Goal: Information Seeking & Learning: Compare options

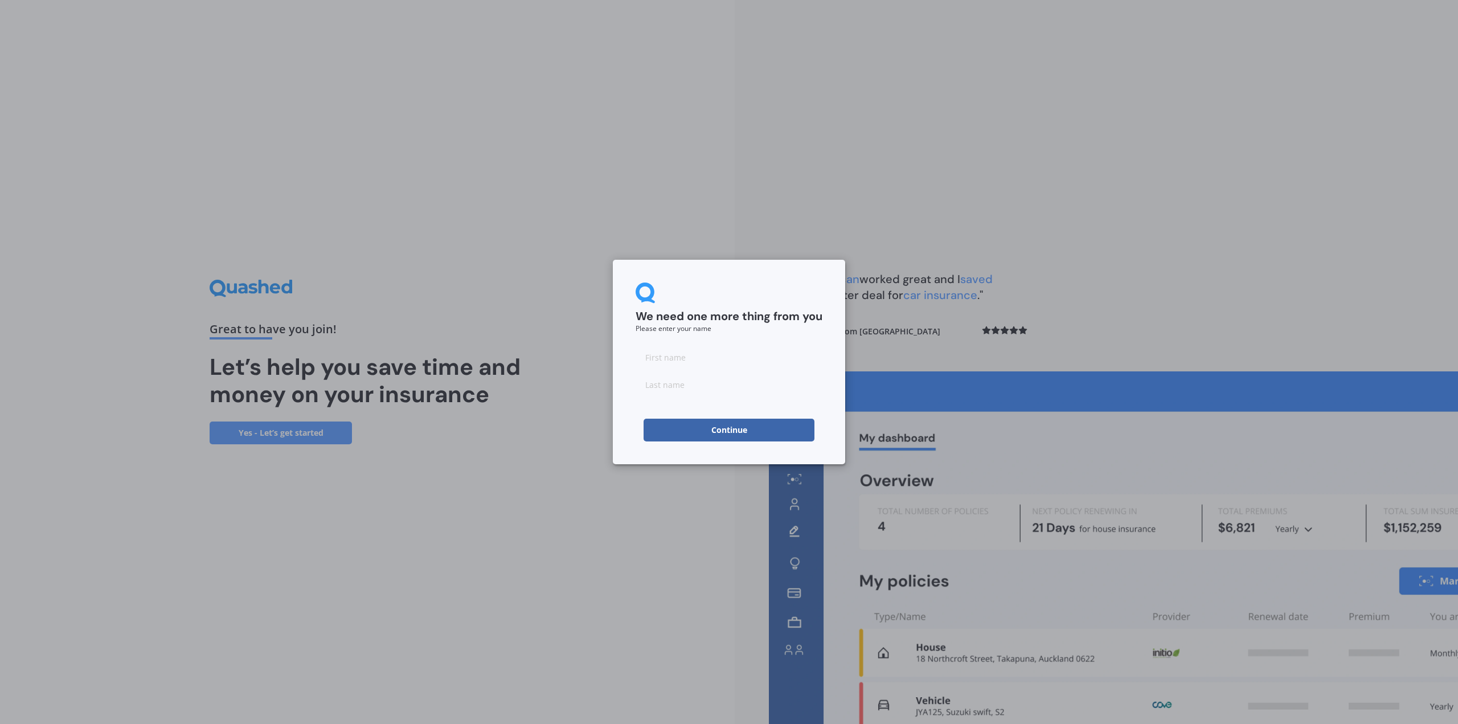
click at [673, 356] on input at bounding box center [729, 357] width 187 height 23
type input "[PERSON_NAME]"
click at [654, 386] on input at bounding box center [729, 384] width 187 height 23
click at [656, 386] on input "Stroddard" at bounding box center [729, 384] width 187 height 23
type input "[PERSON_NAME]"
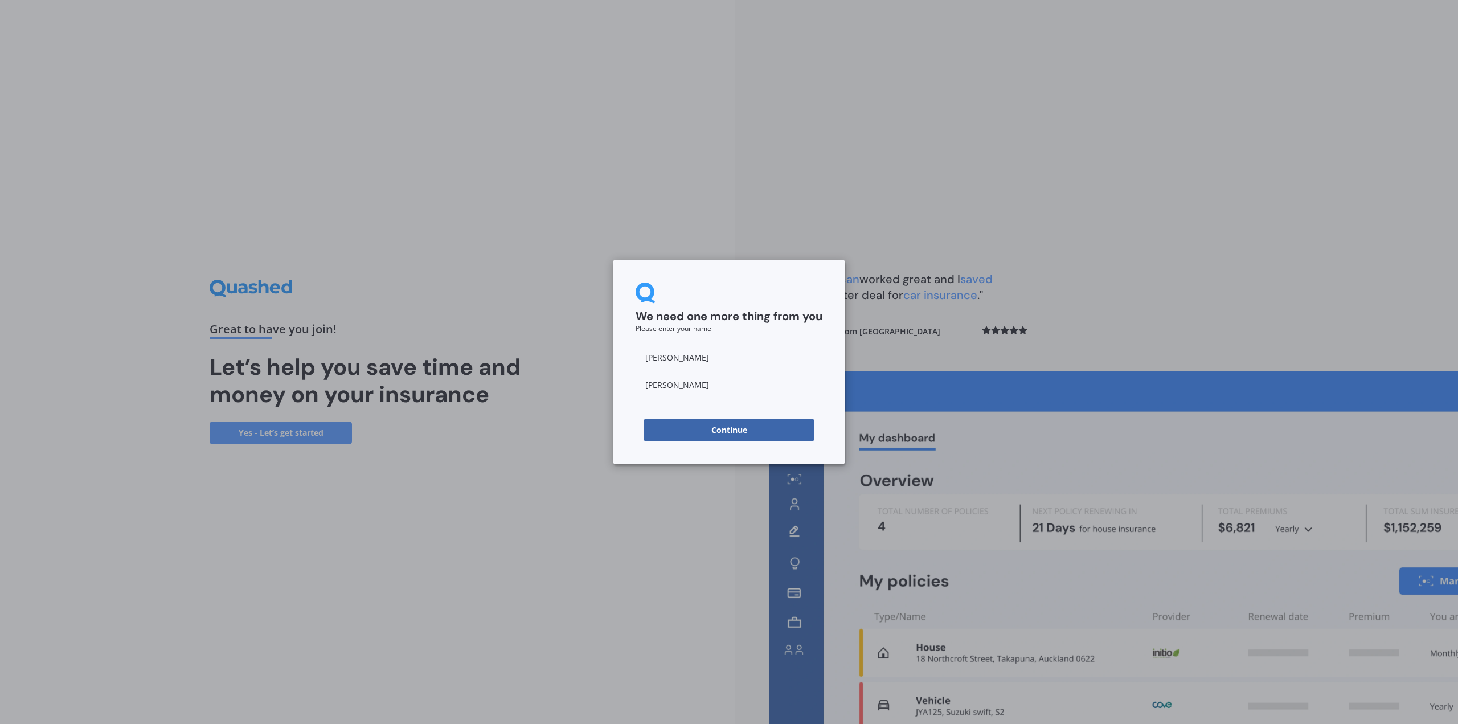
click at [747, 433] on button "Continue" at bounding box center [729, 430] width 171 height 23
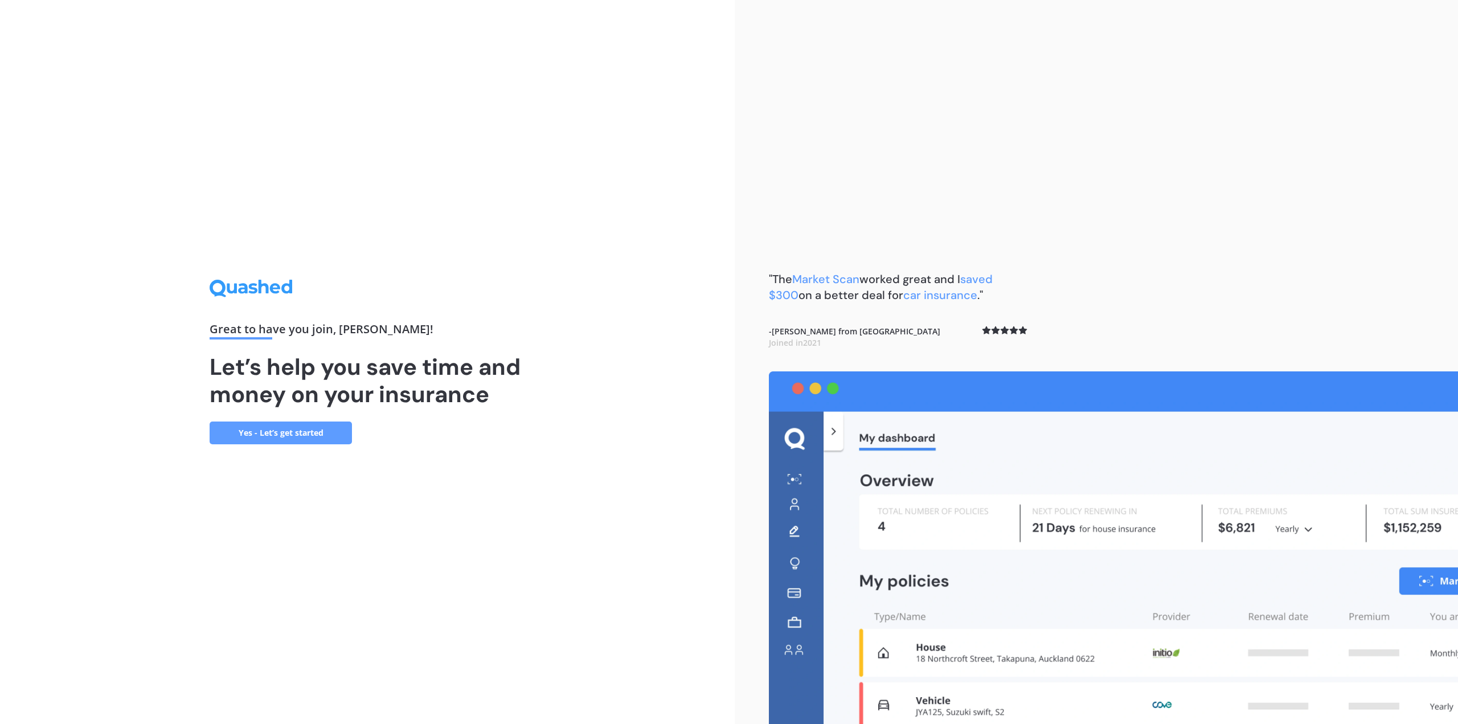
click at [274, 428] on link "Yes - Let’s get started" at bounding box center [281, 432] width 142 height 23
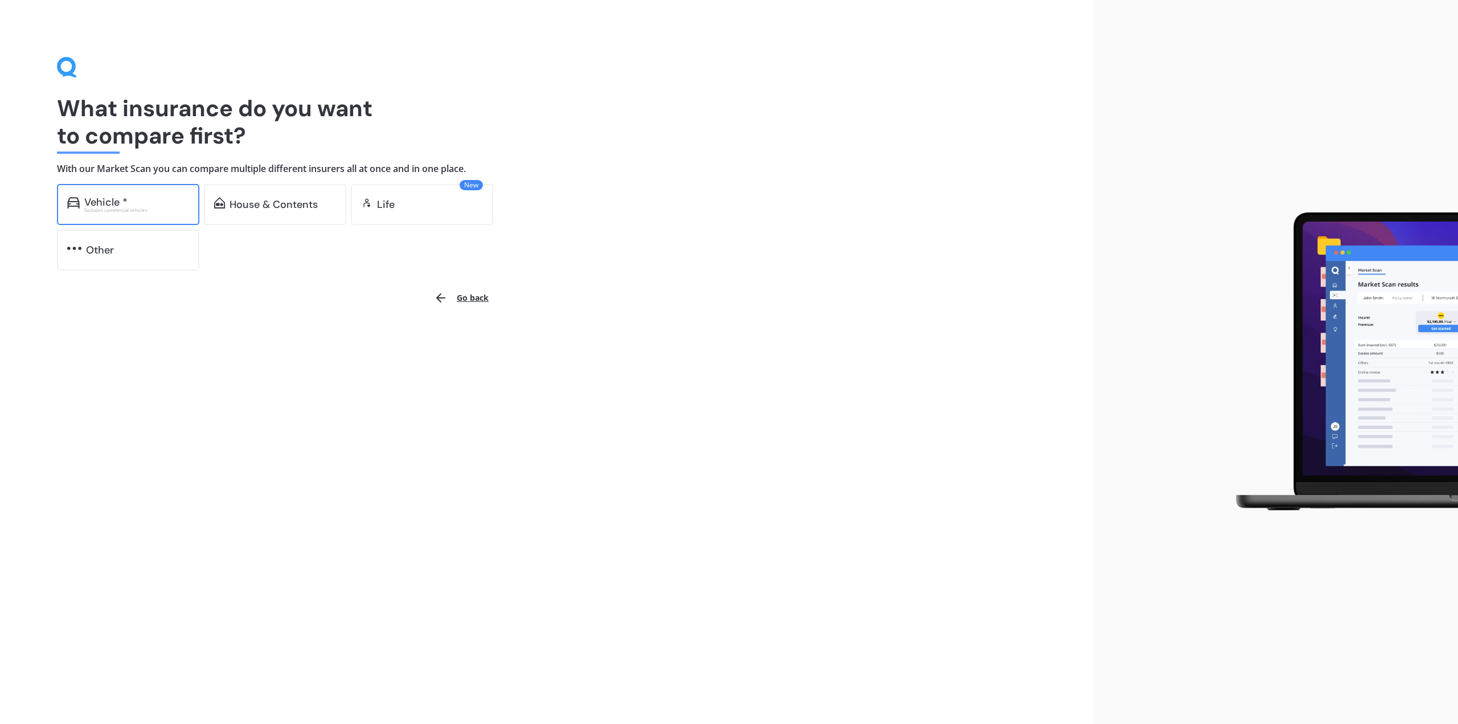
click at [130, 208] on div "Excludes commercial vehicles" at bounding box center [136, 210] width 105 height 5
click at [266, 202] on div "House & Contents" at bounding box center [274, 204] width 88 height 11
click at [284, 203] on div "House & Contents" at bounding box center [274, 204] width 88 height 11
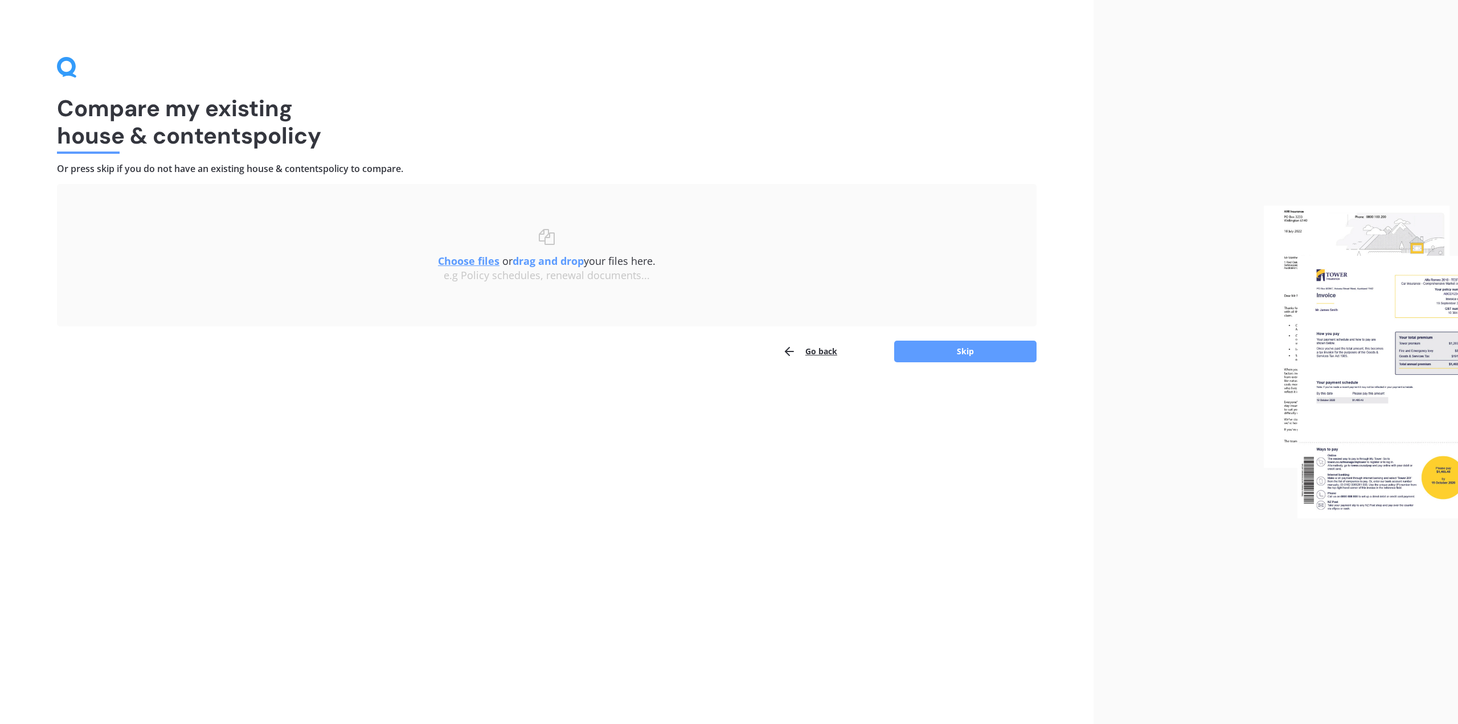
click at [1443, 471] on img at bounding box center [1361, 362] width 194 height 313
click at [1392, 385] on img at bounding box center [1361, 362] width 194 height 313
click at [982, 349] on button "Skip" at bounding box center [965, 352] width 142 height 22
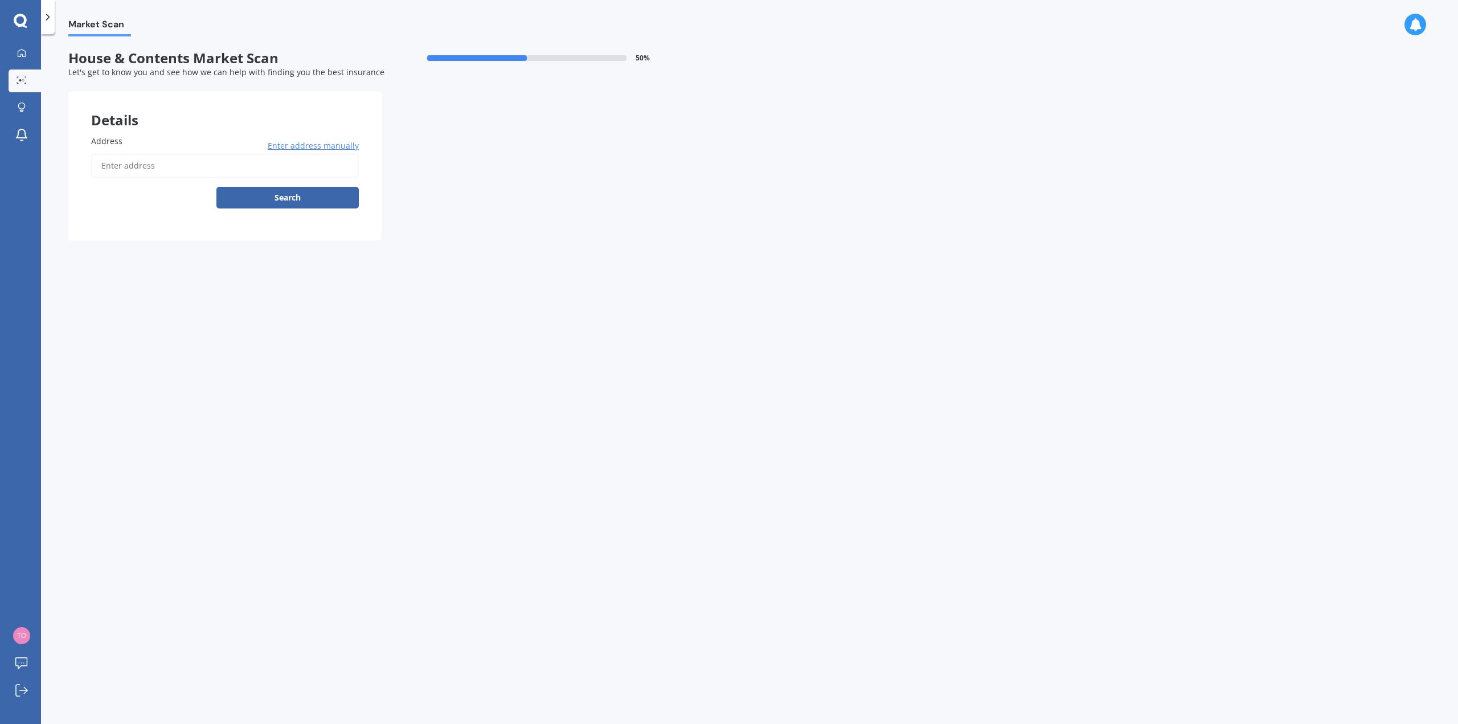
click at [173, 169] on input "Address" at bounding box center [225, 166] width 268 height 24
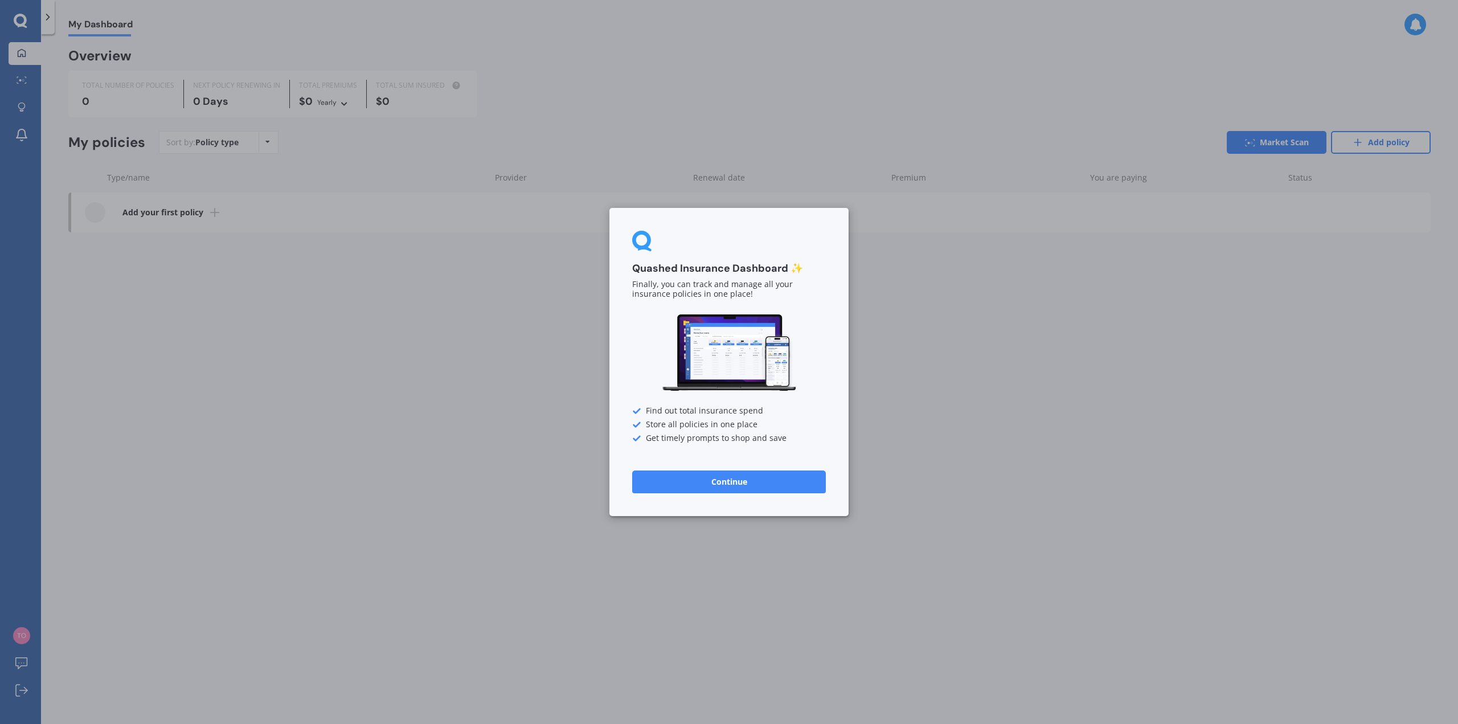
drag, startPoint x: 749, startPoint y: 484, endPoint x: 383, endPoint y: 388, distance: 378.5
click at [745, 485] on button "Continue" at bounding box center [729, 481] width 194 height 23
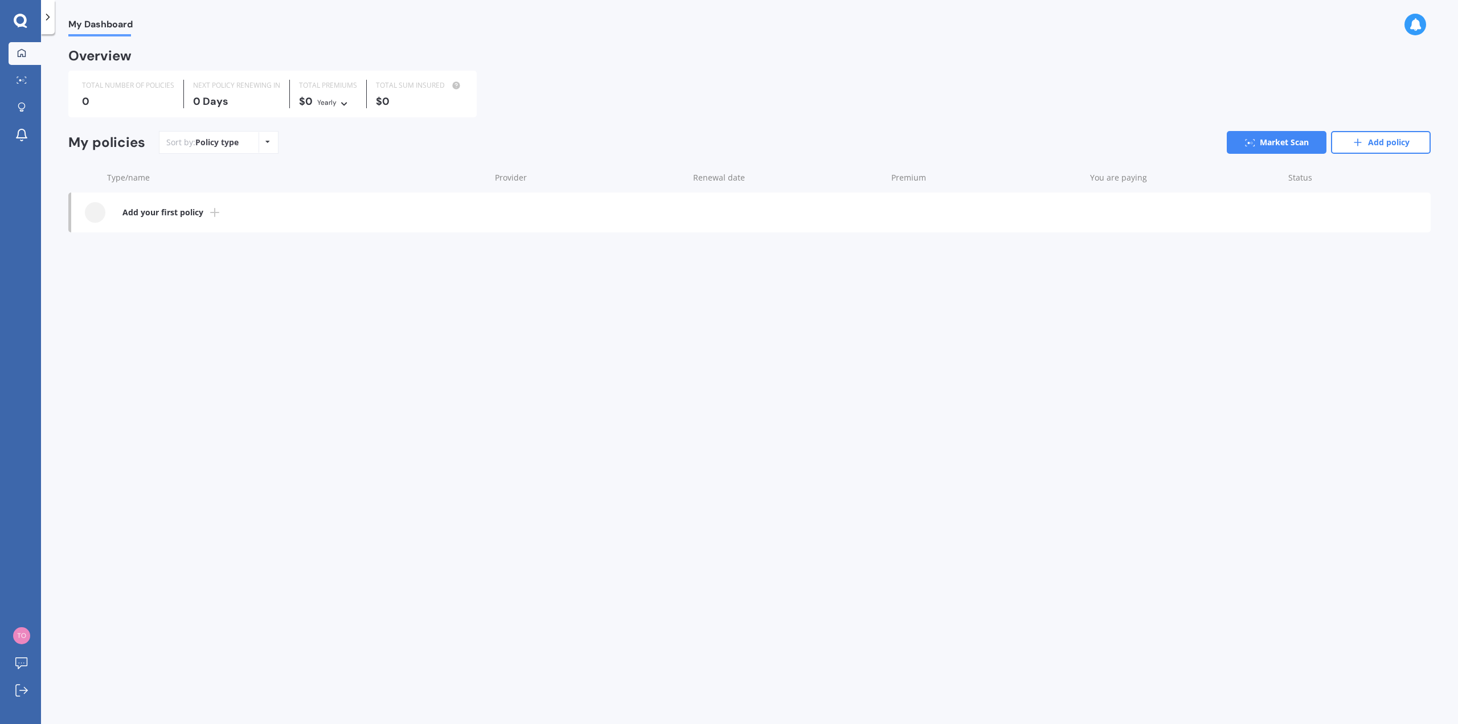
click at [280, 367] on div "My Dashboard Overview TOTAL NUMBER OF POLICIES 0 NEXT POLICY RENEWING [DATE] TO…" at bounding box center [749, 381] width 1417 height 690
click at [29, 21] on div at bounding box center [20, 21] width 41 height 15
click at [26, 21] on icon at bounding box center [20, 20] width 13 height 13
click at [22, 50] on icon at bounding box center [21, 52] width 9 height 9
click at [125, 27] on span "My Dashboard" at bounding box center [100, 26] width 64 height 15
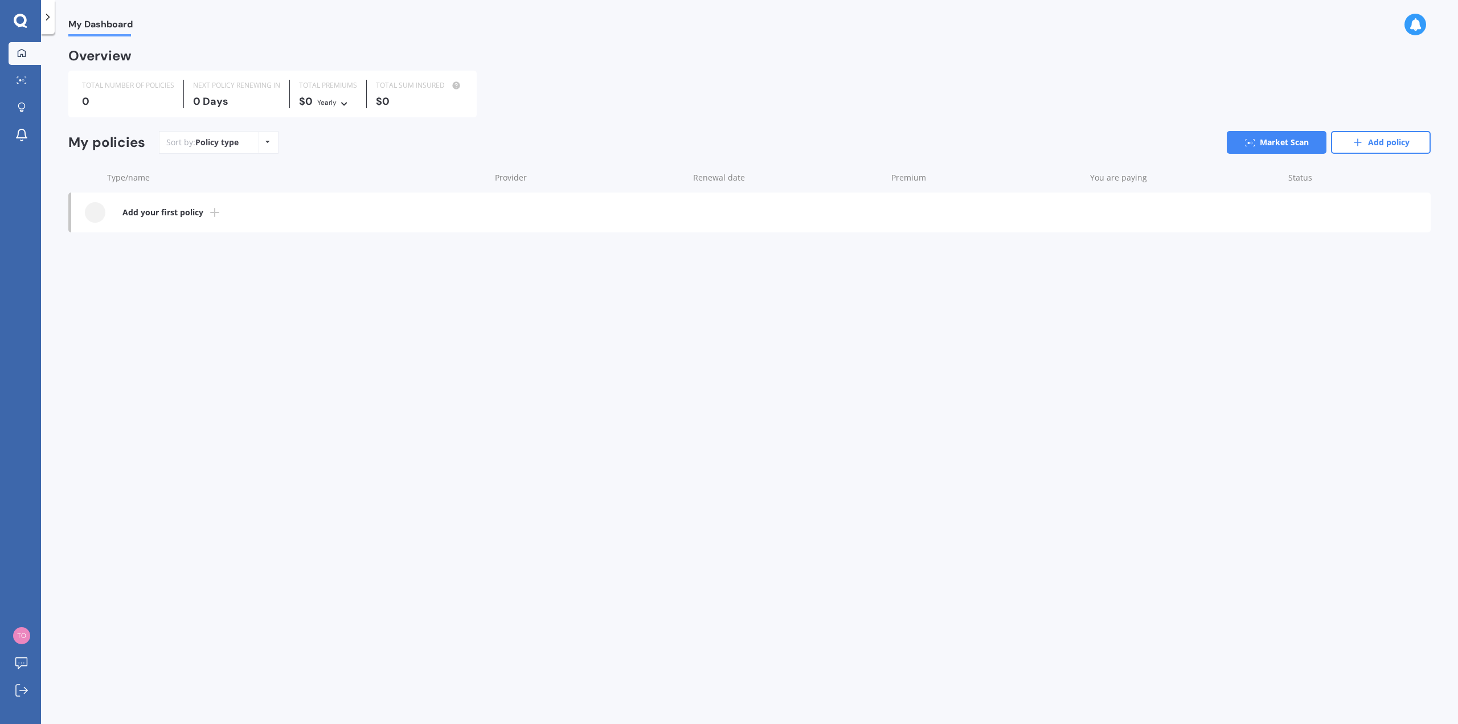
click at [110, 26] on span "My Dashboard" at bounding box center [100, 26] width 64 height 15
click at [22, 80] on circle at bounding box center [23, 80] width 2 height 2
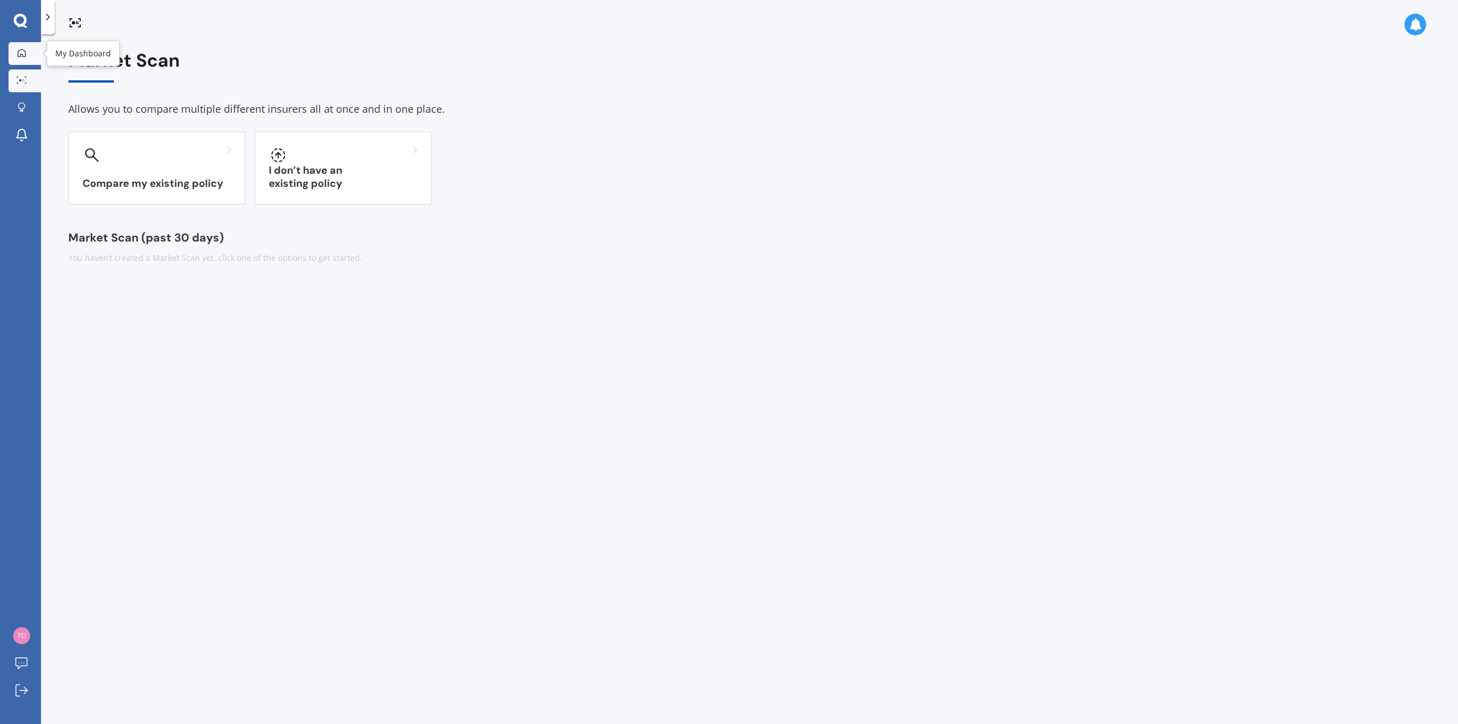
click at [22, 56] on icon at bounding box center [21, 52] width 9 height 9
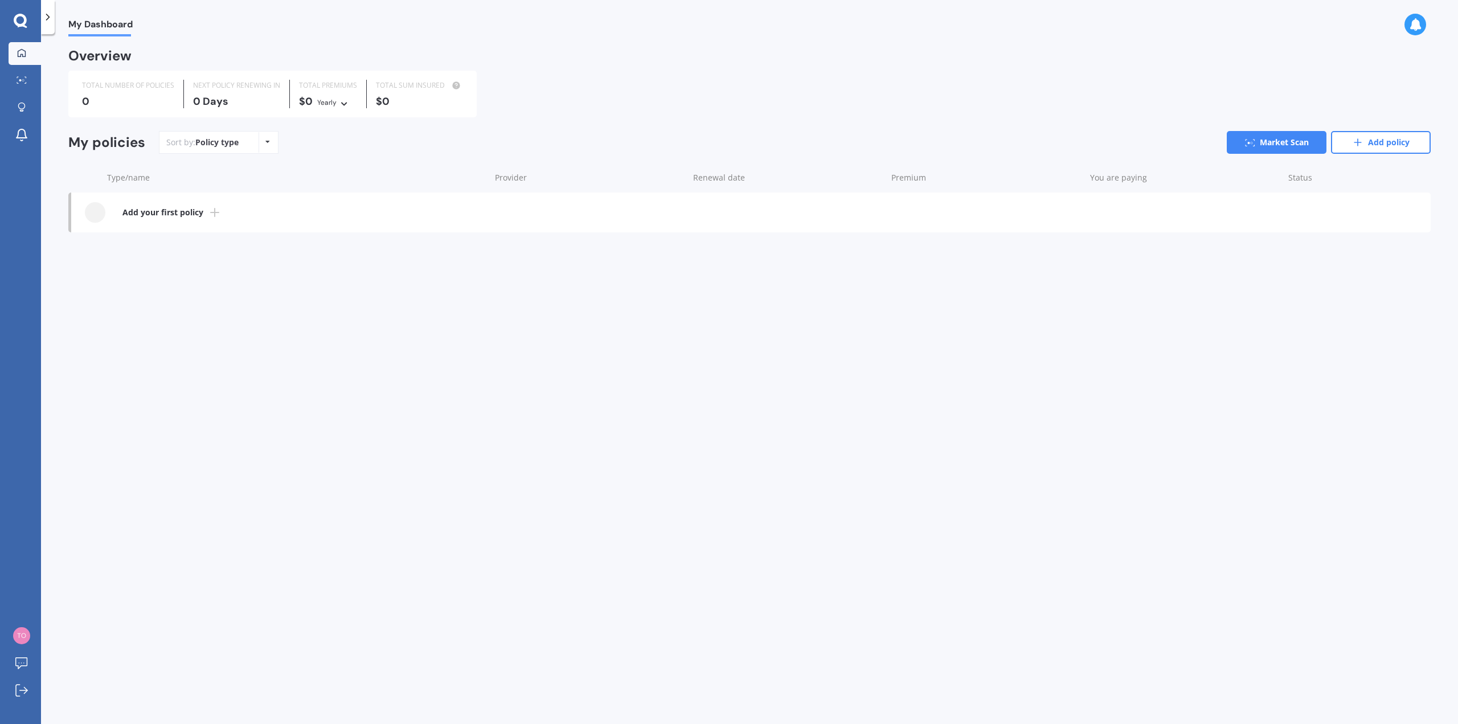
click at [216, 144] on div "Policy type" at bounding box center [216, 142] width 43 height 11
click at [263, 144] on div "Policy type Alphabetical Date added Renewing next" at bounding box center [268, 142] width 18 height 21
click at [265, 144] on icon at bounding box center [267, 141] width 5 height 7
click at [19, 21] on icon at bounding box center [21, 21] width 14 height 15
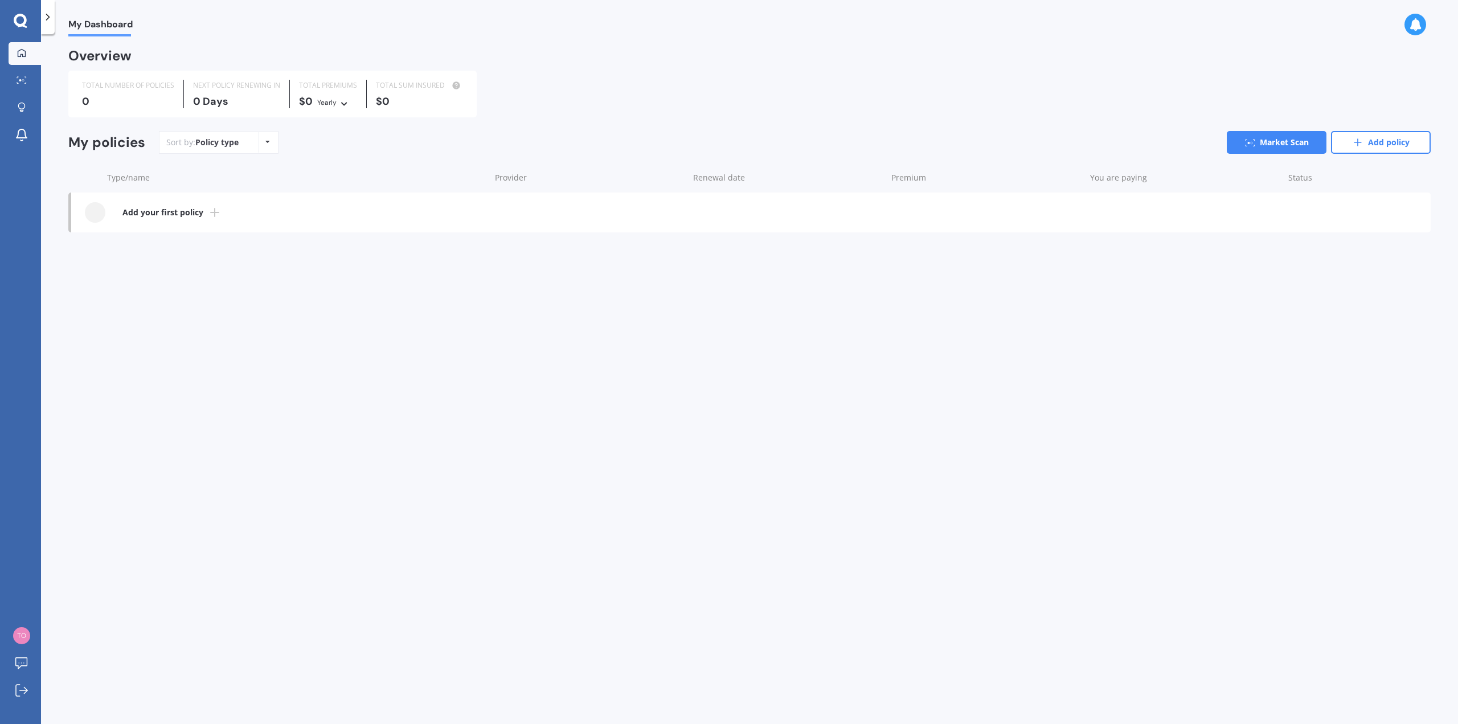
click at [19, 21] on icon at bounding box center [21, 21] width 14 height 15
click at [51, 11] on div at bounding box center [48, 17] width 14 height 34
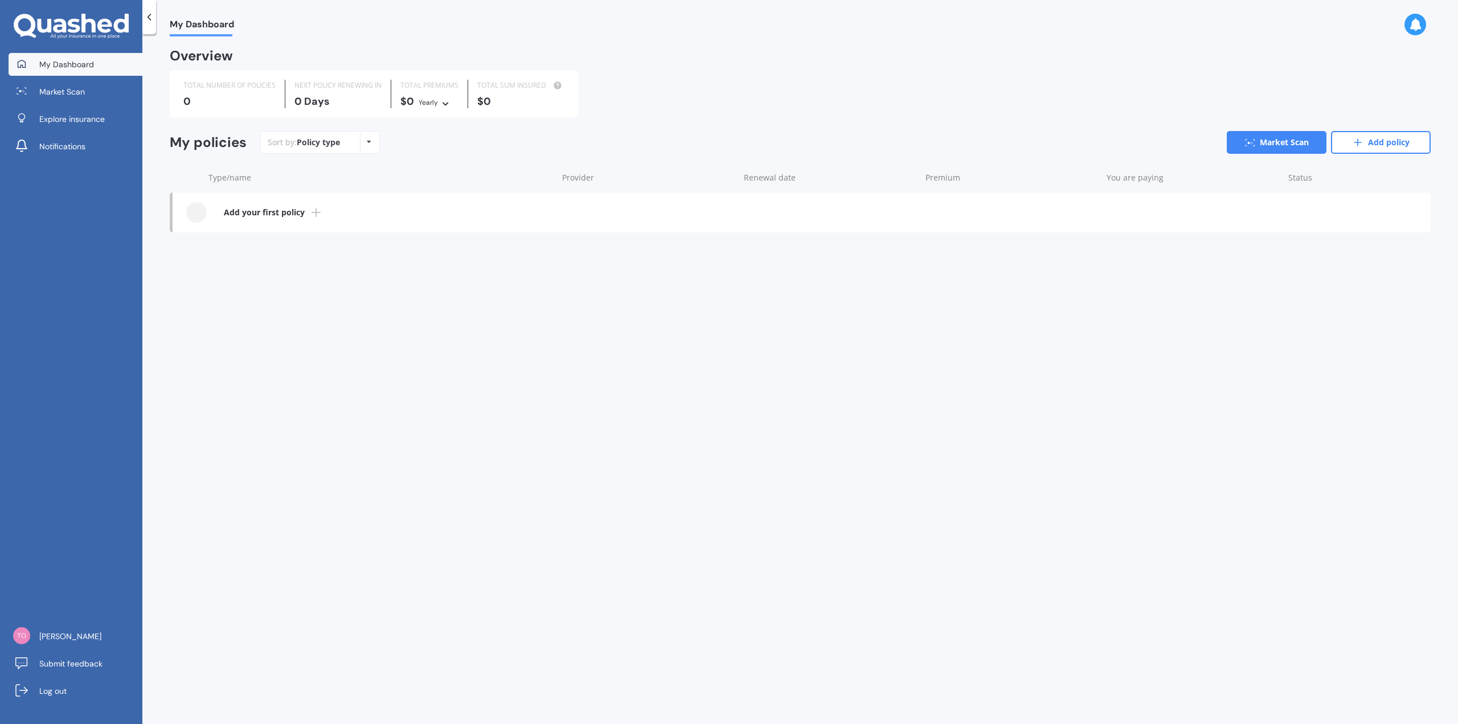
click at [56, 68] on span "My Dashboard" at bounding box center [66, 64] width 55 height 11
click at [76, 29] on icon at bounding box center [71, 27] width 115 height 26
click at [82, 72] on link "My Dashboard" at bounding box center [76, 64] width 134 height 23
click at [64, 88] on span "Market Scan" at bounding box center [62, 91] width 46 height 11
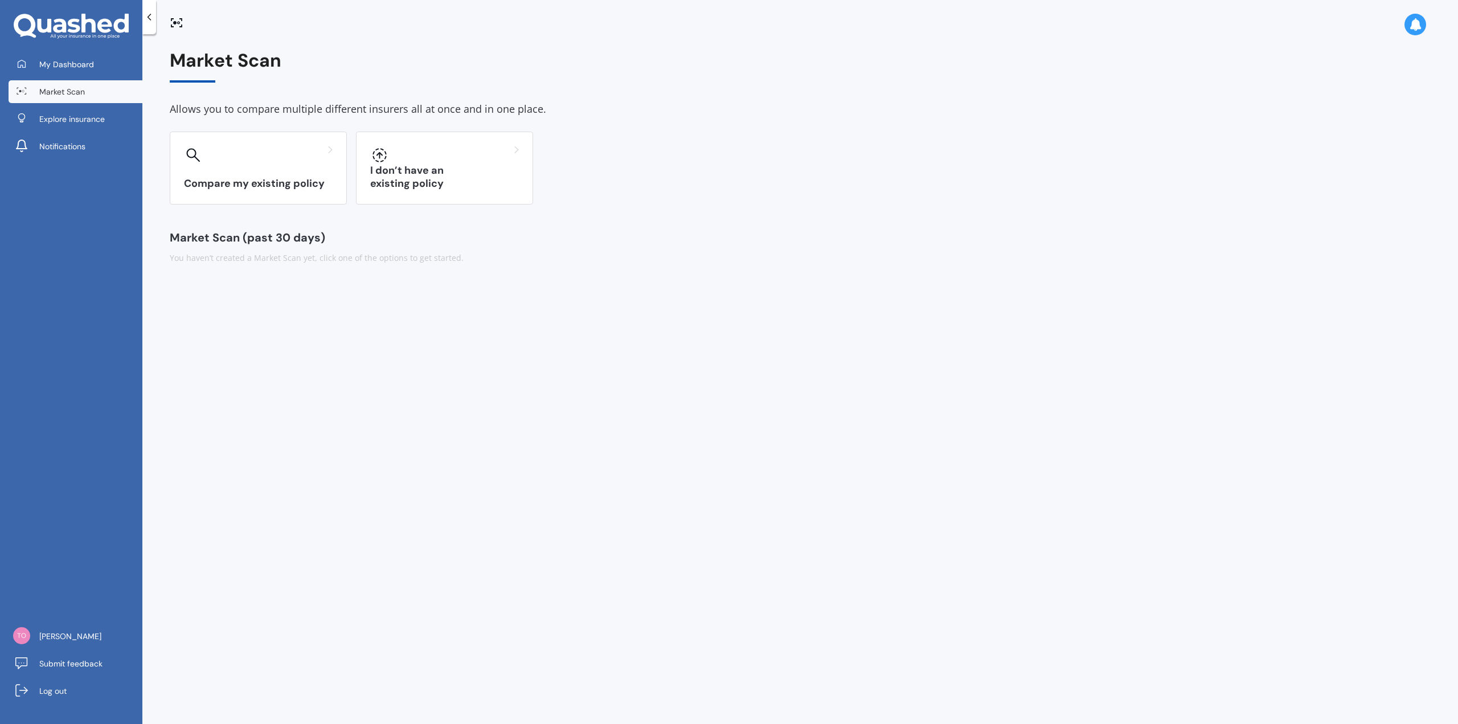
click at [73, 51] on div "My Dashboard Market Scan Explore insurance Notifications [PERSON_NAME] Submit f…" at bounding box center [71, 362] width 142 height 724
click at [63, 67] on span "My Dashboard" at bounding box center [66, 64] width 55 height 11
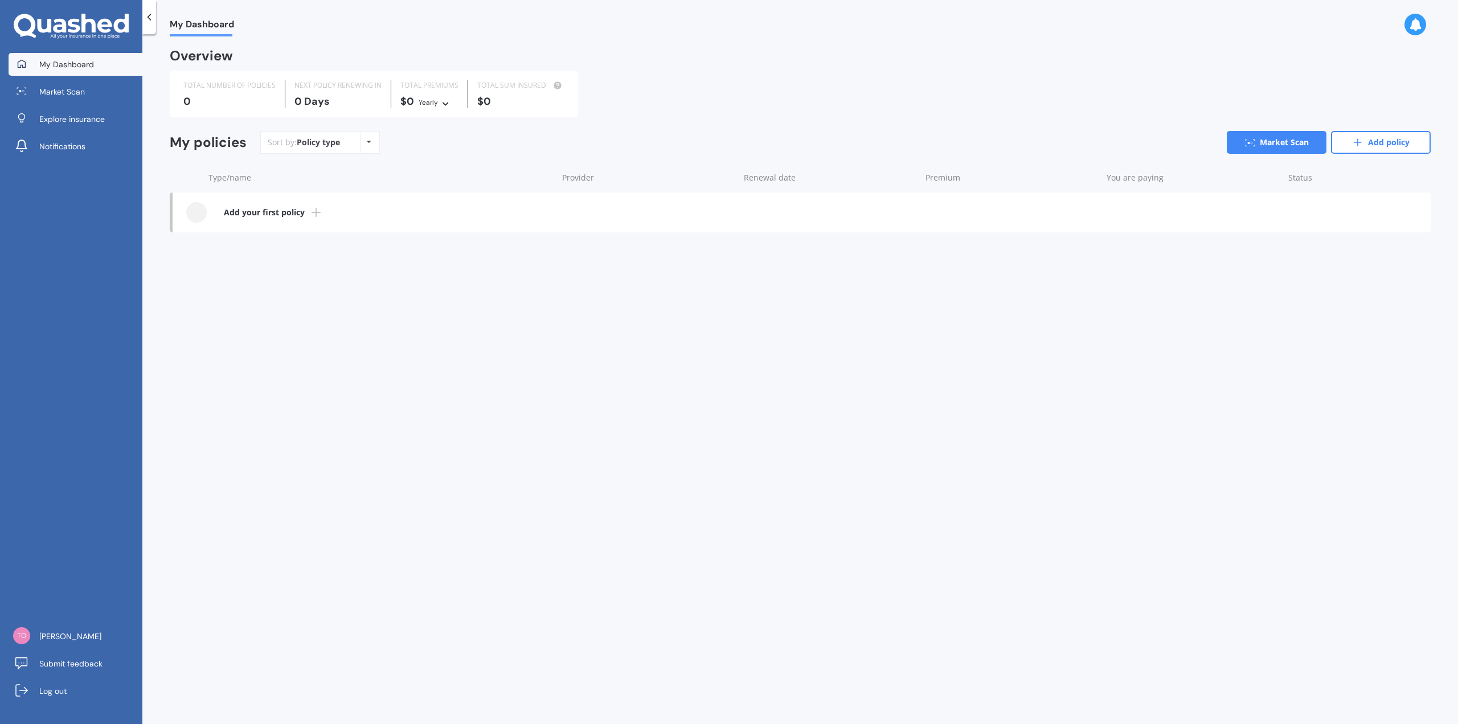
click at [64, 62] on span "My Dashboard" at bounding box center [66, 64] width 55 height 11
click at [55, 93] on span "Market Scan" at bounding box center [62, 91] width 46 height 11
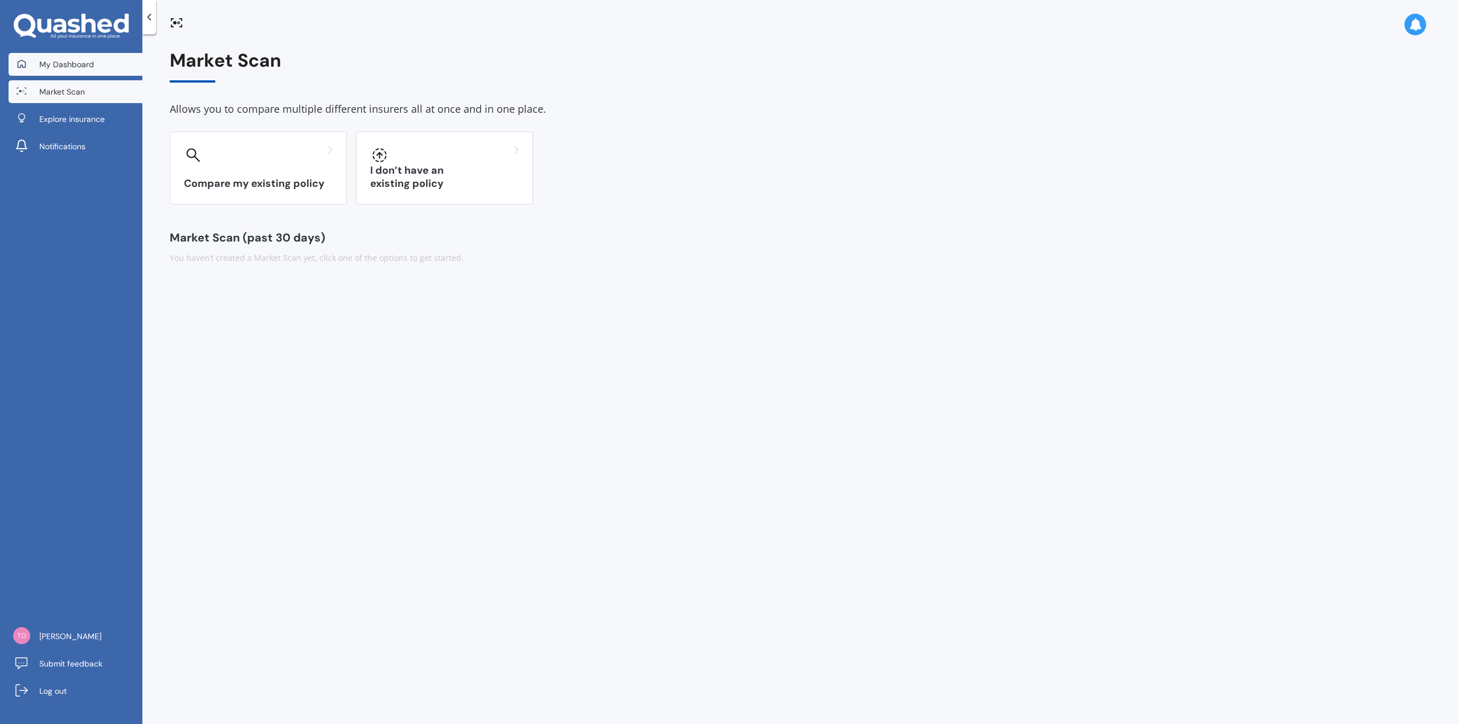
click at [67, 62] on span "My Dashboard" at bounding box center [66, 64] width 55 height 11
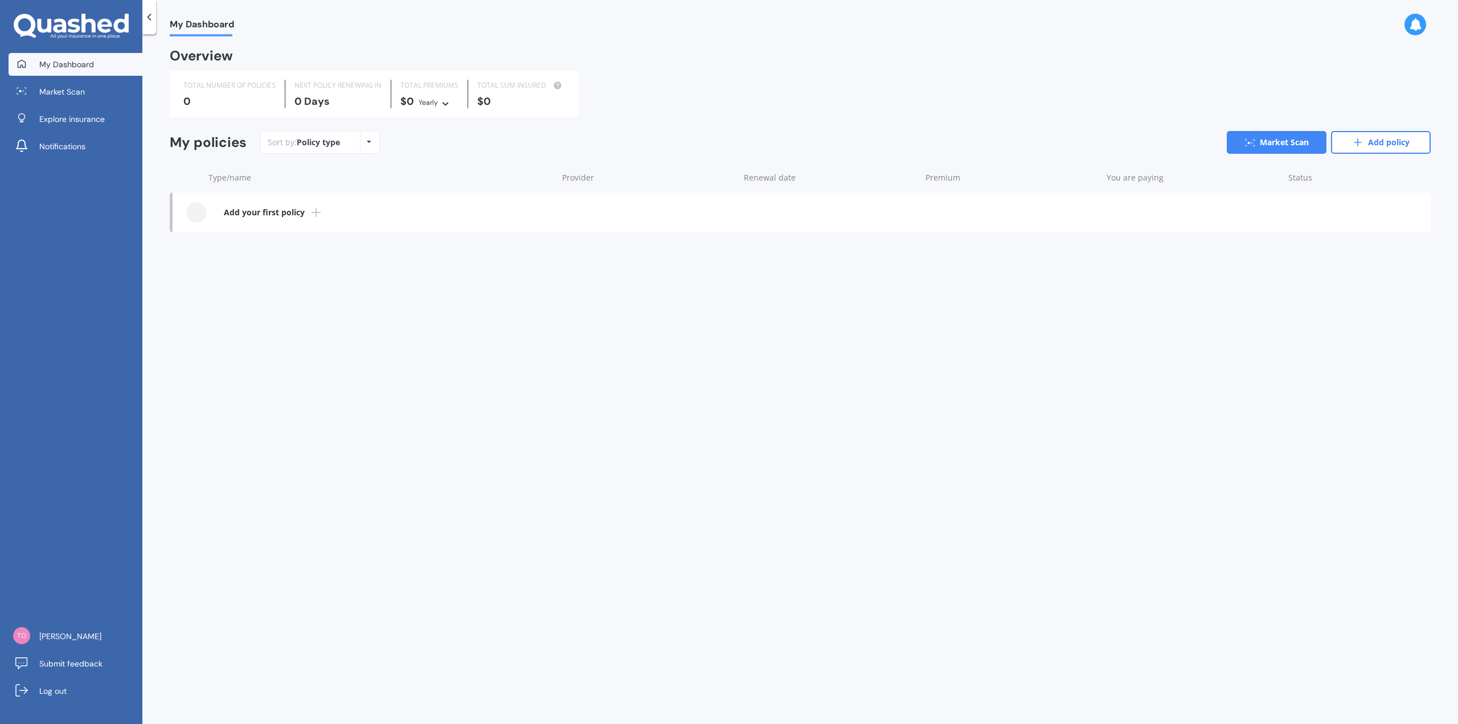
click at [220, 213] on link "Add your first policy" at bounding box center [802, 212] width 1258 height 40
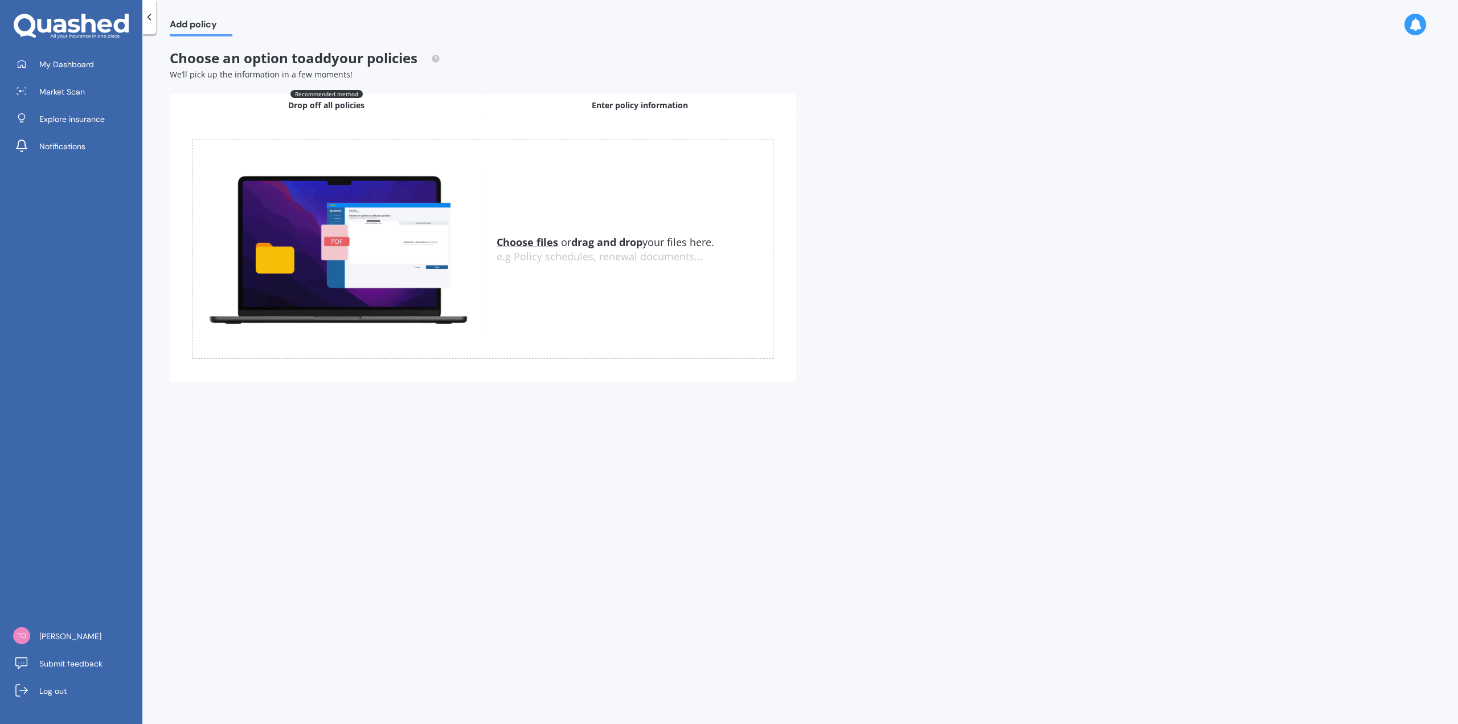
click at [616, 101] on span "Enter policy information" at bounding box center [640, 105] width 96 height 11
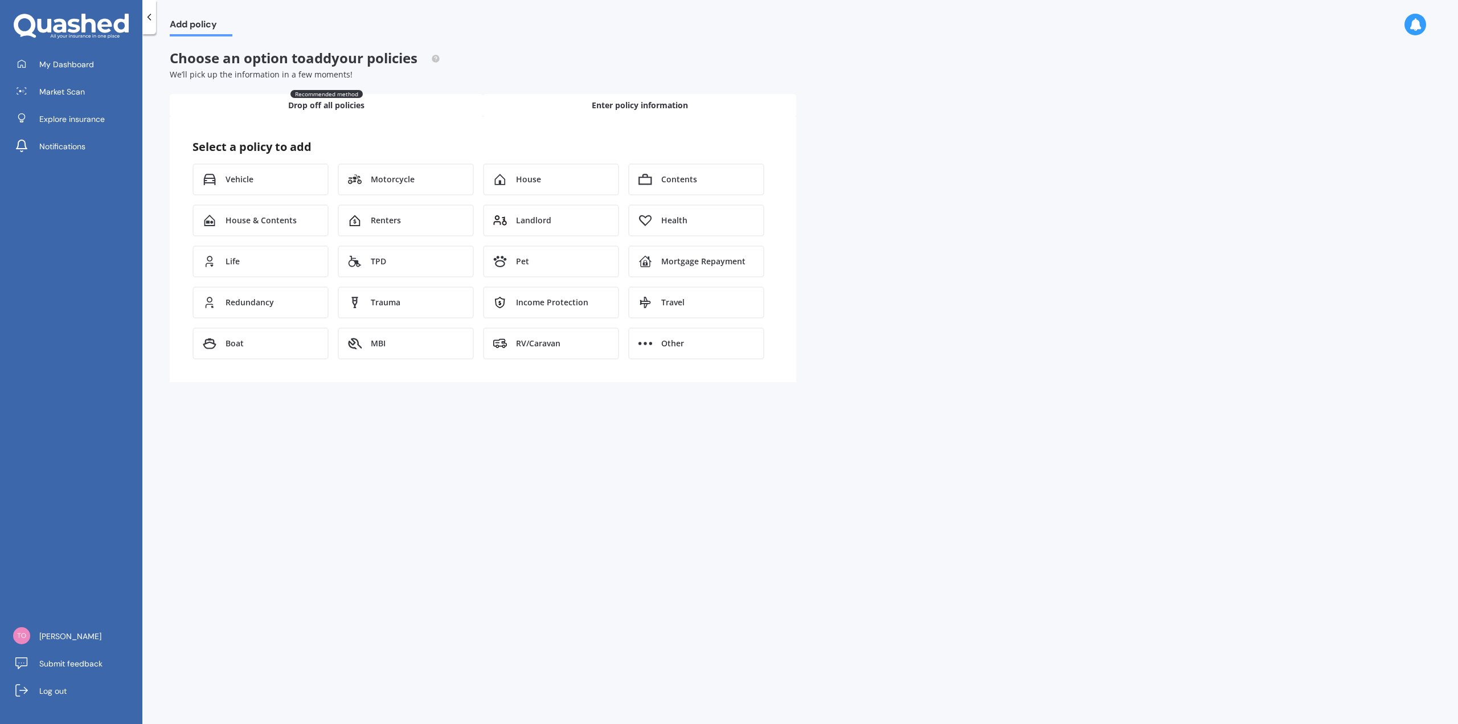
click at [353, 104] on span "Drop off all policies" at bounding box center [326, 105] width 76 height 11
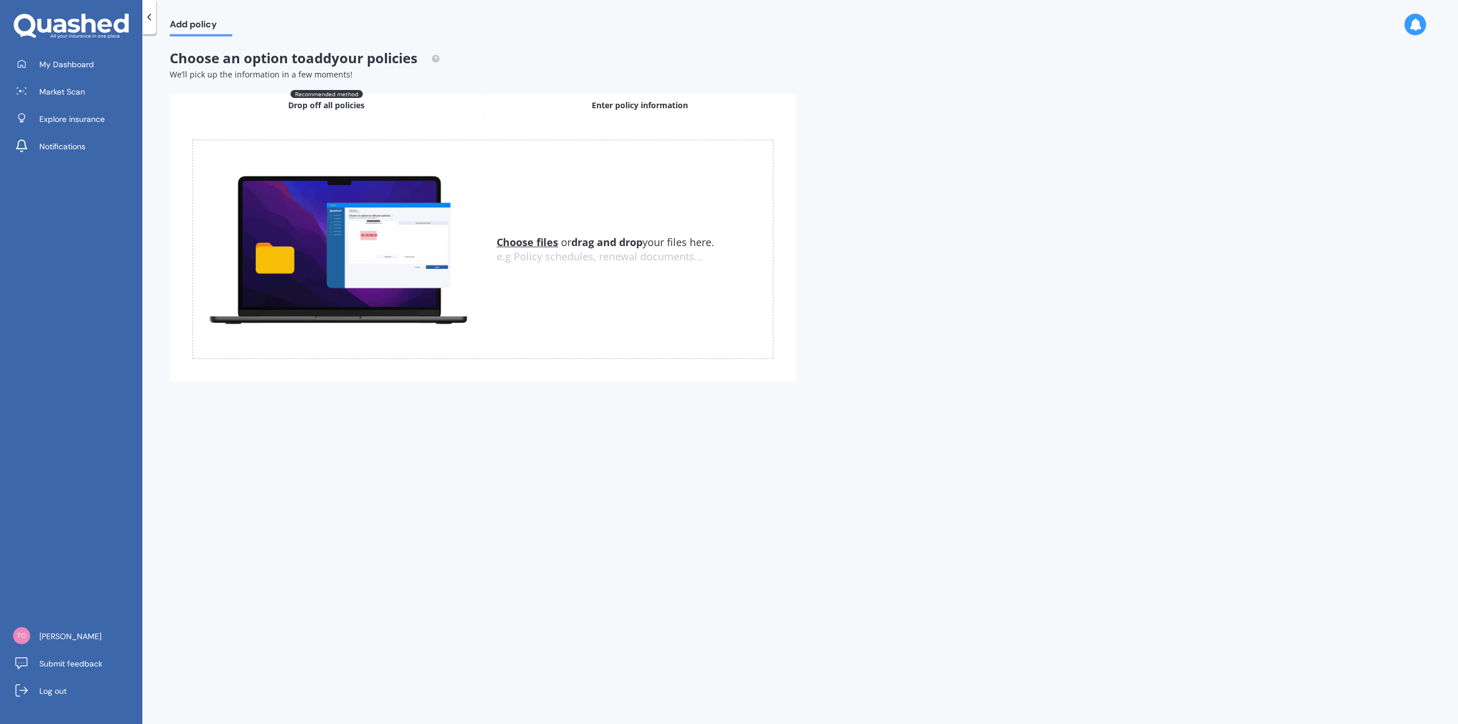
click at [606, 102] on span "Enter policy information" at bounding box center [640, 105] width 96 height 11
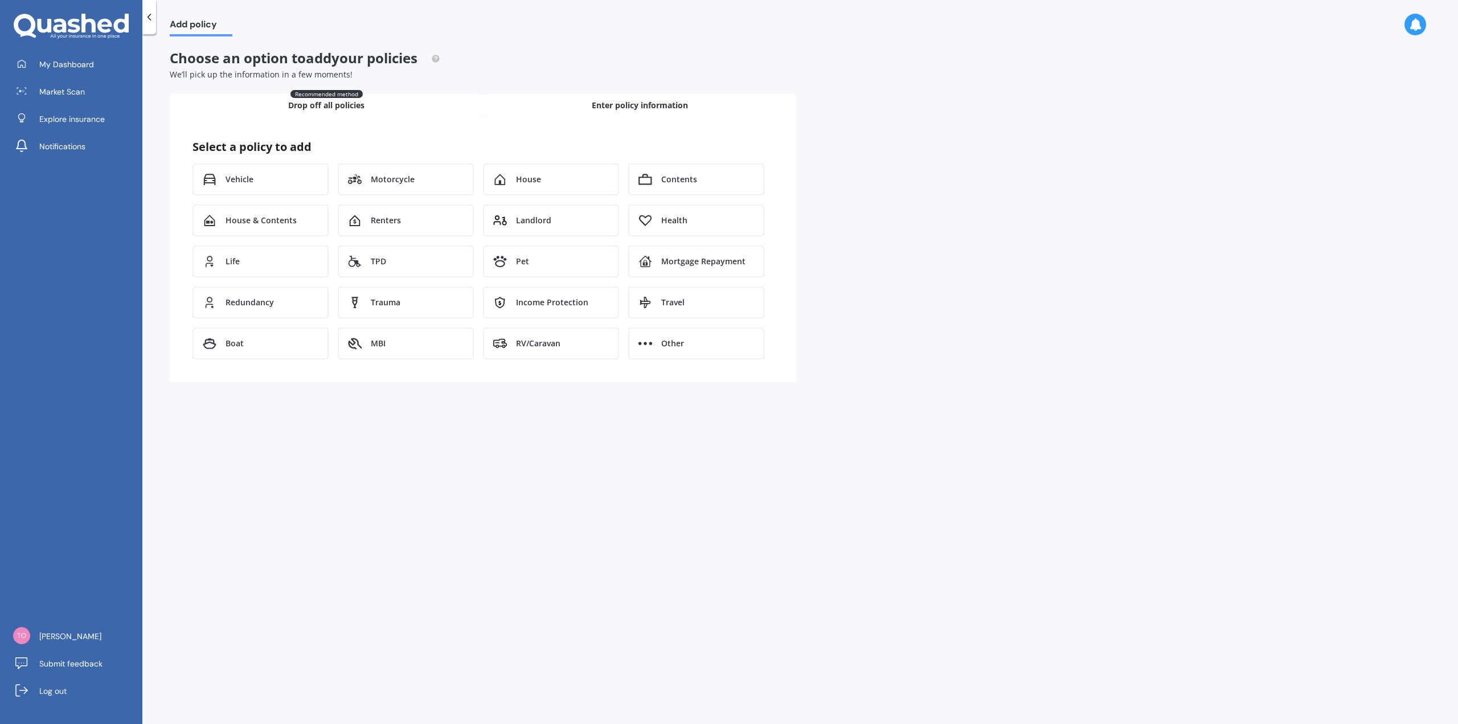
click at [346, 104] on span "Drop off all policies" at bounding box center [326, 105] width 76 height 11
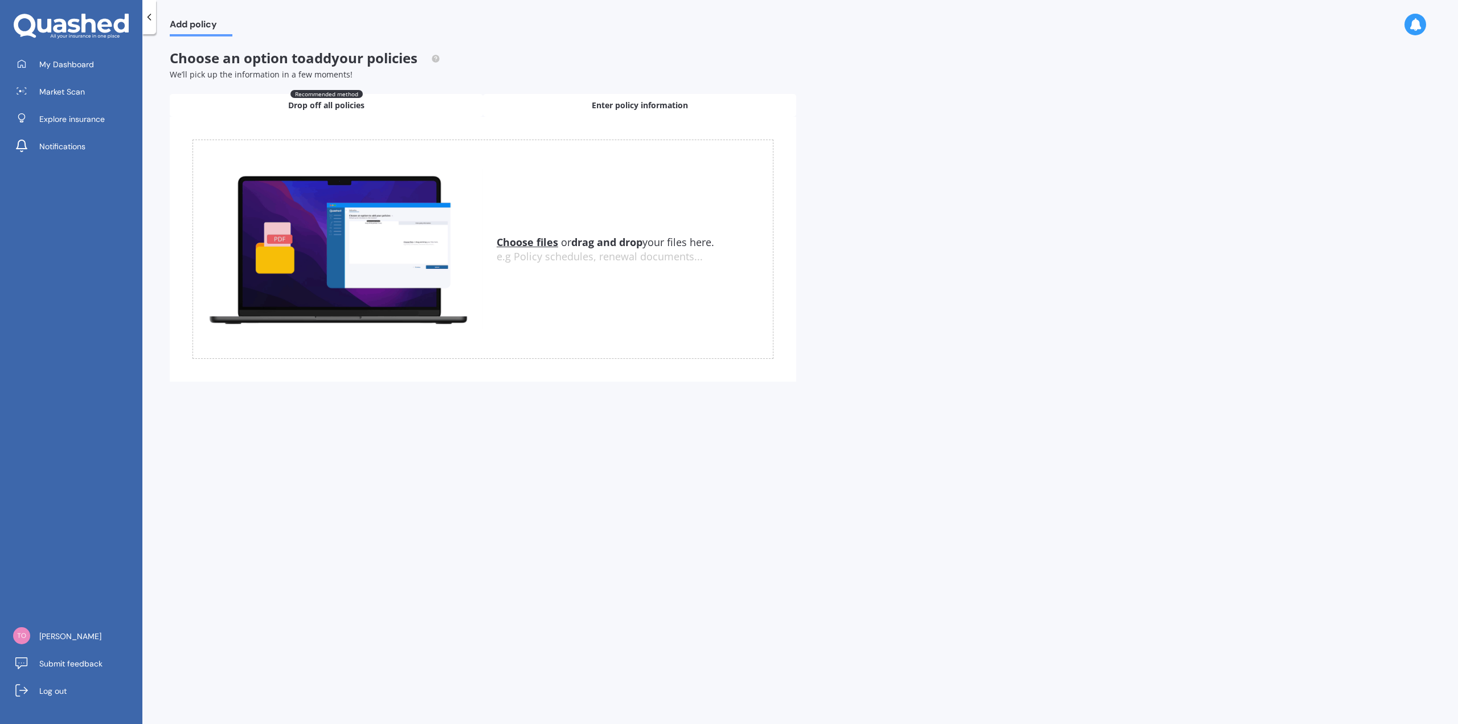
click at [615, 104] on span "Enter policy information" at bounding box center [640, 105] width 96 height 11
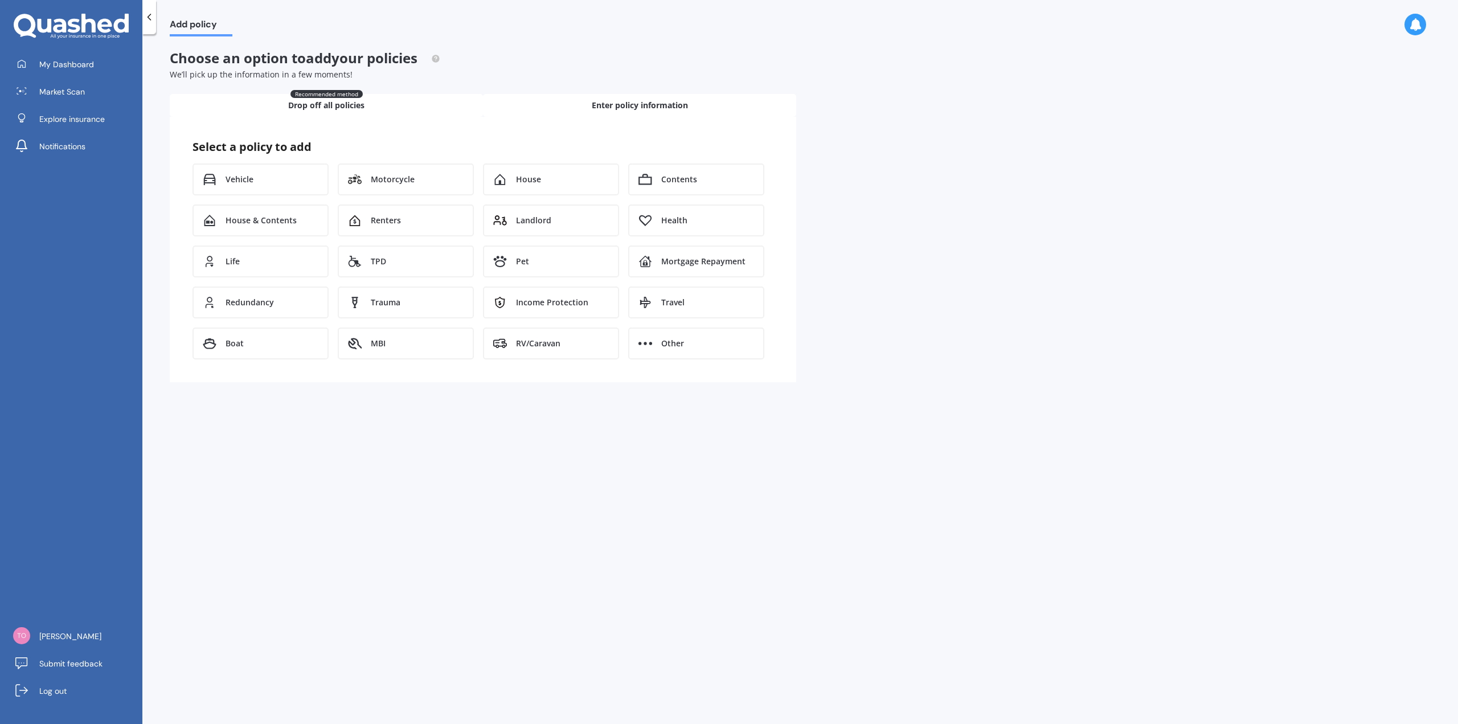
click at [331, 105] on span "Drop off all policies" at bounding box center [326, 105] width 76 height 11
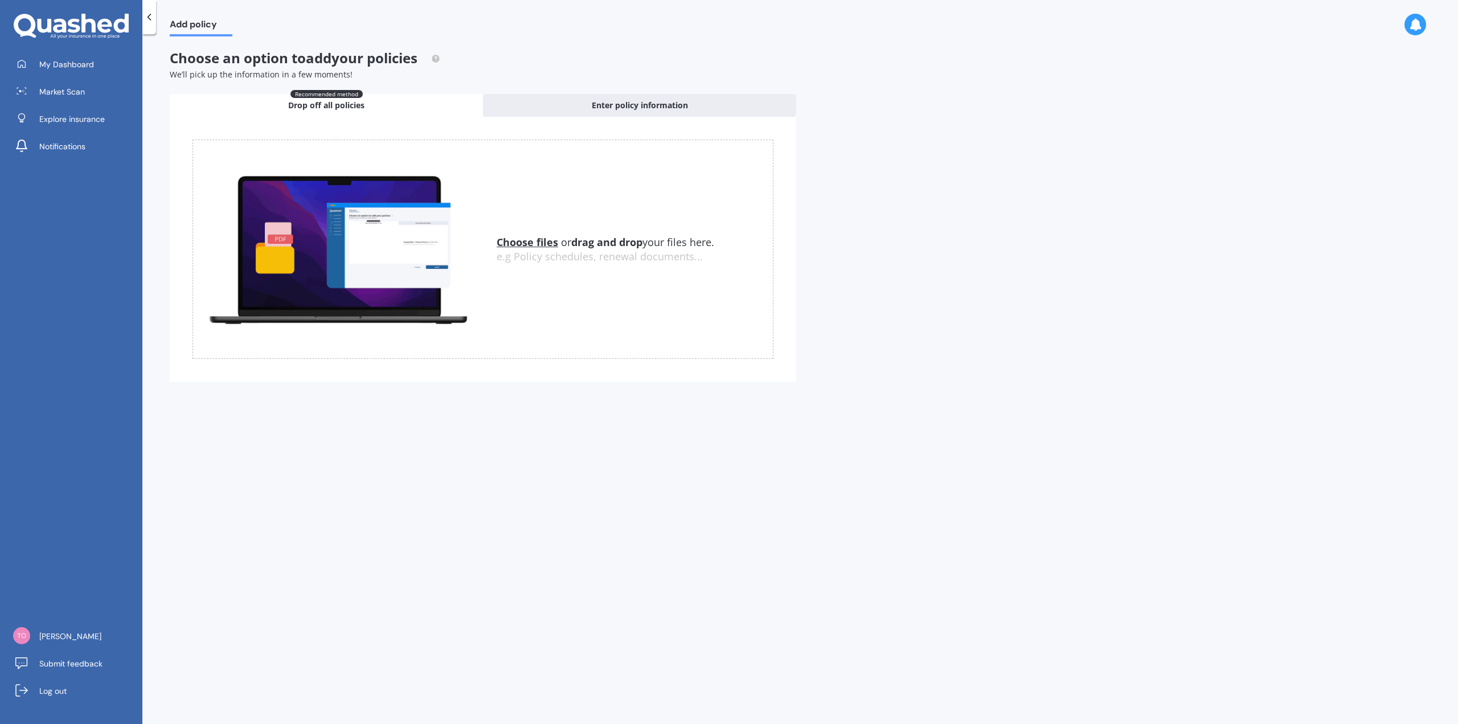
click at [535, 242] on u "Choose files" at bounding box center [528, 242] width 62 height 14
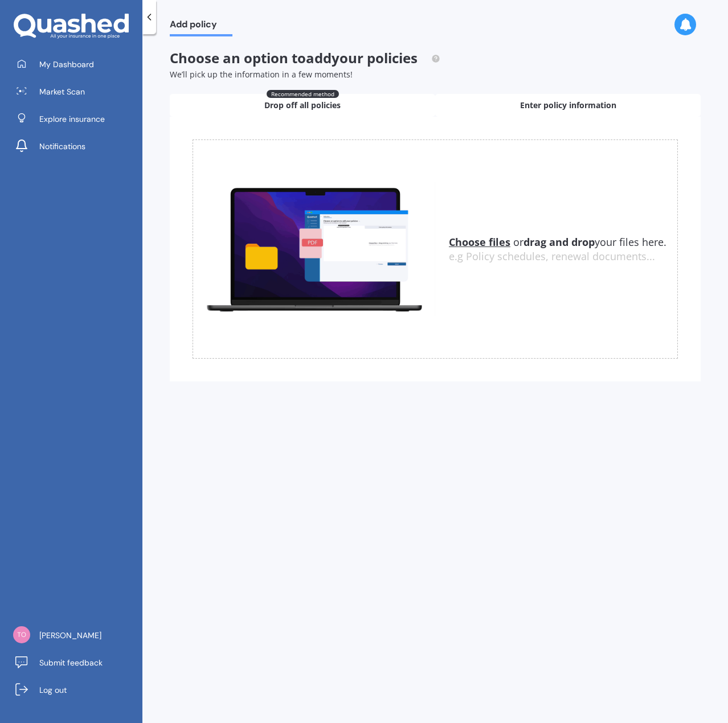
click at [593, 112] on div "Enter policy information" at bounding box center [567, 105] width 265 height 23
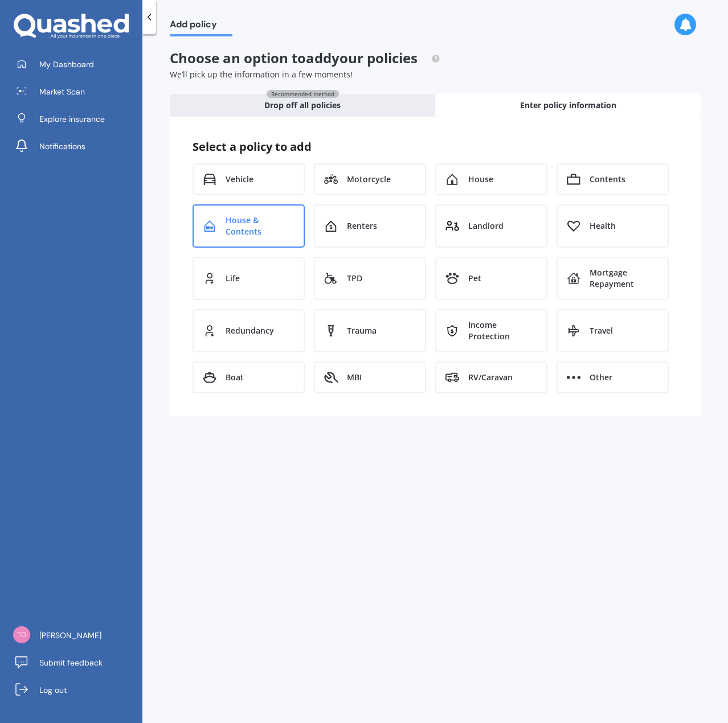
click at [251, 228] on span "House & Contents" at bounding box center [260, 226] width 69 height 23
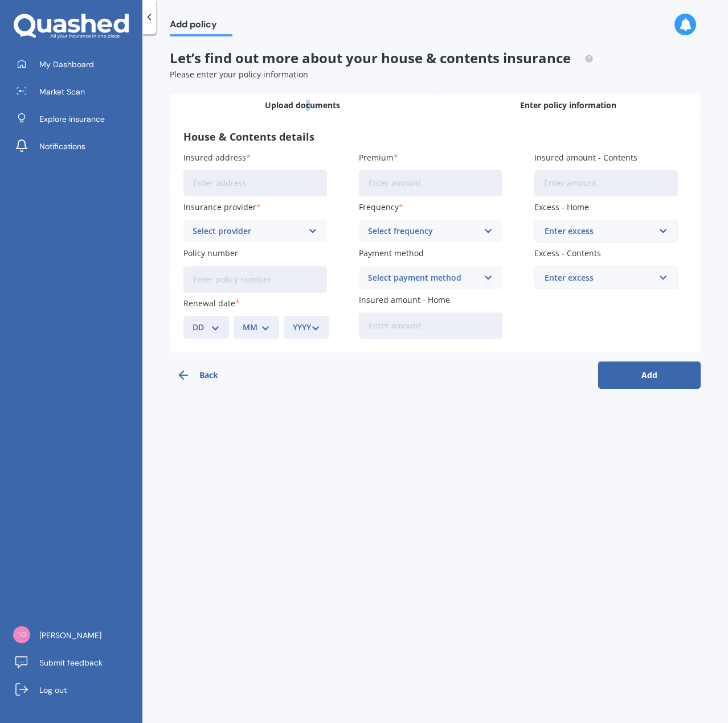
click at [307, 103] on span "Upload documents" at bounding box center [302, 105] width 75 height 11
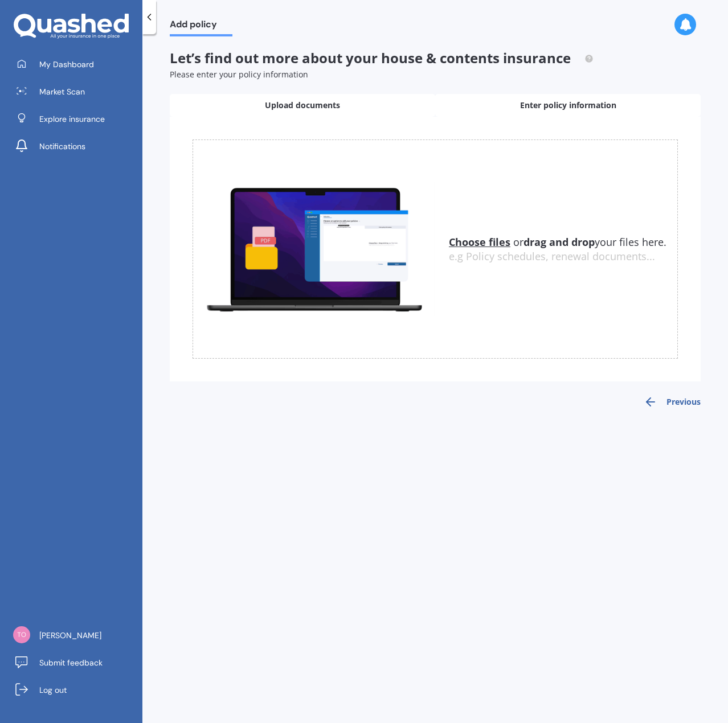
click at [587, 105] on span "Enter policy information" at bounding box center [568, 105] width 96 height 11
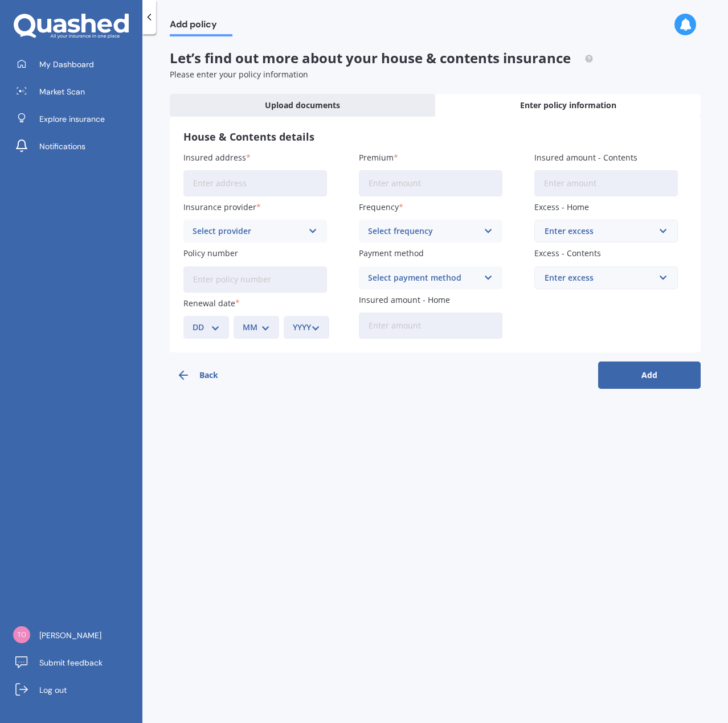
click at [252, 183] on input "Insured address" at bounding box center [255, 183] width 144 height 26
click at [237, 184] on input "Insured address" at bounding box center [255, 183] width 144 height 26
type input "34A [PERSON_NAME] WayUpper Hutt Birchville 5372"
click at [250, 228] on div "Select provider" at bounding box center [247, 231] width 110 height 13
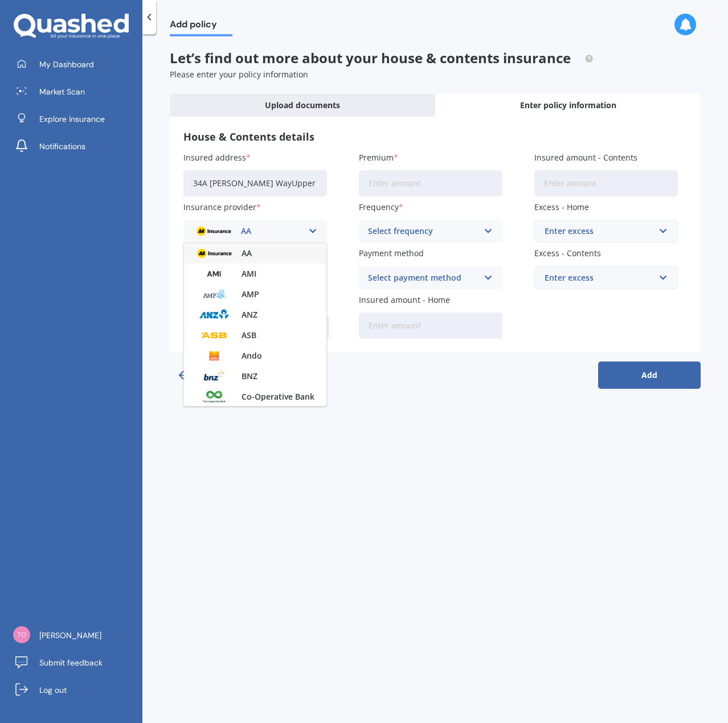
click at [396, 156] on div "Insured address 34A [PERSON_NAME] WayUpper Hutt Birchville 5372 Insurance provi…" at bounding box center [434, 244] width 503 height 187
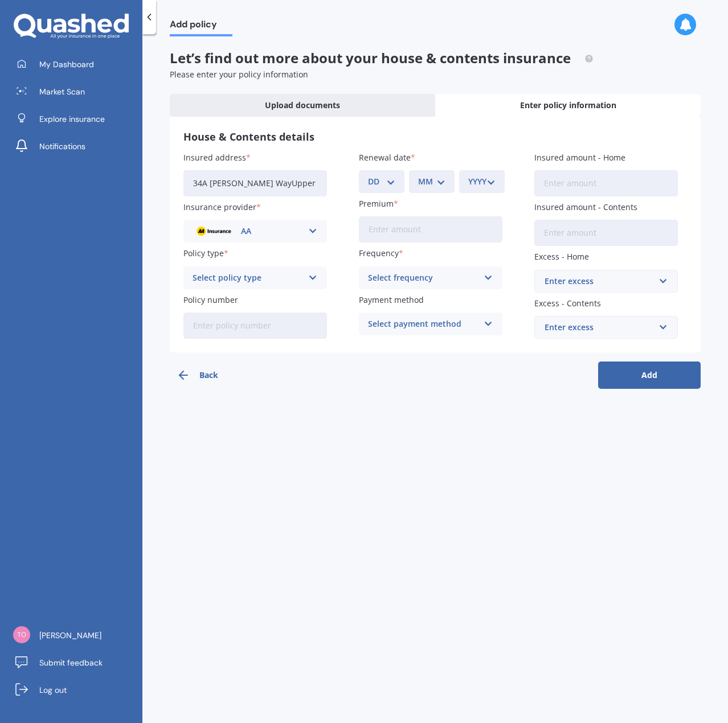
click at [411, 155] on label "Renewal date" at bounding box center [428, 157] width 139 height 12
drag, startPoint x: 411, startPoint y: 155, endPoint x: 399, endPoint y: 154, distance: 12.6
click at [399, 154] on span "Renewal date" at bounding box center [385, 157] width 52 height 11
click at [407, 230] on input "Premium" at bounding box center [431, 229] width 144 height 26
click at [462, 230] on input "Premium" at bounding box center [431, 229] width 144 height 26
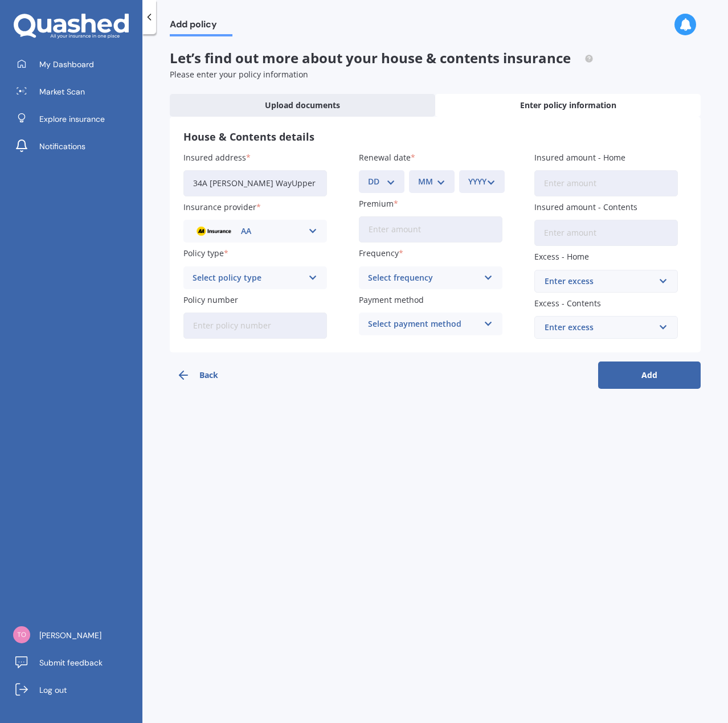
click at [439, 273] on div "Select frequency" at bounding box center [423, 278] width 110 height 13
click at [387, 144] on div "House & Contents details Insured address 34A [PERSON_NAME] WayUpper Hutt Birchv…" at bounding box center [435, 235] width 531 height 236
click at [274, 231] on div "AA" at bounding box center [247, 231] width 110 height 13
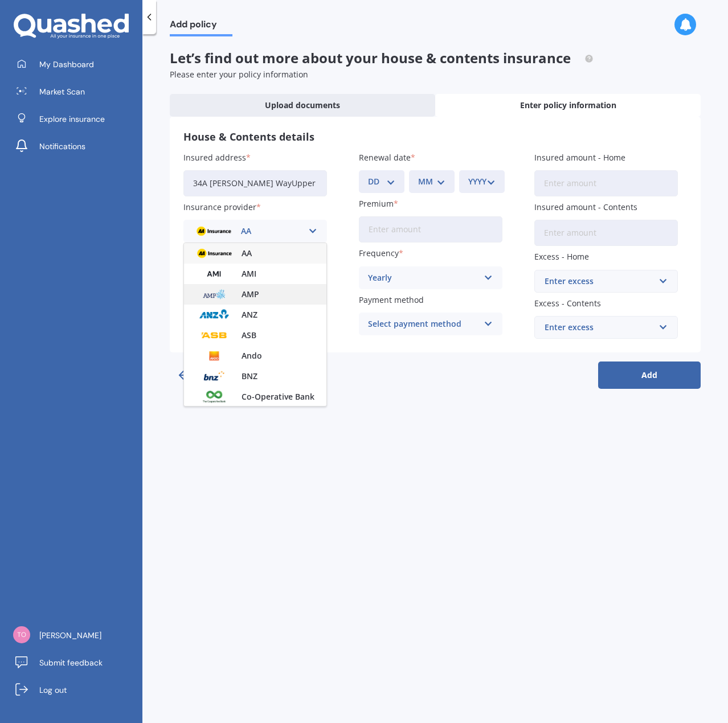
click at [265, 293] on div "AMP" at bounding box center [255, 294] width 142 height 21
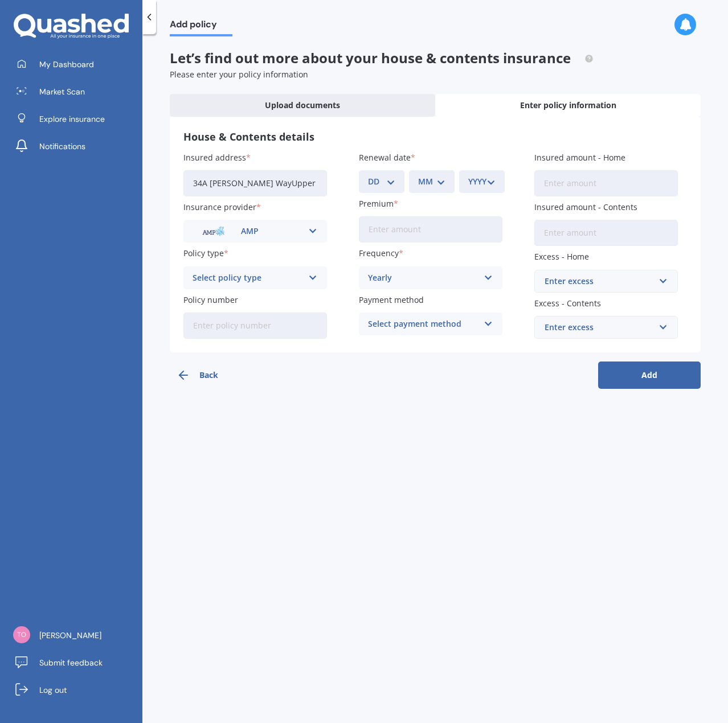
click at [312, 230] on icon at bounding box center [313, 231] width 10 height 13
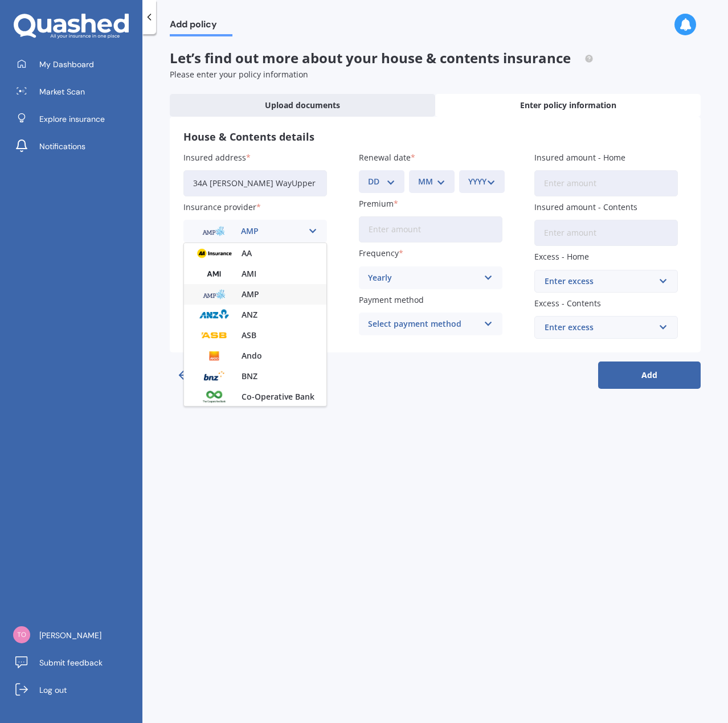
click at [240, 292] on div "AMP" at bounding box center [255, 294] width 142 height 21
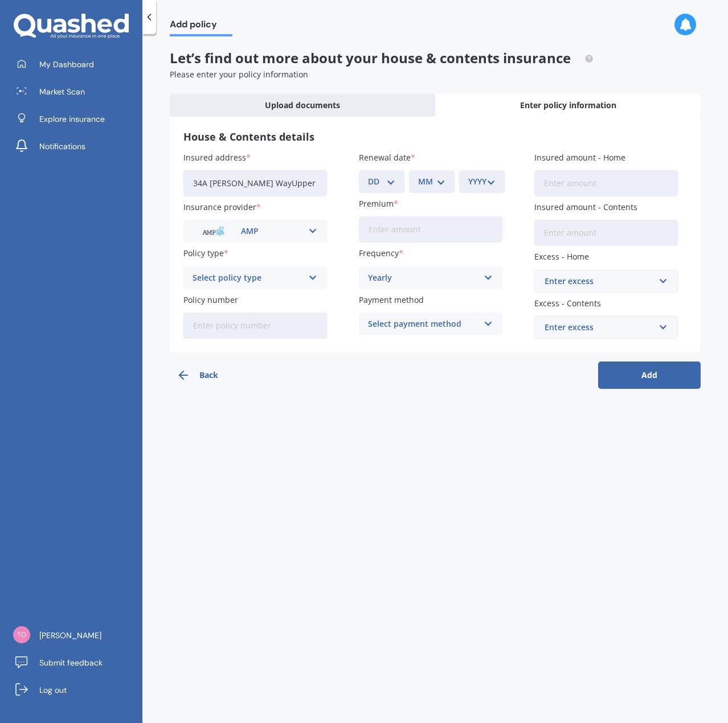
click at [296, 232] on div "AMP" at bounding box center [247, 231] width 110 height 13
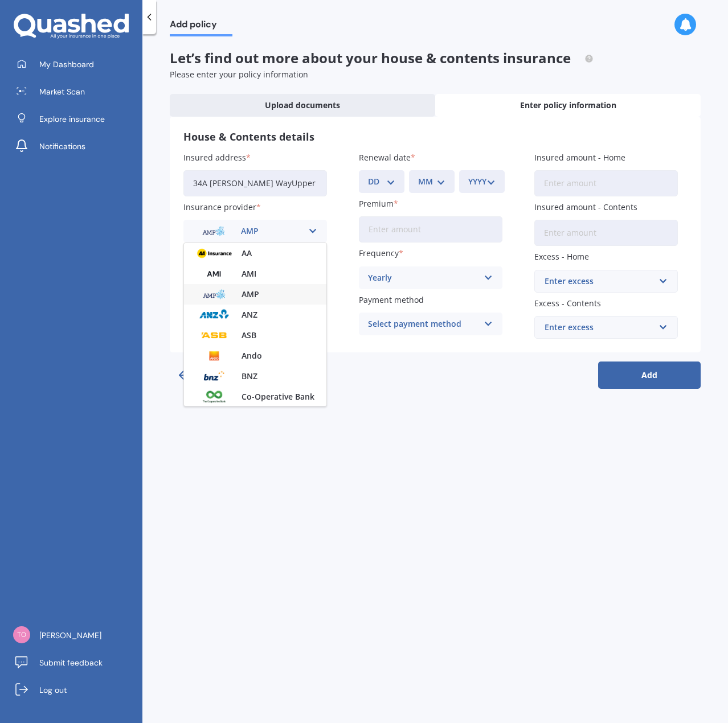
click at [234, 293] on img at bounding box center [214, 294] width 42 height 16
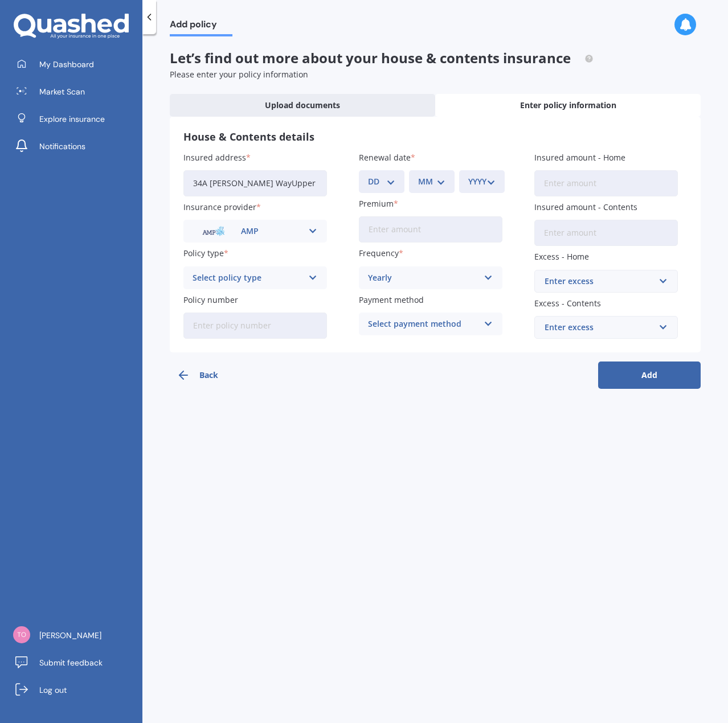
click at [262, 231] on div "AMP" at bounding box center [247, 231] width 110 height 13
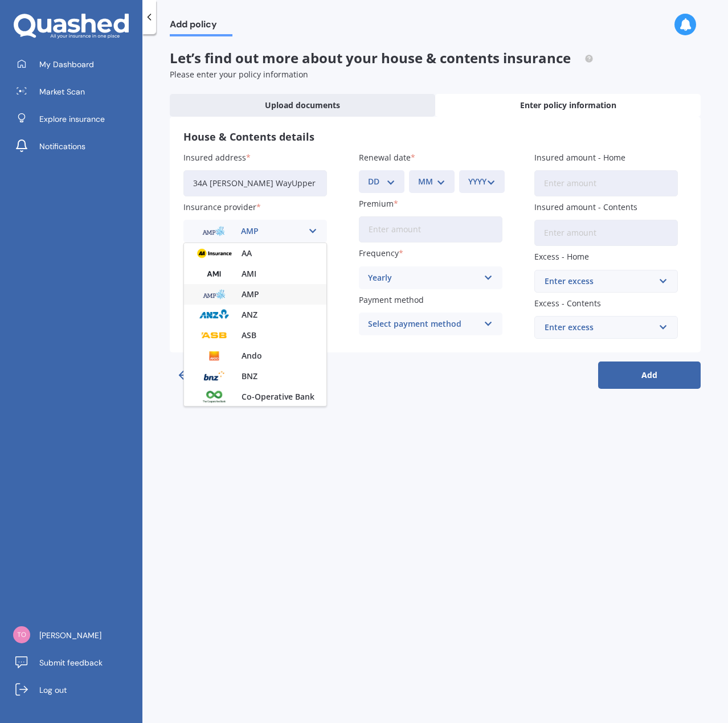
click at [264, 231] on div "AMP" at bounding box center [247, 231] width 110 height 13
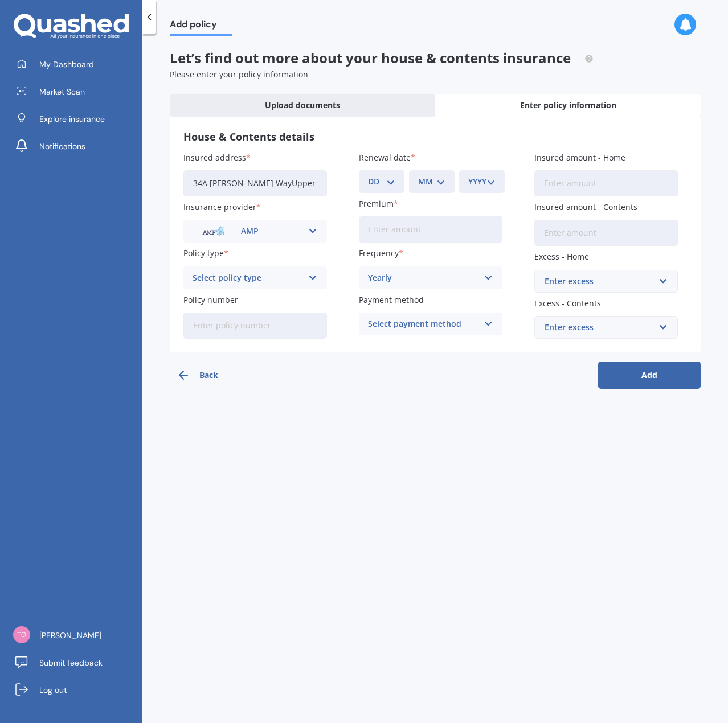
click at [274, 278] on div "Select policy type" at bounding box center [247, 278] width 110 height 13
click at [233, 318] on span "Home and Contents - Everyday Plus" at bounding box center [255, 325] width 124 height 16
click at [221, 326] on input "Policy number" at bounding box center [255, 326] width 144 height 26
paste input "5012779"
type input "5012779"
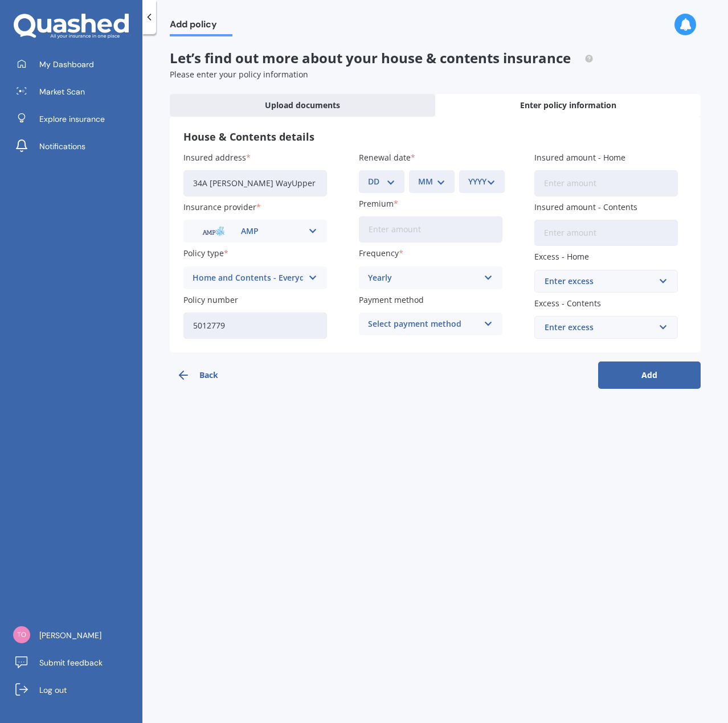
drag, startPoint x: 364, startPoint y: 423, endPoint x: 364, endPoint y: 401, distance: 21.6
click at [364, 407] on div "Add policy Let’s find out more about your house & contents insurance Please ent…" at bounding box center [434, 380] width 585 height 689
click at [272, 178] on input "34A [PERSON_NAME] WayUpper Hutt Birchville 5372" at bounding box center [255, 183] width 144 height 26
drag, startPoint x: 283, startPoint y: 183, endPoint x: 350, endPoint y: 179, distance: 66.7
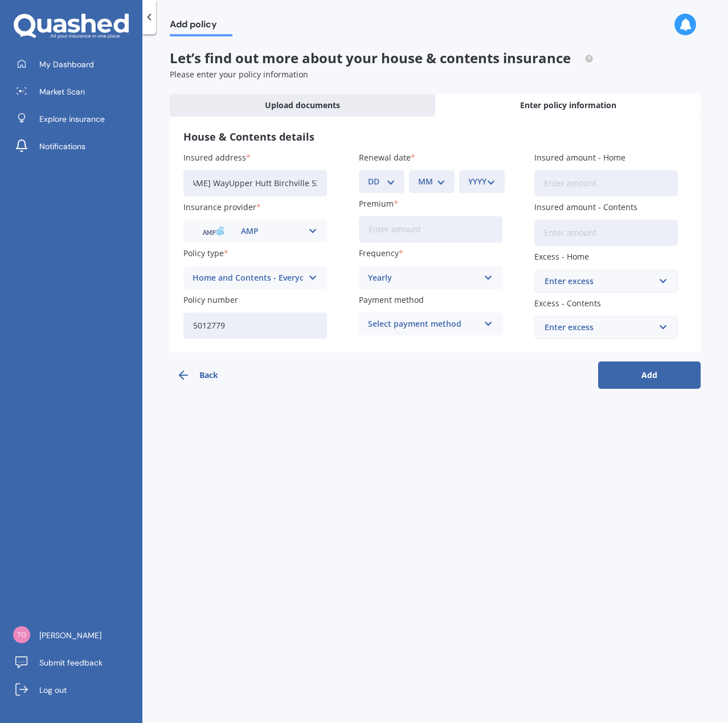
click at [350, 179] on div "Insured address 34A [PERSON_NAME] WayUpper Hutt [GEOGRAPHIC_DATA] 5372 Insuranc…" at bounding box center [434, 244] width 503 height 187
click at [239, 185] on input "34A [PERSON_NAME] WayUpper Hutt Birchville 5372" at bounding box center [255, 183] width 144 height 26
click at [220, 183] on input "34A [PERSON_NAME] WayUpper Hutt Birchville 5372" at bounding box center [255, 183] width 144 height 26
type input "[STREET_ADDRESS][PERSON_NAME]"
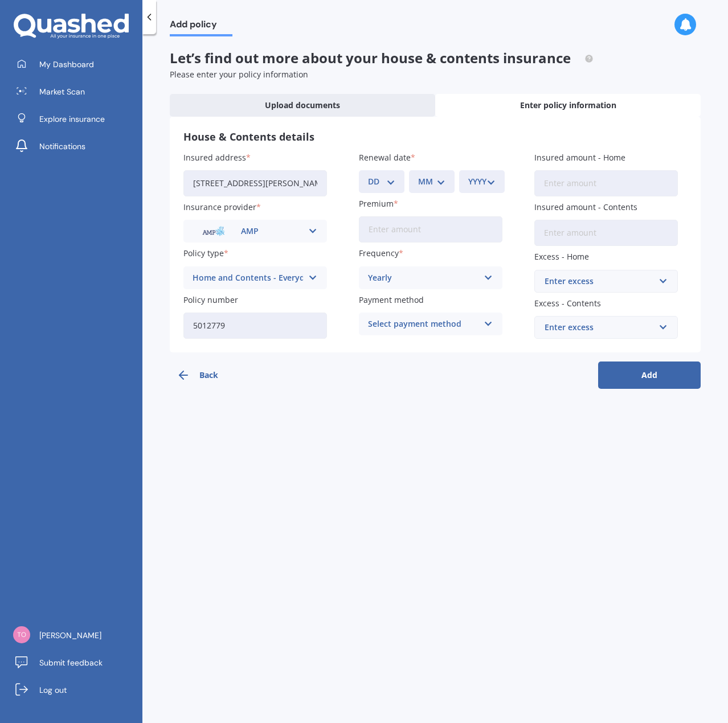
click at [404, 227] on input "Premium" at bounding box center [431, 229] width 144 height 26
click at [454, 278] on div "Yearly" at bounding box center [423, 278] width 110 height 13
click at [407, 339] on div "Quarterly" at bounding box center [430, 341] width 142 height 21
click at [416, 275] on div "Quarterly" at bounding box center [423, 278] width 110 height 13
click at [416, 276] on div "Quarterly" at bounding box center [423, 278] width 110 height 13
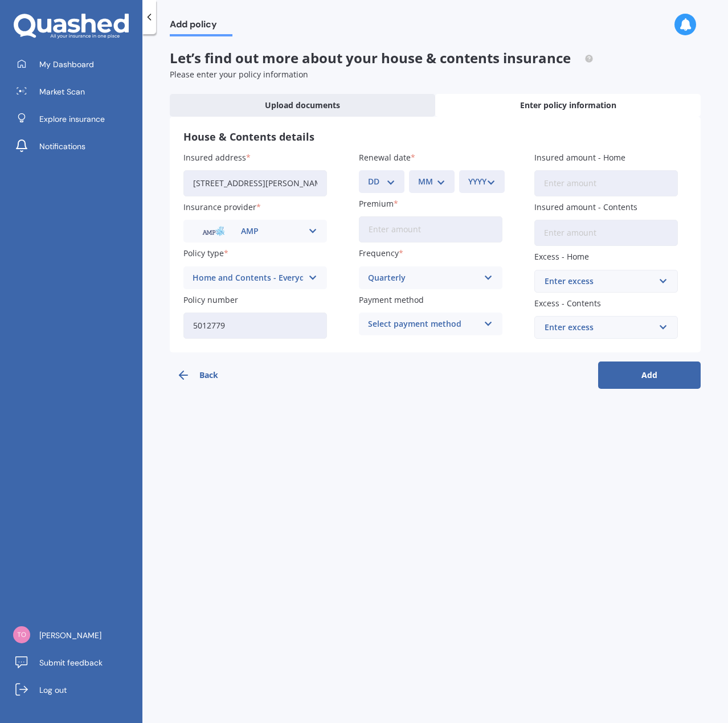
click at [452, 326] on div "Select payment method" at bounding box center [423, 324] width 110 height 13
click at [417, 346] on span "Direct debit - bank account" at bounding box center [421, 346] width 106 height 8
click at [424, 276] on div "Quarterly" at bounding box center [423, 278] width 110 height 13
click at [394, 340] on span "Quarterly" at bounding box center [387, 341] width 38 height 8
click at [399, 234] on input "Premium" at bounding box center [431, 229] width 144 height 26
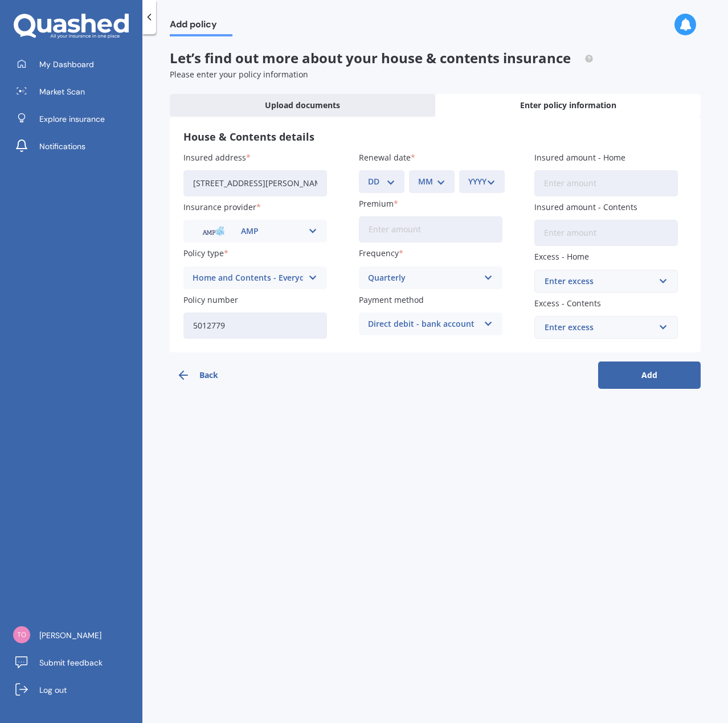
click at [408, 233] on input "Premium" at bounding box center [431, 229] width 144 height 26
paste input "$8,470.01"
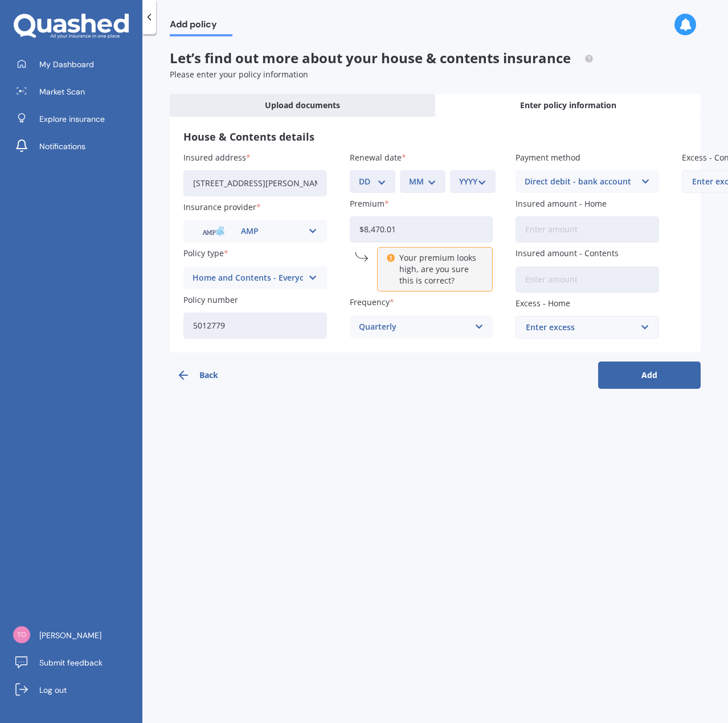
click at [370, 231] on input "$8,470.01" at bounding box center [422, 229] width 144 height 26
click at [411, 412] on div "Add policy Let’s find out more about your house & contents insurance Please ent…" at bounding box center [434, 380] width 585 height 689
click at [390, 231] on input "$8,470.01" at bounding box center [422, 229] width 144 height 26
click at [415, 227] on input "$8,470.01" at bounding box center [422, 229] width 144 height 26
drag, startPoint x: 369, startPoint y: 230, endPoint x: 389, endPoint y: 235, distance: 20.7
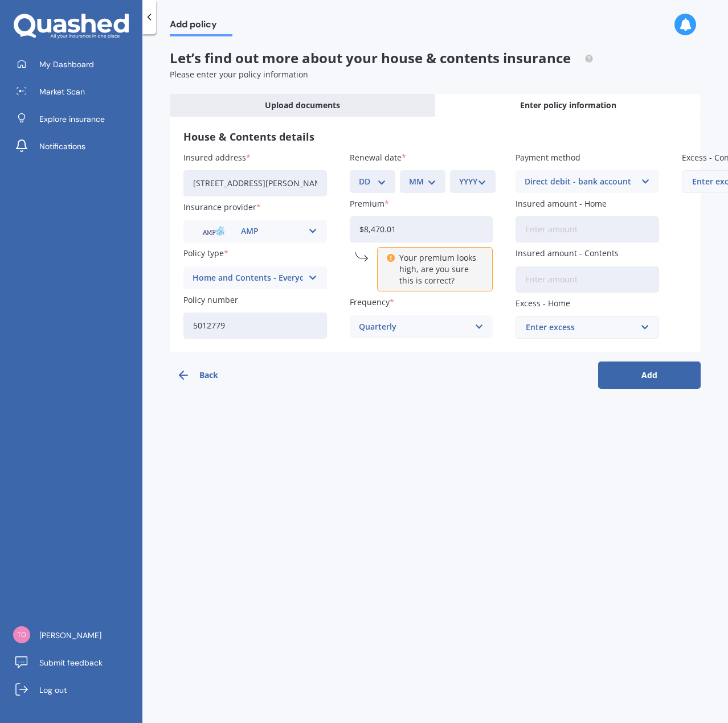
click at [371, 231] on input "$8,470.01" at bounding box center [422, 229] width 144 height 26
click at [408, 227] on input "$8,470.01" at bounding box center [422, 229] width 144 height 26
click at [360, 228] on input "$8,470.01" at bounding box center [422, 229] width 144 height 26
drag, startPoint x: 405, startPoint y: 228, endPoint x: 362, endPoint y: 228, distance: 43.9
click at [364, 228] on input "$8,470.01" at bounding box center [422, 229] width 144 height 26
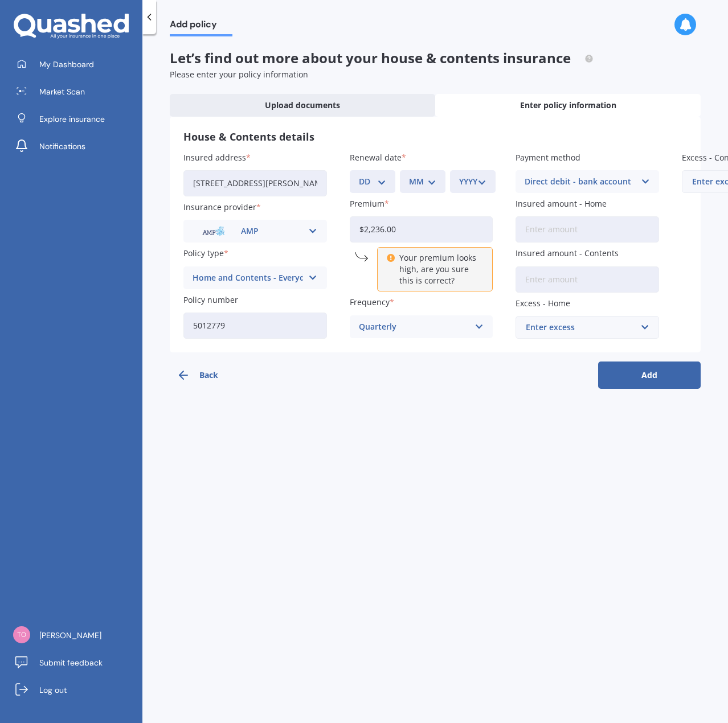
type input "$2,236.00"
click at [384, 181] on select "DD 01 02 03 04 05 06 07 08 09 10 11 12 13 14 15 16 17 18 19 20 21 22 23 24 25 2…" at bounding box center [372, 181] width 27 height 13
select select "09"
click at [359, 175] on select "DD 01 02 03 04 05 06 07 08 09 10 11 12 13 14 15 16 17 18 19 20 21 22 23 24 25 2…" at bounding box center [372, 181] width 27 height 13
click at [425, 177] on select "MM 01 02 03 04 05 06 07 08 09 10 11 12" at bounding box center [422, 181] width 27 height 13
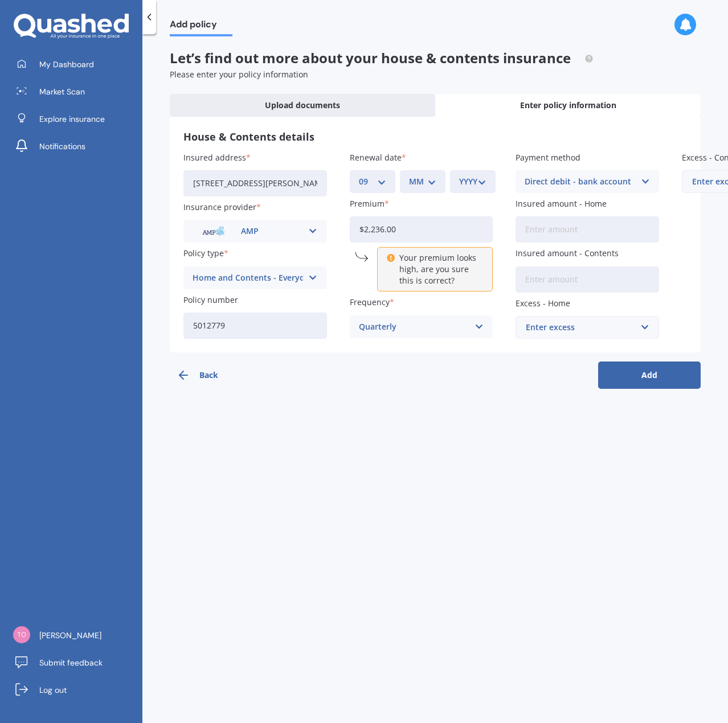
select select "10"
click at [409, 175] on select "MM 01 02 03 04 05 06 07 08 09 10 11 12" at bounding box center [422, 181] width 27 height 13
click at [476, 179] on select "YYYY 2027 2026 2025 2024 2023 2022 2021 2020 2019 2018 2017 2016 2015 2014 2013…" at bounding box center [472, 181] width 27 height 13
select select "2025"
click at [459, 175] on select "YYYY 2027 2026 2025 2024 2023 2022 2021 2020 2019 2018 2017 2016 2015 2014 2013…" at bounding box center [472, 181] width 27 height 13
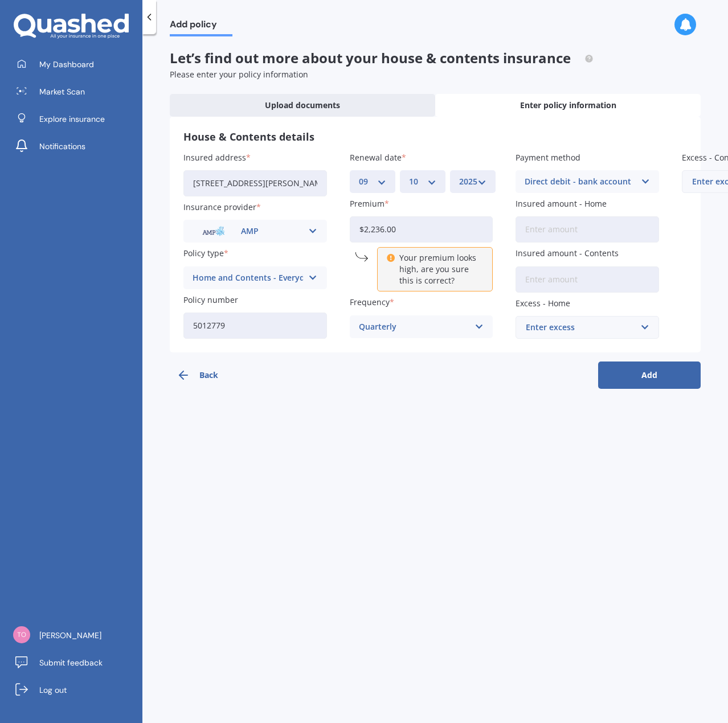
click at [404, 228] on input "$2,236.00" at bounding box center [422, 229] width 144 height 26
click at [71, 62] on span "My Dashboard" at bounding box center [66, 64] width 55 height 11
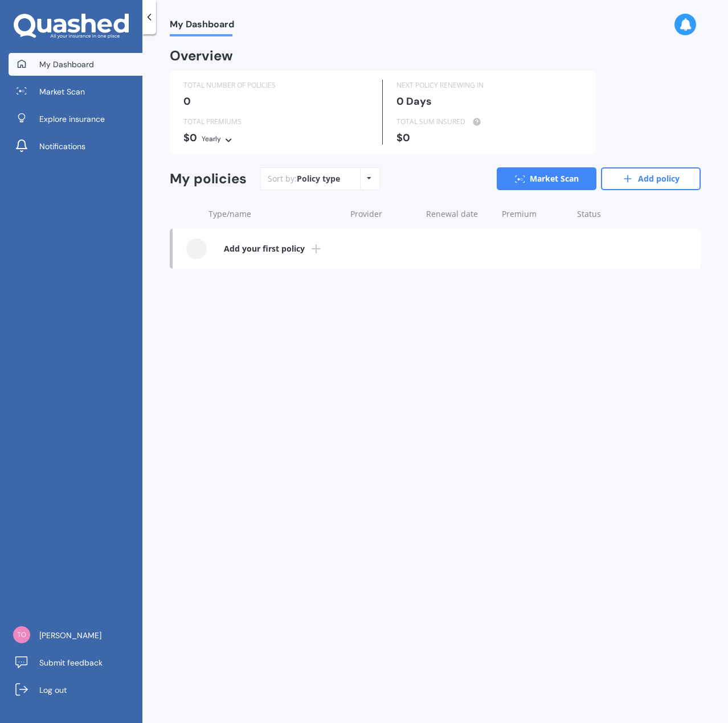
click at [71, 61] on span "My Dashboard" at bounding box center [66, 64] width 55 height 11
click at [242, 245] on b "Add your first policy" at bounding box center [264, 248] width 81 height 11
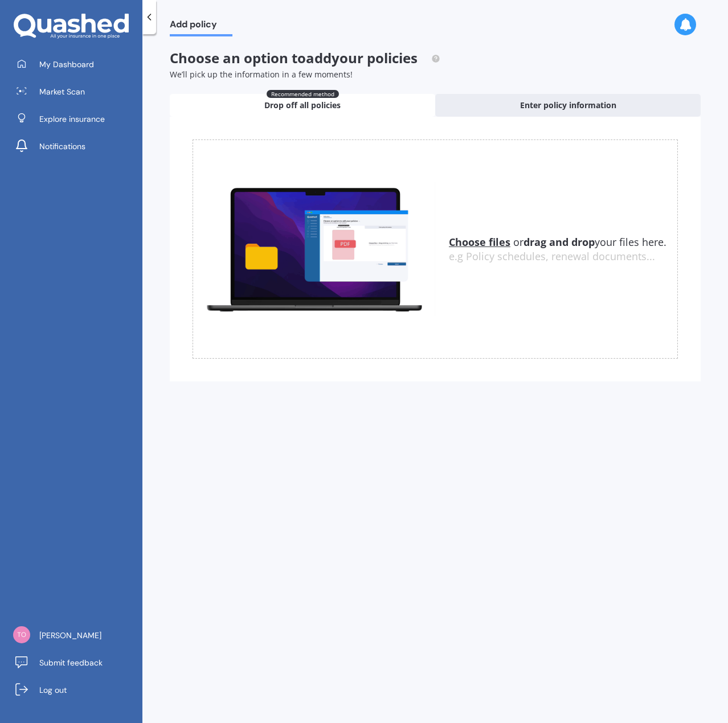
click at [277, 105] on span "Drop off all policies" at bounding box center [302, 105] width 76 height 11
click at [476, 248] on u "Choose files" at bounding box center [480, 242] width 62 height 14
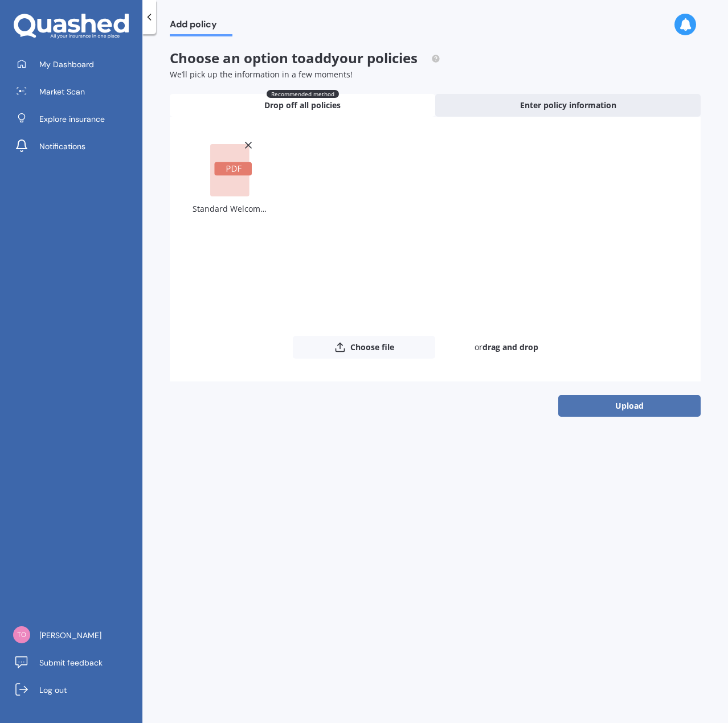
click at [643, 405] on button "Upload" at bounding box center [629, 406] width 142 height 22
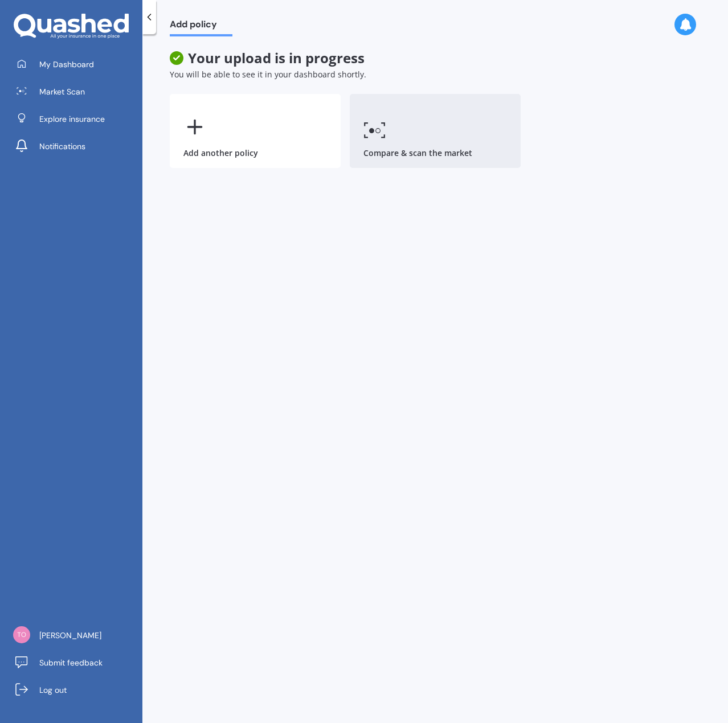
click at [382, 132] on icon at bounding box center [374, 130] width 23 height 17
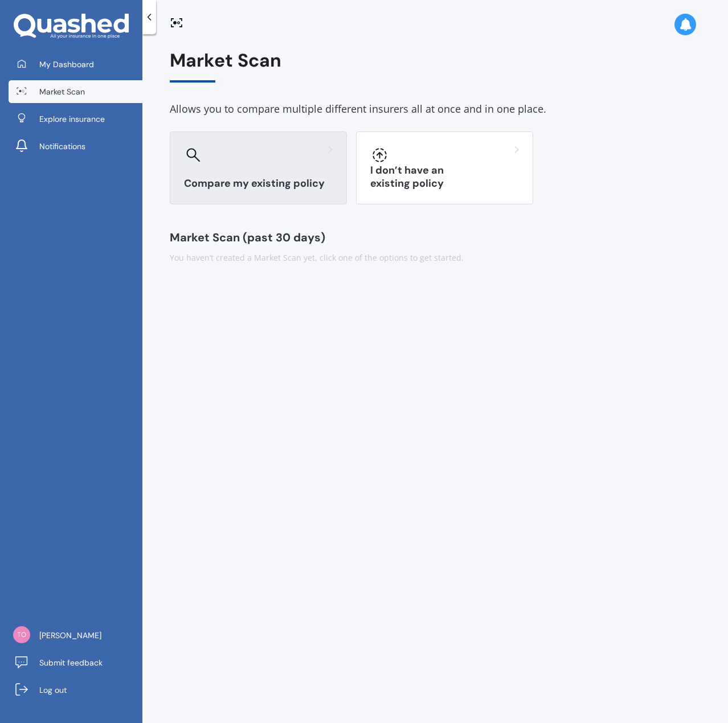
click at [269, 165] on div "Compare my existing policy" at bounding box center [258, 168] width 177 height 73
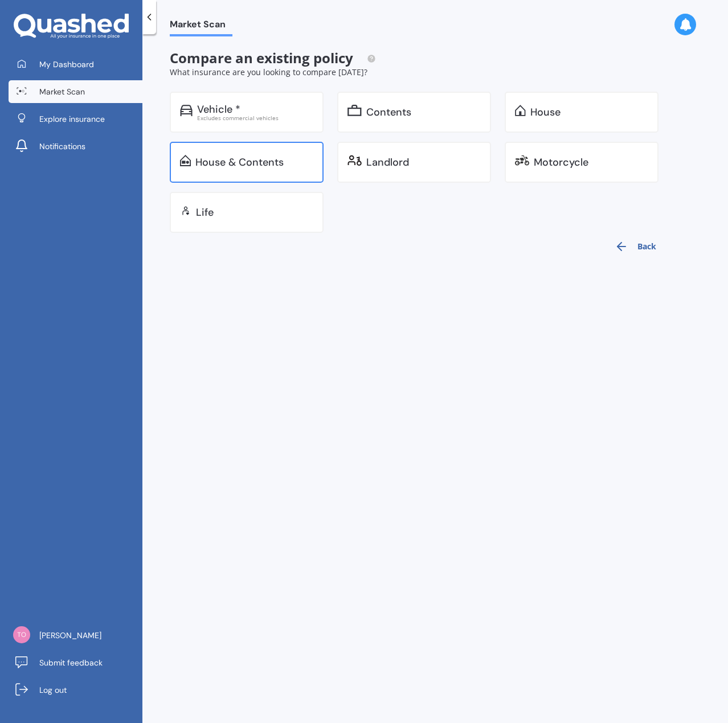
click at [222, 166] on div "House & Contents" at bounding box center [239, 162] width 88 height 11
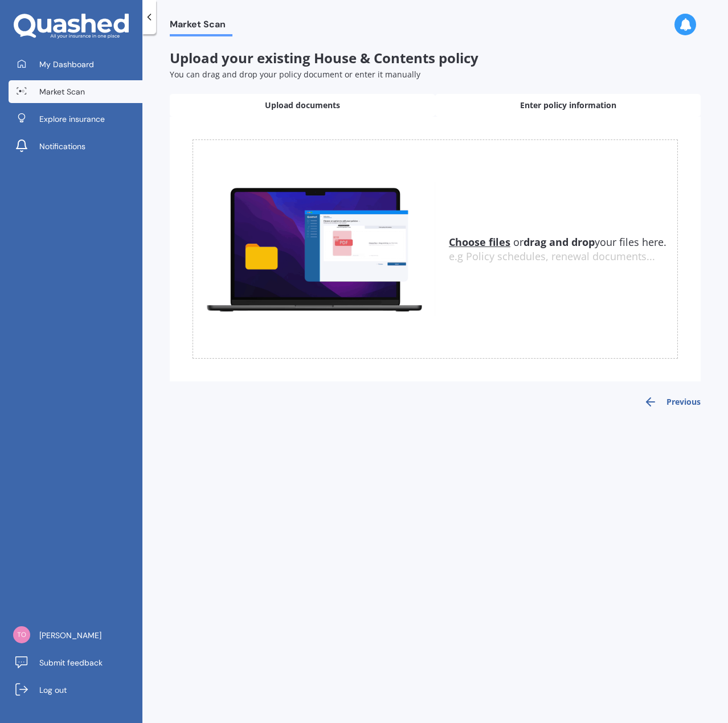
click at [559, 100] on span "Enter policy information" at bounding box center [568, 105] width 96 height 11
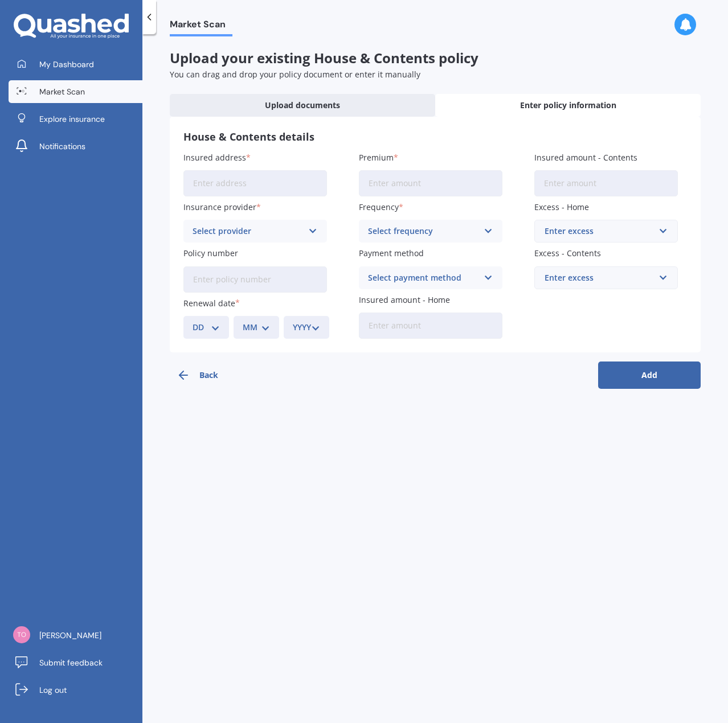
click at [259, 173] on input "Insured address" at bounding box center [255, 183] width 144 height 26
click at [273, 182] on input "34A [PERSON_NAME] WayUpper Hutt Birchville 5372" at bounding box center [255, 183] width 144 height 26
click at [269, 179] on input "34A [PERSON_NAME] WayUpper Hutt Birchville 5372" at bounding box center [255, 183] width 144 height 26
click at [262, 184] on input "34A [PERSON_NAME] WayUpper Hutt Birchville 5372" at bounding box center [255, 183] width 144 height 26
click at [265, 184] on input "34A [PERSON_NAME] WayUpper Hutt Birchville 5372" at bounding box center [255, 183] width 144 height 26
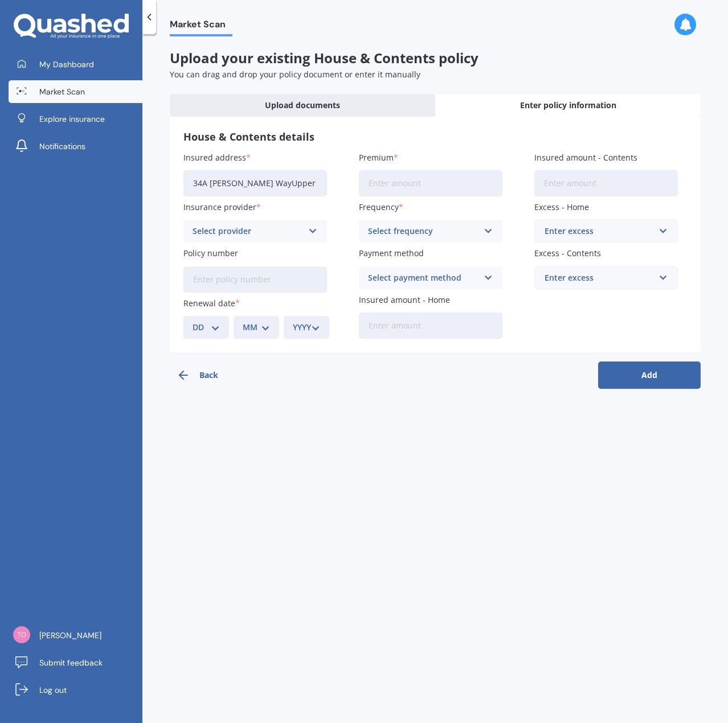
click at [282, 184] on input "34A [PERSON_NAME] WayUpper Hutt Birchville 5372" at bounding box center [255, 183] width 144 height 26
click at [289, 188] on input "34A [PERSON_NAME] WayUpper Hutt Birchville 5372" at bounding box center [255, 183] width 144 height 26
click at [284, 183] on input "34A [PERSON_NAME] WayUpper Hutt Birchville 5372" at bounding box center [255, 183] width 144 height 26
type input "[STREET_ADDRESS][PERSON_NAME]"
click at [333, 416] on div "Market Scan Upload your existing House & Contents policy You can drag and drop …" at bounding box center [434, 380] width 585 height 689
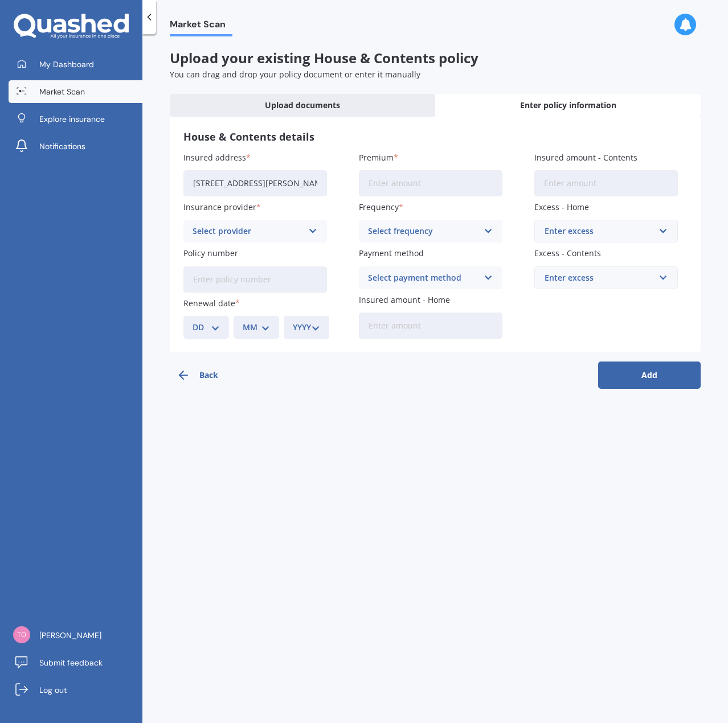
click at [251, 231] on div "Select provider" at bounding box center [247, 231] width 110 height 13
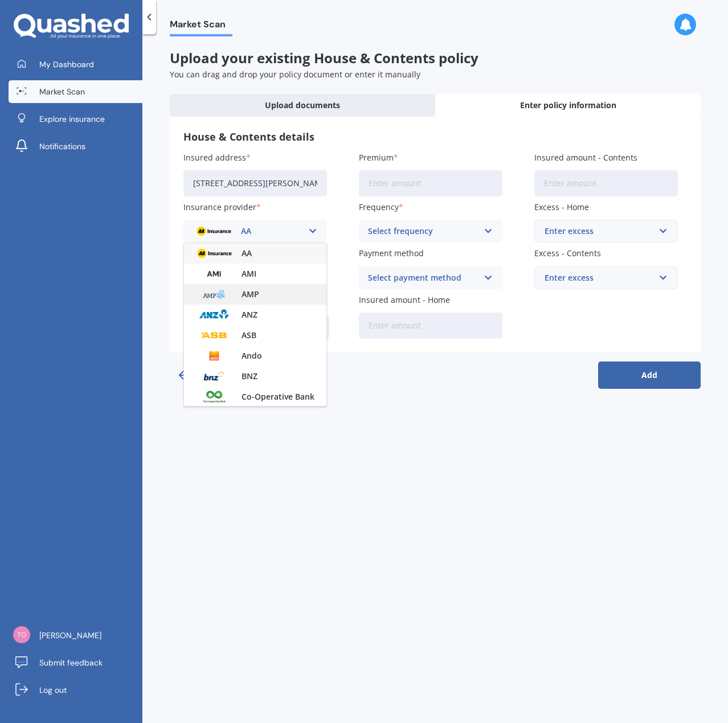
click at [253, 298] on span "AMP" at bounding box center [250, 294] width 18 height 8
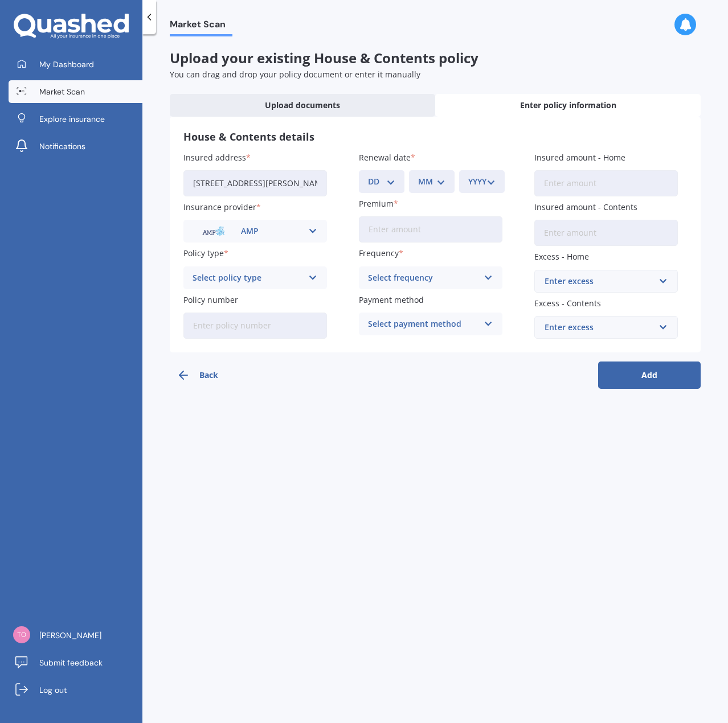
click at [252, 277] on div "Select policy type" at bounding box center [247, 278] width 110 height 13
click at [247, 299] on span "Home and Contents - Everyday" at bounding box center [253, 300] width 121 height 8
click at [249, 286] on div "Home and Contents - Everyday Home and Contents - Everyday Home and Contents - E…" at bounding box center [255, 278] width 144 height 23
click at [233, 324] on span "Home and Contents - Everyday Plus" at bounding box center [255, 325] width 124 height 16
click at [243, 331] on input "Policy number" at bounding box center [255, 326] width 144 height 26
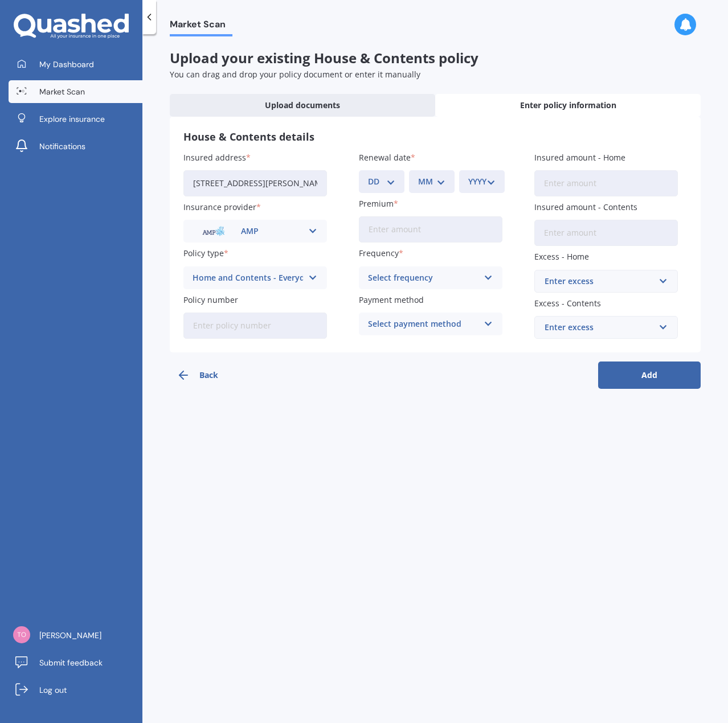
type input "5012779"
click at [392, 180] on select "DD 01 02 03 04 05 06 07 08 09 10 11 12 13 14 15 16 17 18 19 20 21 22 23 24 25 2…" at bounding box center [381, 181] width 27 height 13
select select "10"
click at [368, 175] on select "DD 01 02 03 04 05 06 07 08 09 10 11 12 13 14 15 16 17 18 19 20 21 22 23 24 25 2…" at bounding box center [381, 181] width 27 height 13
click at [439, 181] on select "MM 01 02 03 04 05 06 07 08 09 10 11 12" at bounding box center [431, 181] width 27 height 13
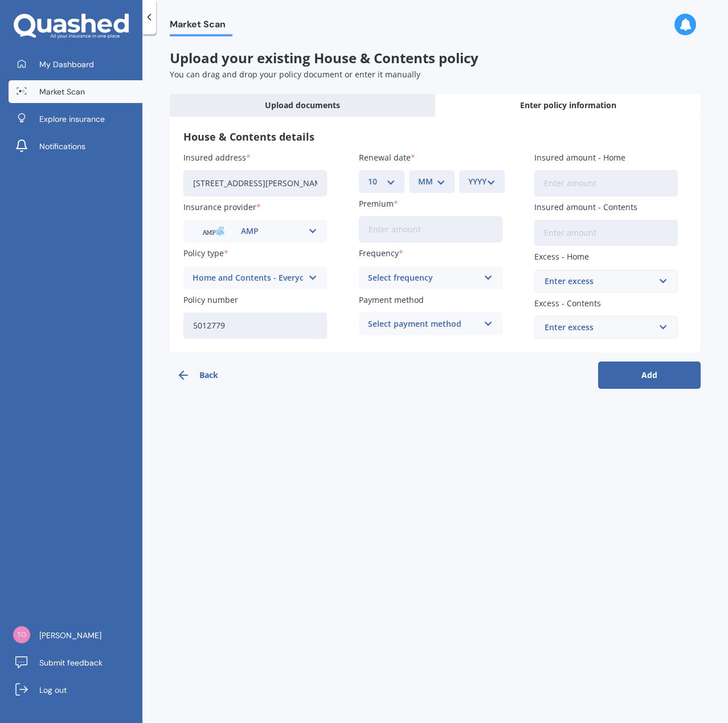
select select "10"
click at [418, 175] on select "MM 01 02 03 04 05 06 07 08 09 10 11 12" at bounding box center [431, 181] width 27 height 13
click at [478, 189] on div "YYYY 2027 2026 2025 2024 2023 2022 2021 2020 2019 2018 2017 2016 2015 2014 2013…" at bounding box center [482, 181] width 46 height 23
click at [480, 174] on div "YYYY 2027 2026 2025 2024 2023 2022 2021 2020 2019 2018 2017 2016 2015 2014 2013…" at bounding box center [482, 181] width 46 height 23
click at [496, 174] on div "YYYY 2027 2026 2025 2024 2023 2022 2021 2020 2019 2018 2017 2016 2015 2014 2013…" at bounding box center [482, 181] width 46 height 23
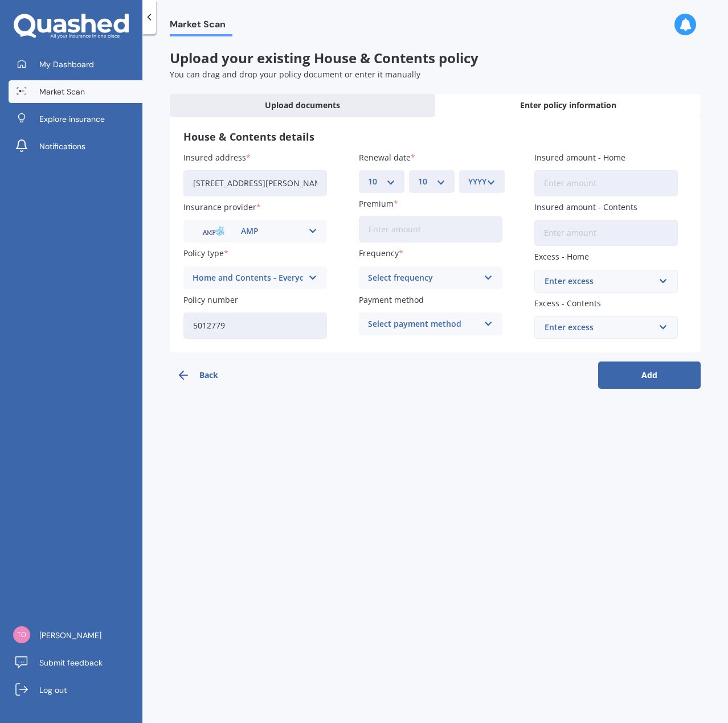
click at [489, 182] on select "YYYY 2027 2026 2025 2024 2023 2022 2021 2020 2019 2018 2017 2016 2015 2014 2013…" at bounding box center [481, 181] width 27 height 13
select select "2025"
click at [468, 175] on select "YYYY 2027 2026 2025 2024 2023 2022 2021 2020 2019 2018 2017 2016 2015 2014 2013…" at bounding box center [481, 181] width 27 height 13
click at [411, 231] on input "Premium" at bounding box center [431, 229] width 144 height 26
click at [485, 277] on icon at bounding box center [488, 278] width 10 height 13
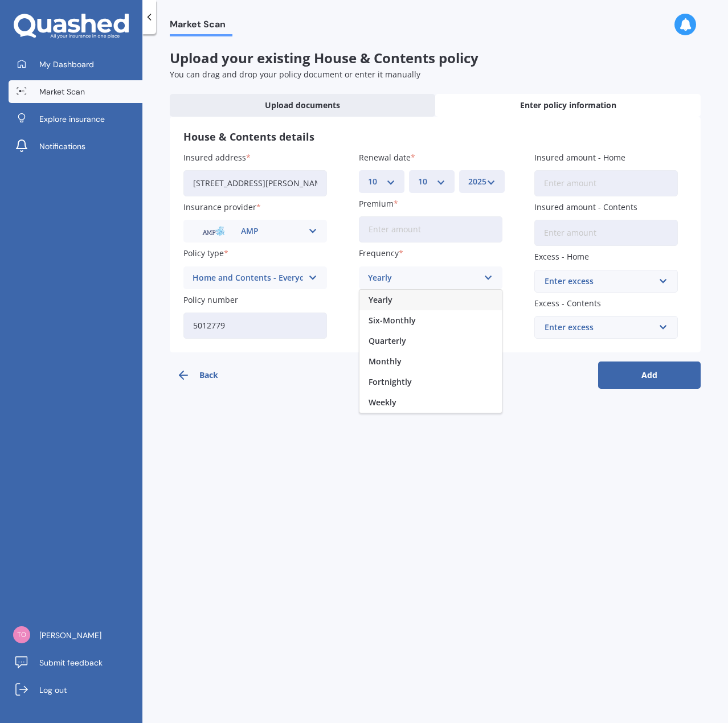
click at [393, 300] on div "Yearly" at bounding box center [430, 300] width 142 height 21
click at [491, 323] on icon at bounding box center [488, 324] width 10 height 13
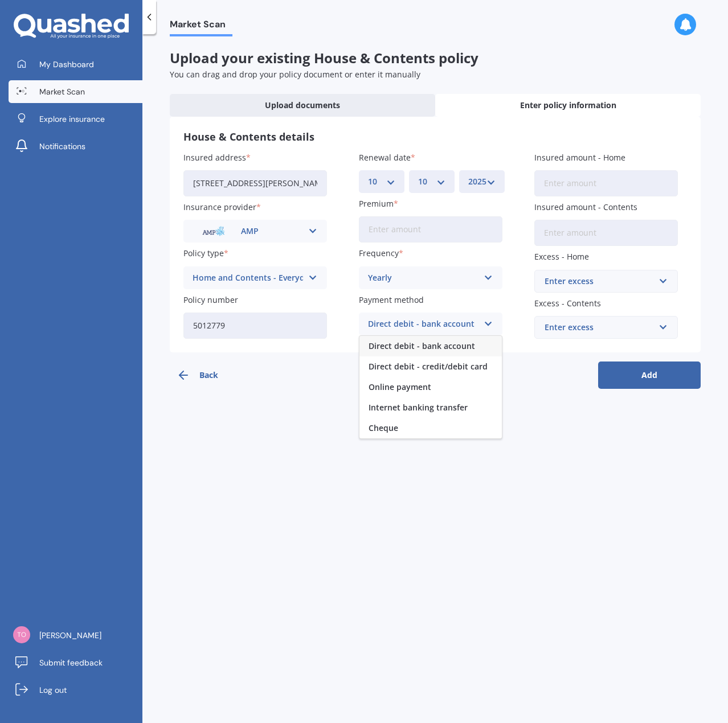
click at [433, 351] on div "Direct debit - bank account" at bounding box center [430, 346] width 142 height 21
click at [398, 231] on input "Premium" at bounding box center [431, 229] width 144 height 26
type input "$6,633.03"
click at [408, 394] on div "Market Scan Upload your existing House & Contents policy You can drag and drop …" at bounding box center [434, 380] width 585 height 689
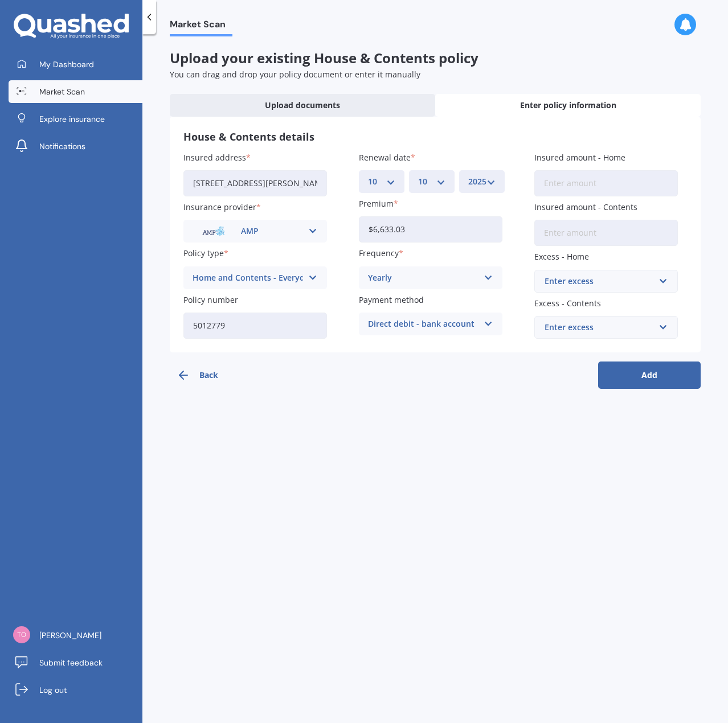
click at [604, 179] on input "Insured amount - Home" at bounding box center [606, 183] width 144 height 26
click at [600, 188] on input "Insured amount - Home" at bounding box center [606, 183] width 144 height 26
click at [556, 183] on input "$90,997" at bounding box center [606, 183] width 144 height 26
click at [572, 183] on input "$909,997" at bounding box center [606, 183] width 144 height 26
drag, startPoint x: 561, startPoint y: 182, endPoint x: 524, endPoint y: 182, distance: 36.4
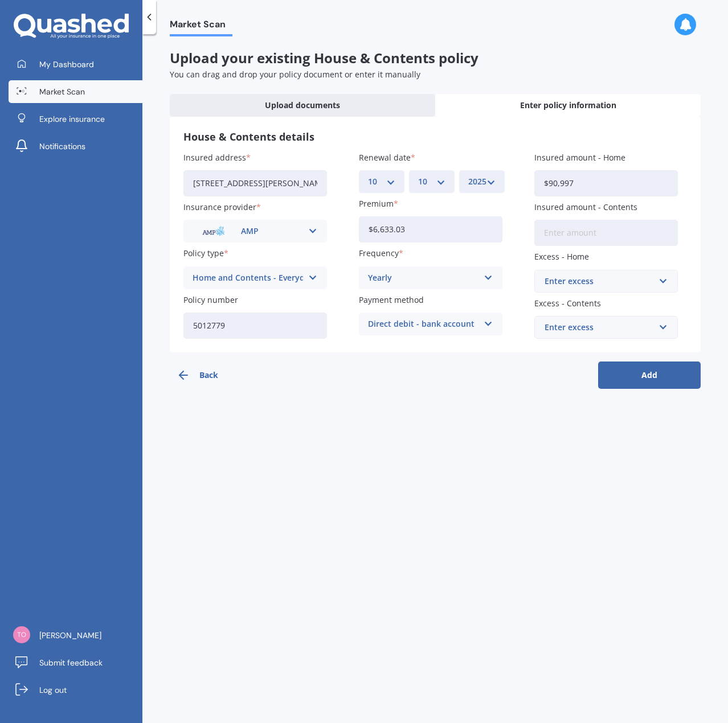
click at [524, 182] on div "Insured address [STREET_ADDRESS][PERSON_NAME] Insurance provider AMP AA AMI AMP…" at bounding box center [434, 244] width 503 height 187
click at [581, 182] on input "$90,997" at bounding box center [606, 183] width 144 height 26
drag, startPoint x: 593, startPoint y: 181, endPoint x: 548, endPoint y: 179, distance: 45.0
click at [548, 179] on input "$90,997" at bounding box center [606, 183] width 144 height 26
click at [604, 232] on input "Insured amount - Contents" at bounding box center [606, 233] width 144 height 26
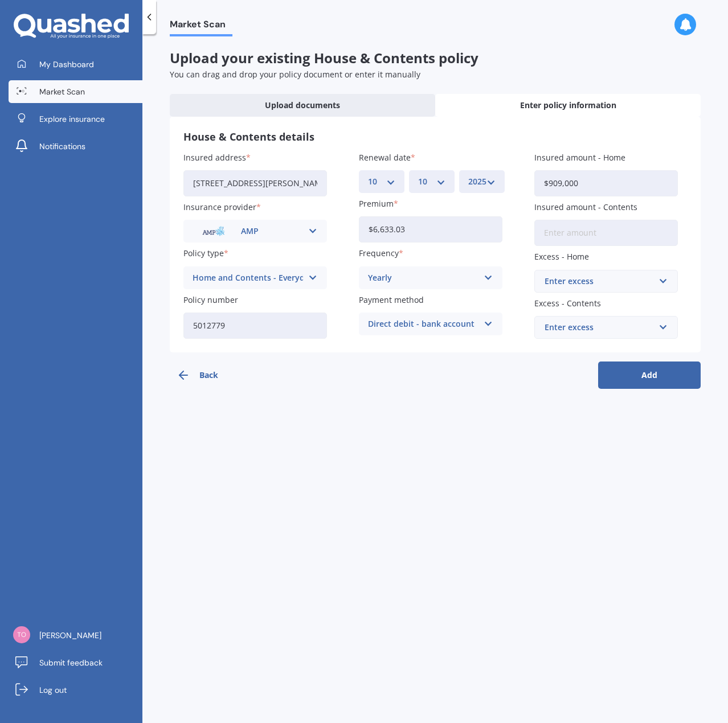
drag, startPoint x: 583, startPoint y: 183, endPoint x: 547, endPoint y: 184, distance: 35.9
click at [547, 184] on input "$909,000" at bounding box center [606, 183] width 144 height 26
type input "$791,279"
click at [565, 228] on input "Insured amount - Contents" at bounding box center [606, 233] width 144 height 26
type input "$201,866"
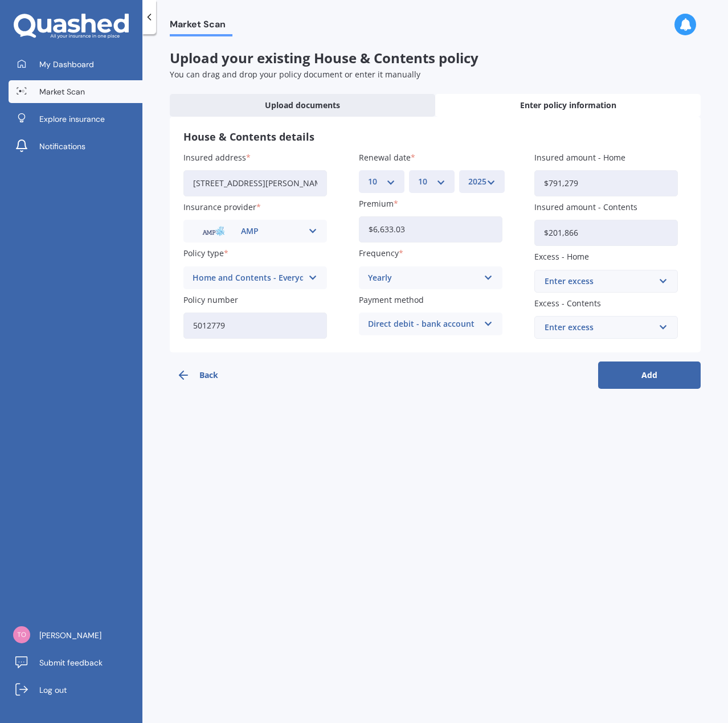
click at [617, 281] on div "Enter excess" at bounding box center [598, 281] width 109 height 13
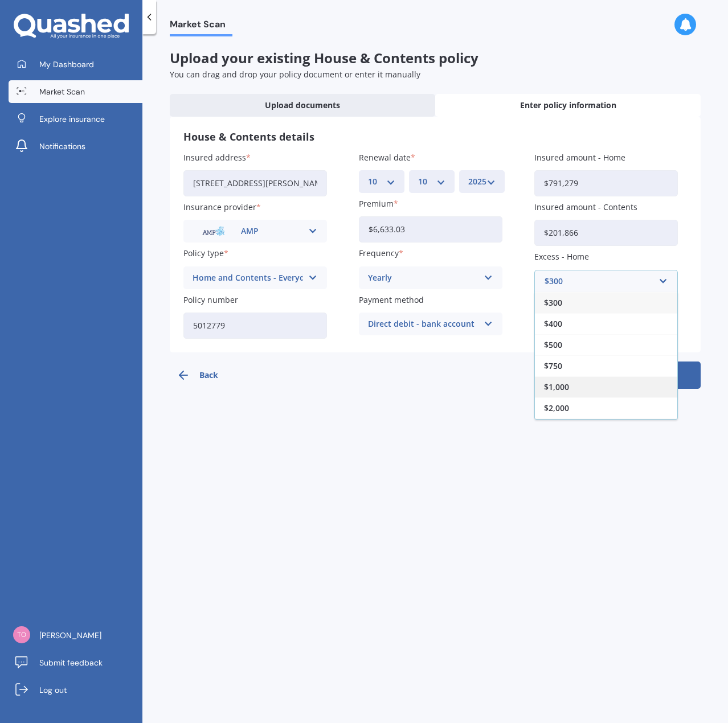
click at [560, 383] on span "$1,000" at bounding box center [556, 387] width 25 height 8
click at [594, 278] on div "$1,000" at bounding box center [598, 281] width 109 height 13
click at [602, 278] on input "text" at bounding box center [601, 282] width 133 height 22
click at [565, 383] on span "$1,000" at bounding box center [556, 387] width 25 height 8
click at [582, 325] on div "Enter excess" at bounding box center [598, 327] width 109 height 13
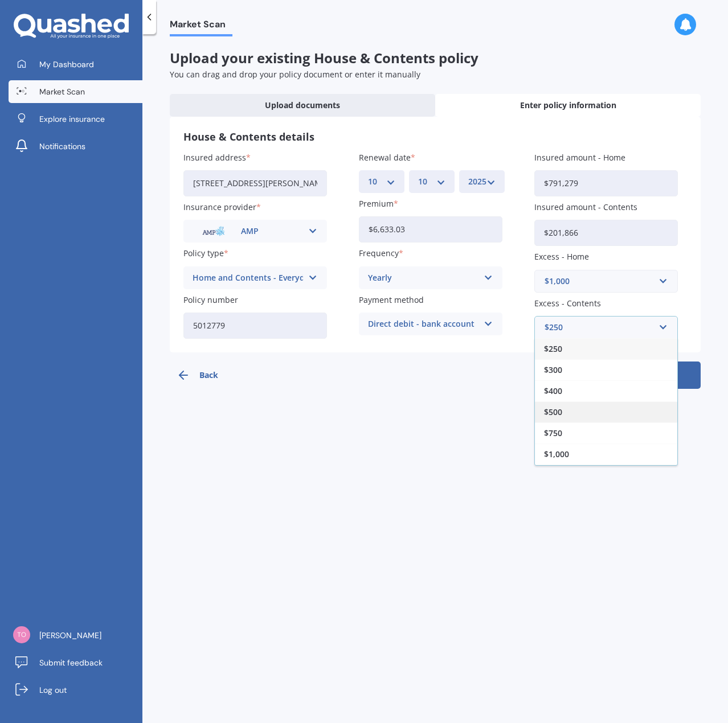
click at [555, 408] on span "$500" at bounding box center [553, 412] width 18 height 8
drag, startPoint x: 419, startPoint y: 406, endPoint x: 424, endPoint y: 403, distance: 5.9
click at [419, 405] on div "Market Scan Upload your existing House & Contents policy You can drag and drop …" at bounding box center [434, 380] width 585 height 689
click at [659, 371] on button "Add" at bounding box center [649, 375] width 103 height 27
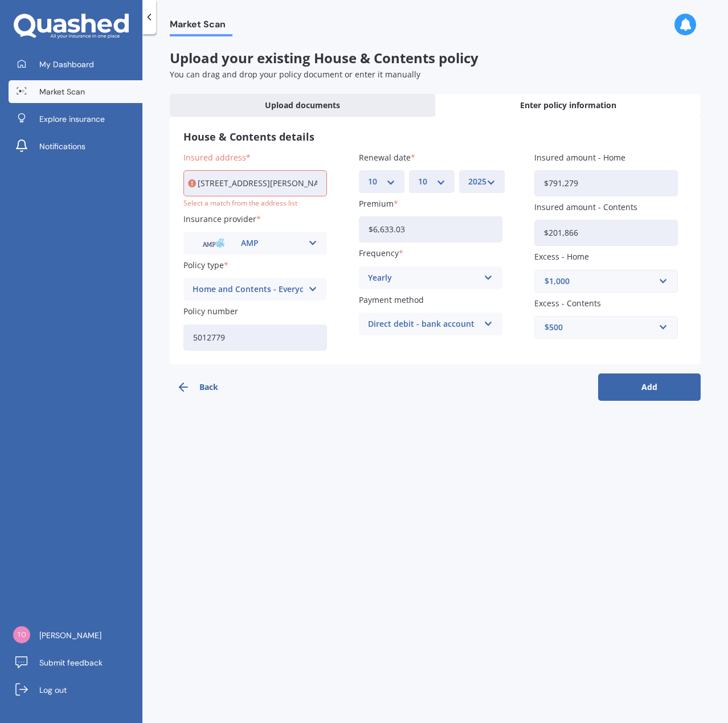
click at [228, 179] on input "[STREET_ADDRESS][PERSON_NAME]" at bounding box center [255, 183] width 144 height 26
type input "[STREET_ADDRESS][PERSON_NAME]"
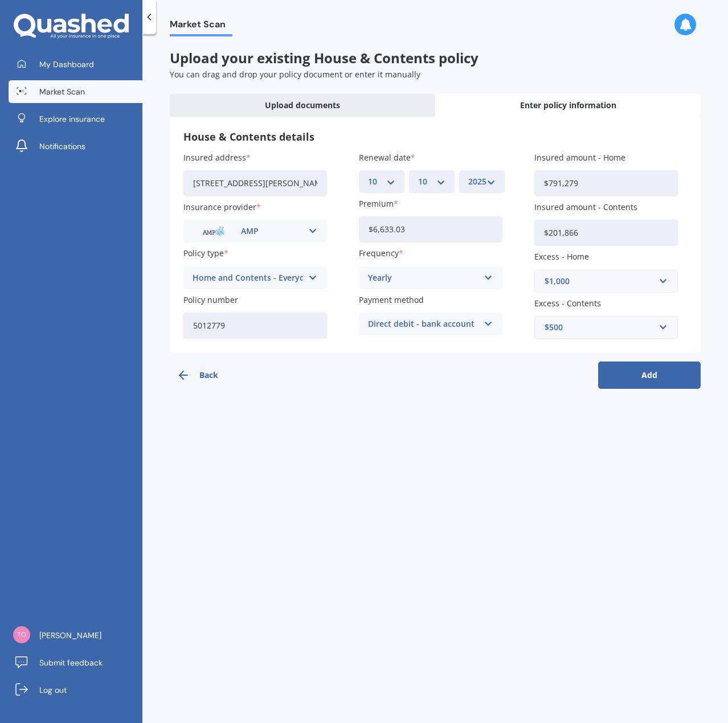
click at [659, 368] on button "Add" at bounding box center [649, 375] width 103 height 27
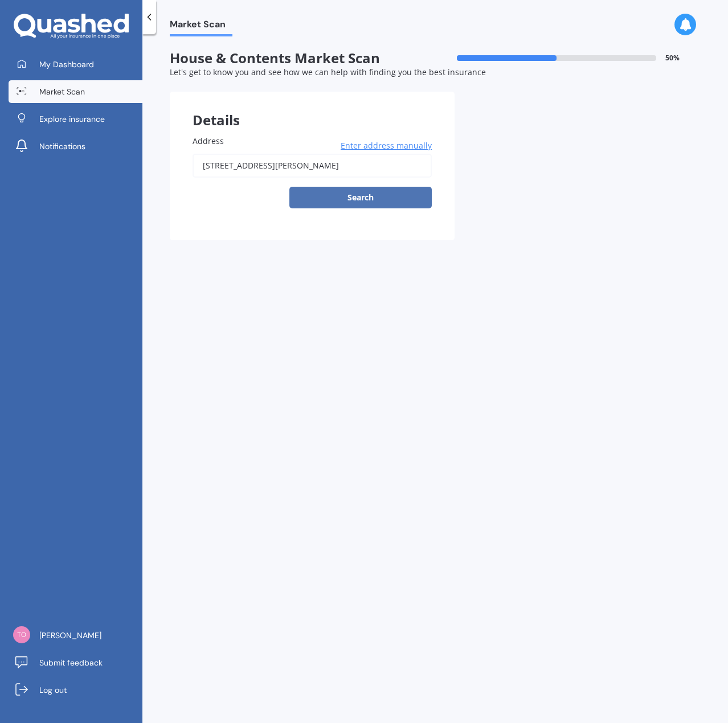
click at [365, 195] on button "Search" at bounding box center [360, 198] width 142 height 22
click at [362, 169] on input "[STREET_ADDRESS][PERSON_NAME]" at bounding box center [311, 166] width 239 height 24
type input "[STREET_ADDRESS][PERSON_NAME]"
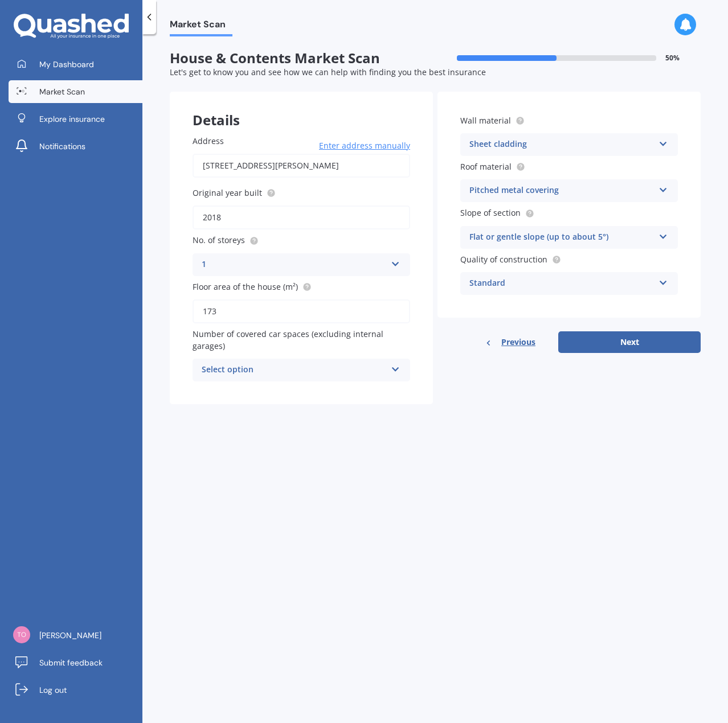
click at [335, 364] on div "Select option" at bounding box center [294, 370] width 185 height 14
click at [208, 453] on div "3" at bounding box center [301, 454] width 216 height 21
click at [308, 372] on div "3" at bounding box center [294, 370] width 185 height 14
click at [310, 368] on div "3" at bounding box center [294, 370] width 185 height 14
click at [560, 141] on div "Sheet cladding" at bounding box center [561, 145] width 185 height 14
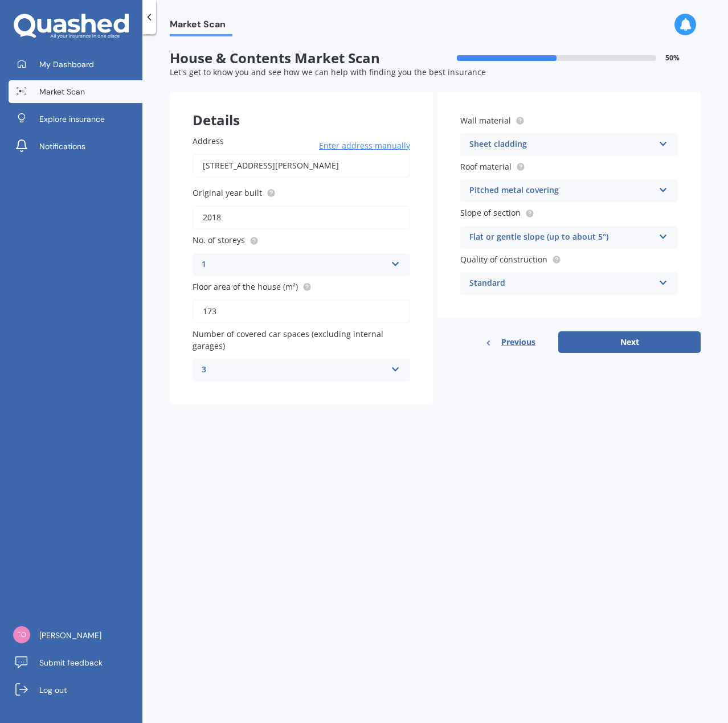
scroll to position [1, 0]
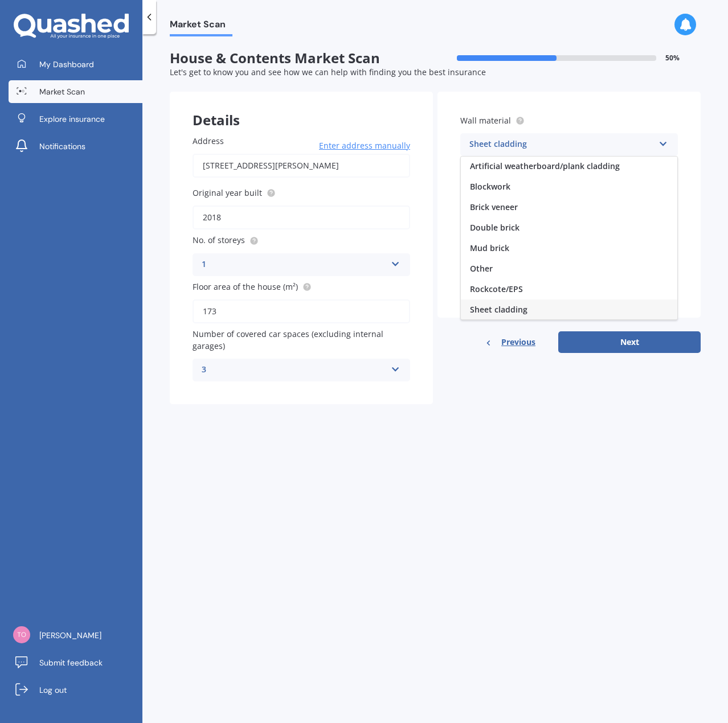
click at [574, 116] on label "Wall material" at bounding box center [566, 120] width 213 height 12
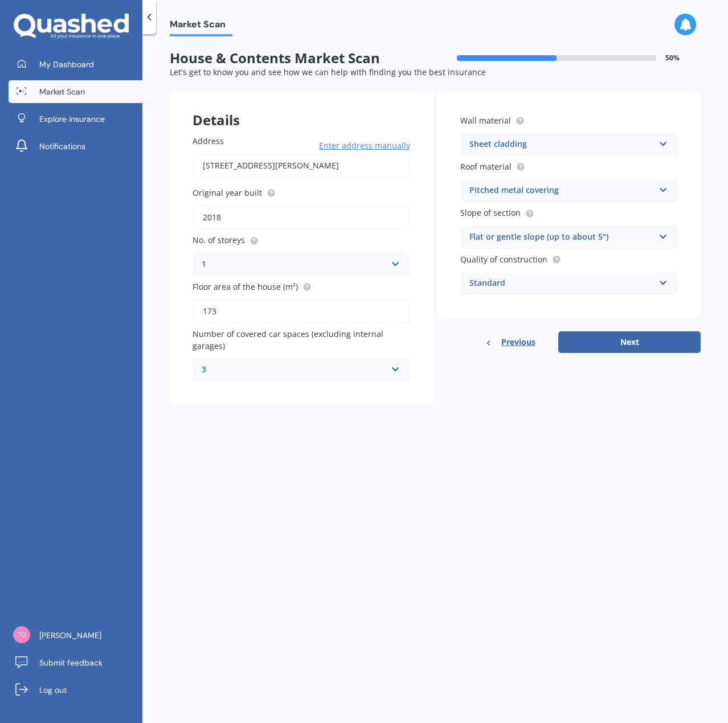
click at [147, 13] on icon at bounding box center [149, 16] width 11 height 11
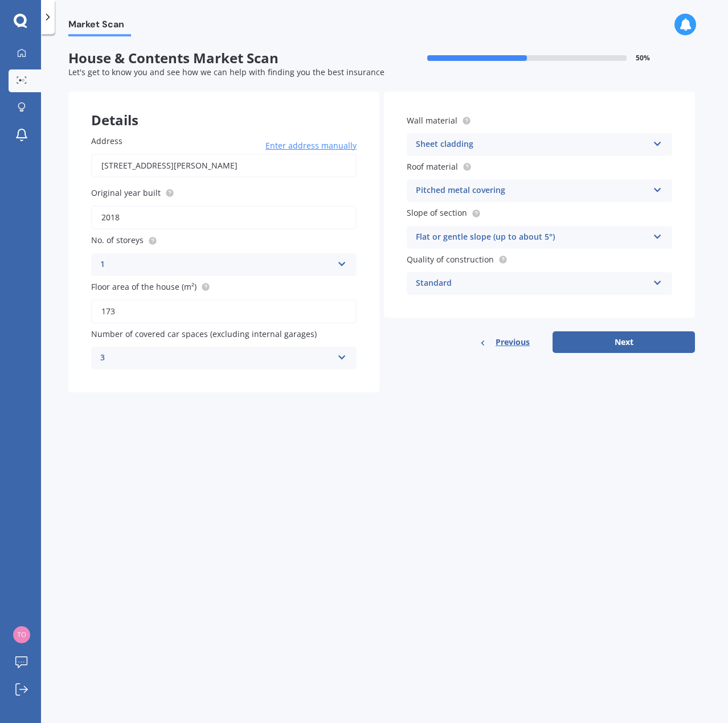
click at [48, 18] on polyline at bounding box center [48, 17] width 3 height 6
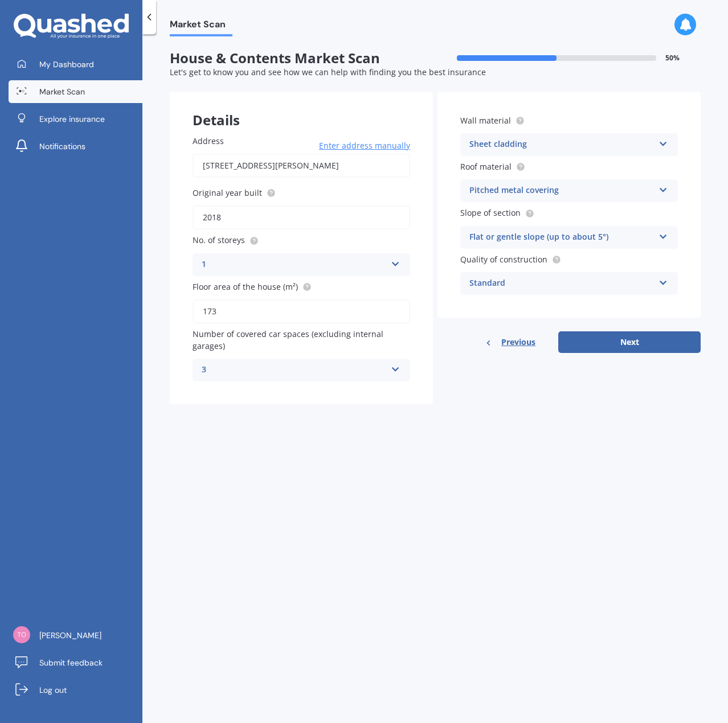
click at [517, 342] on span "Previous" at bounding box center [518, 342] width 34 height 17
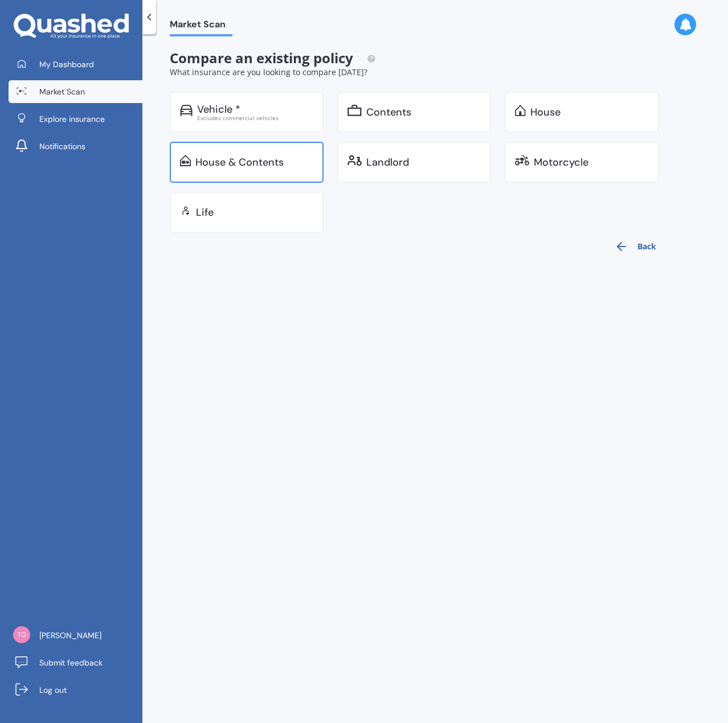
click at [265, 167] on div "House & Contents" at bounding box center [239, 162] width 88 height 11
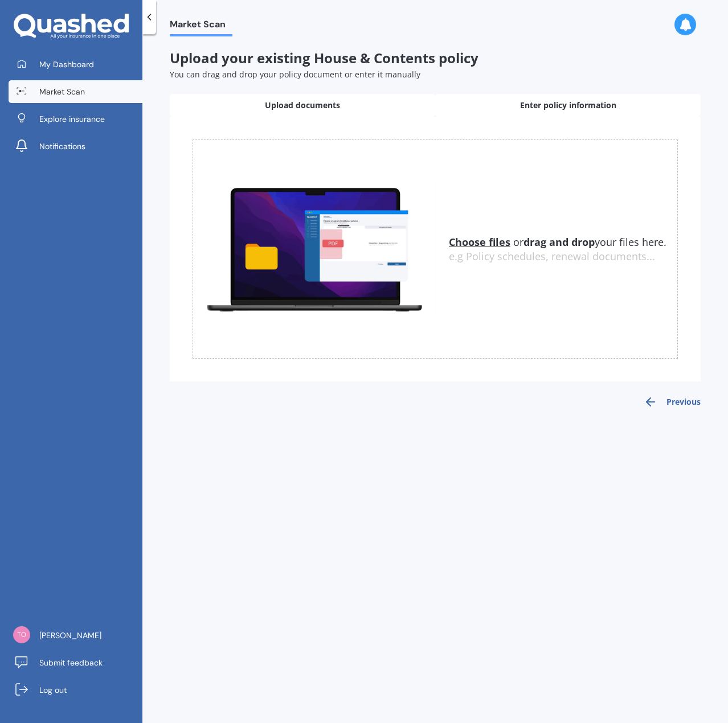
click at [601, 106] on span "Enter policy information" at bounding box center [568, 105] width 96 height 11
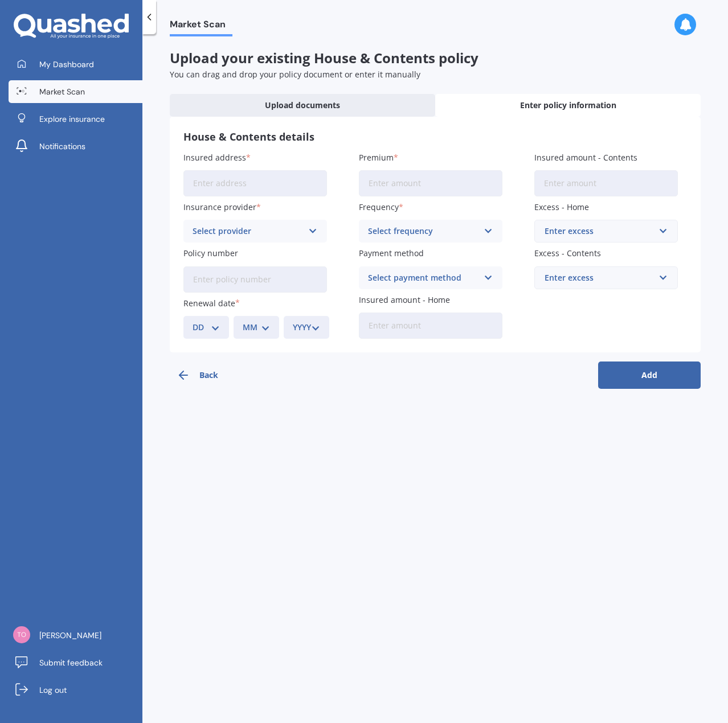
click at [189, 368] on icon "button" at bounding box center [184, 375] width 14 height 14
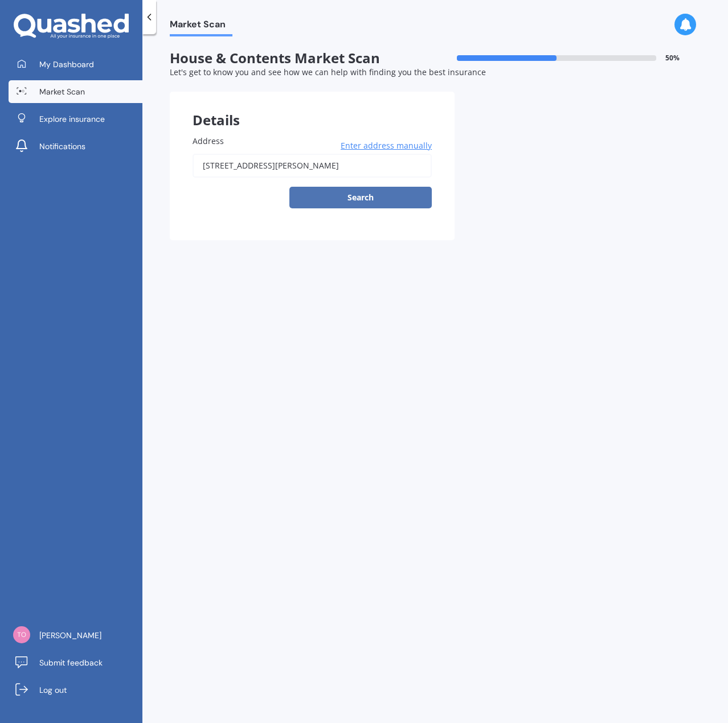
click at [388, 195] on button "Search" at bounding box center [360, 198] width 142 height 22
type input "[STREET_ADDRESS][PERSON_NAME]"
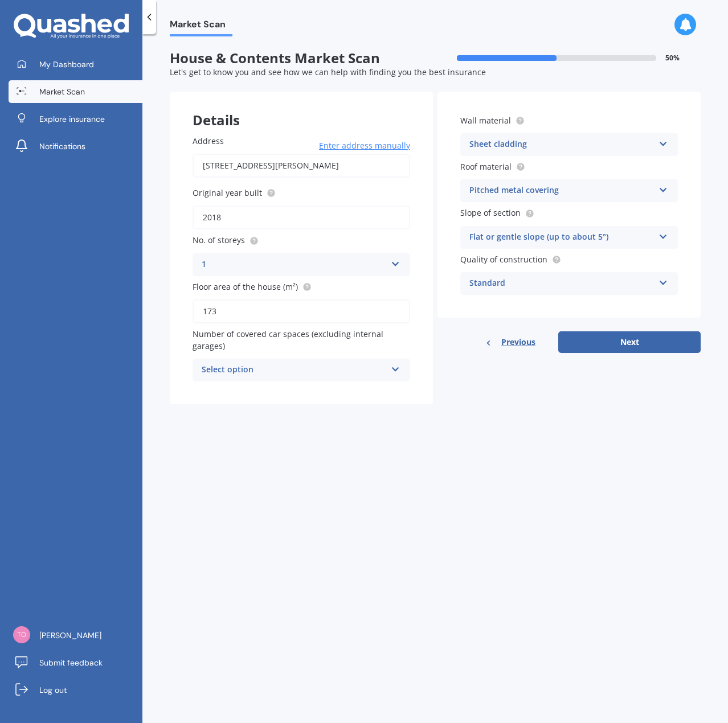
click at [572, 141] on div "Sheet cladding" at bounding box center [561, 145] width 185 height 14
drag, startPoint x: 678, startPoint y: 220, endPoint x: 677, endPoint y: 236, distance: 16.5
click at [677, 236] on div "Wall material Sheet cladding Artificial weatherboard/plank cladding Blockwork B…" at bounding box center [568, 205] width 263 height 226
click at [667, 145] on icon at bounding box center [663, 142] width 10 height 8
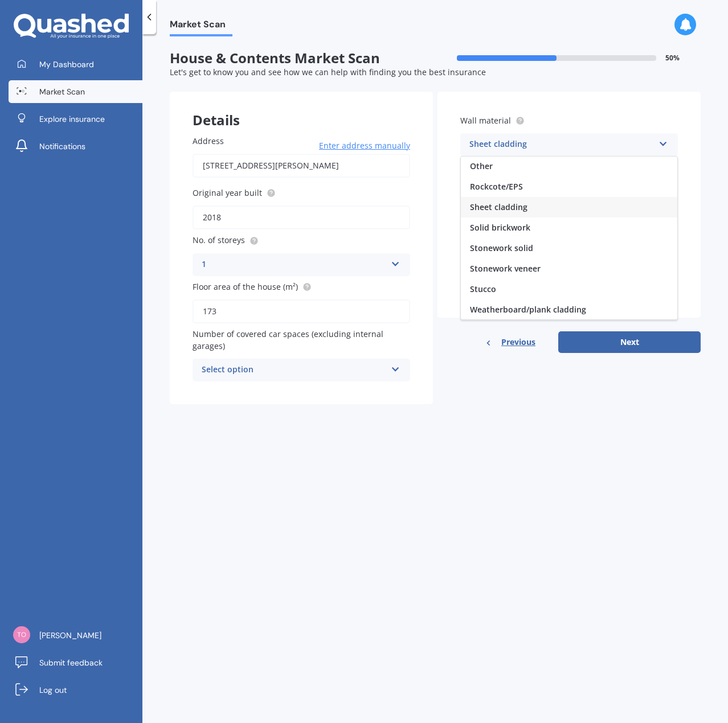
scroll to position [0, 0]
click at [506, 309] on span "Sheet cladding" at bounding box center [499, 310] width 58 height 11
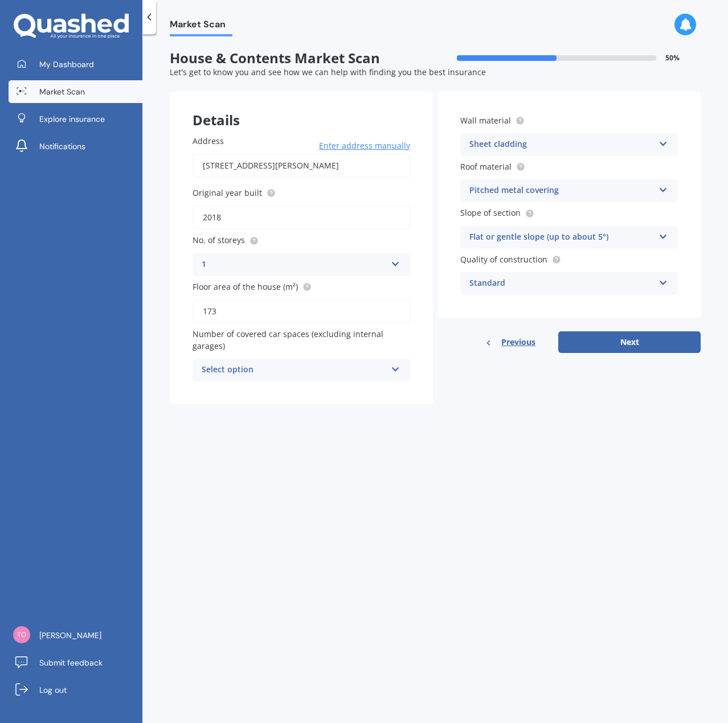
click at [591, 191] on div "Pitched metal covering" at bounding box center [561, 191] width 185 height 14
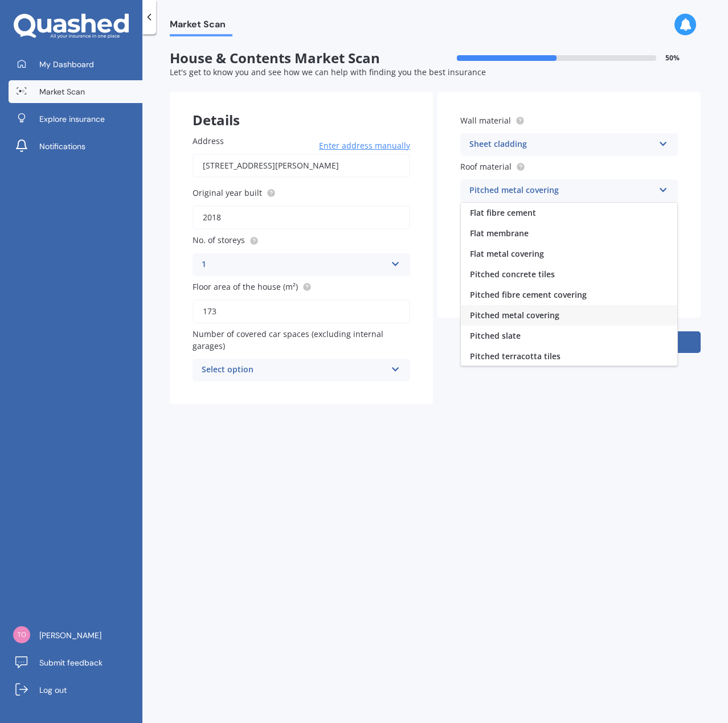
click at [591, 191] on div "Pitched metal covering" at bounding box center [561, 191] width 185 height 14
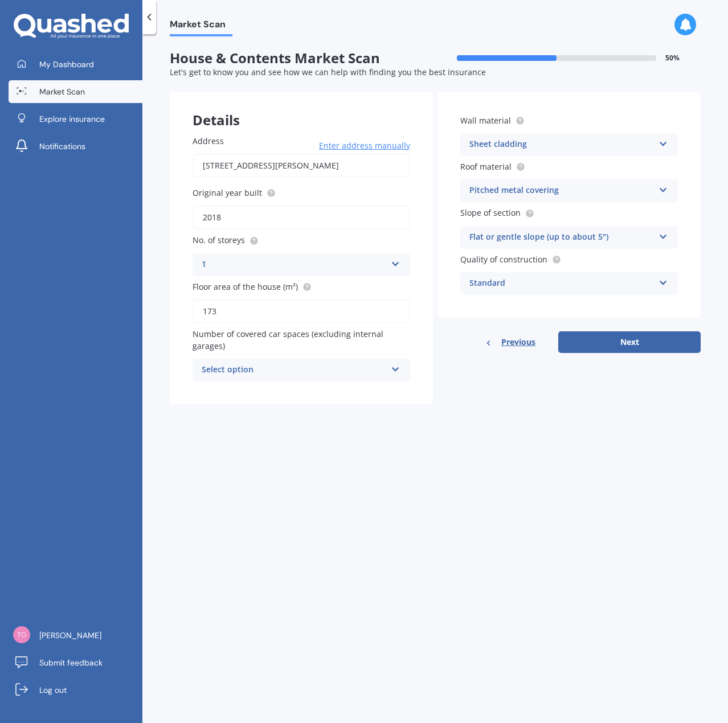
click at [575, 278] on div "Standard" at bounding box center [561, 284] width 185 height 14
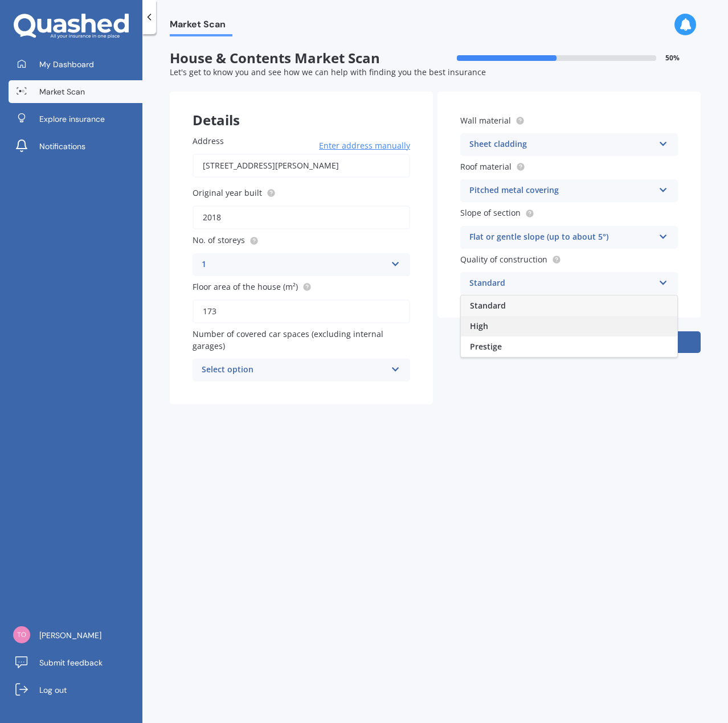
click at [492, 325] on div "High" at bounding box center [569, 326] width 216 height 21
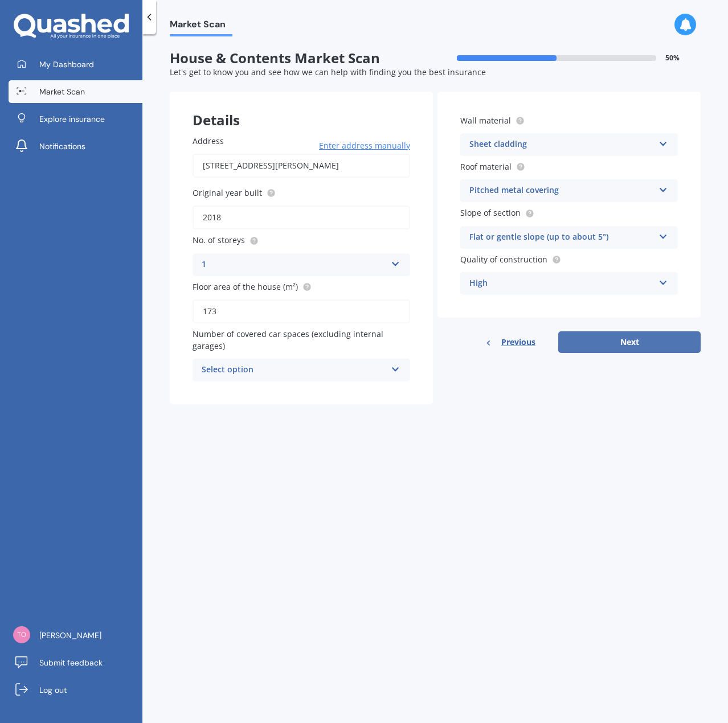
click at [641, 341] on button "Next" at bounding box center [629, 342] width 142 height 22
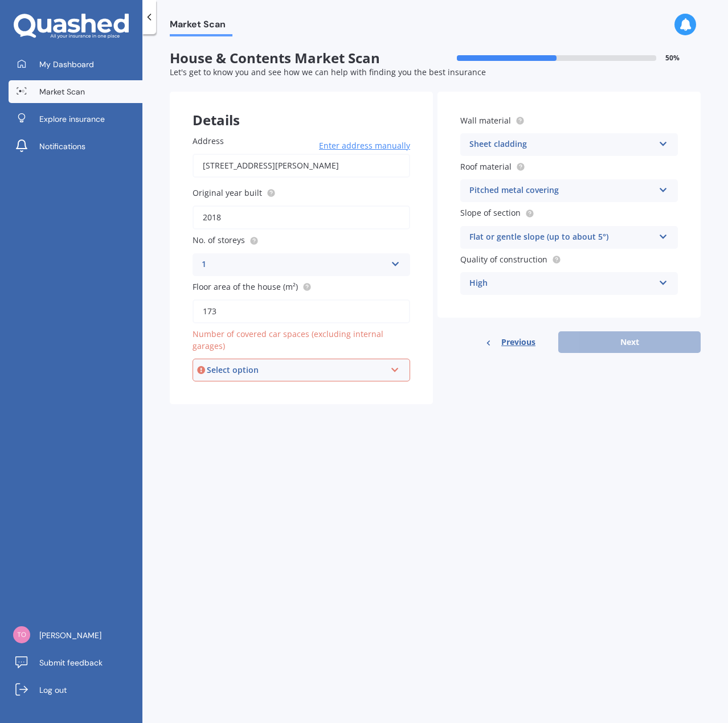
click at [237, 361] on div "Select option 0 1 2 3 4 5+" at bounding box center [301, 370] width 218 height 23
click at [210, 453] on div "3" at bounding box center [301, 453] width 215 height 21
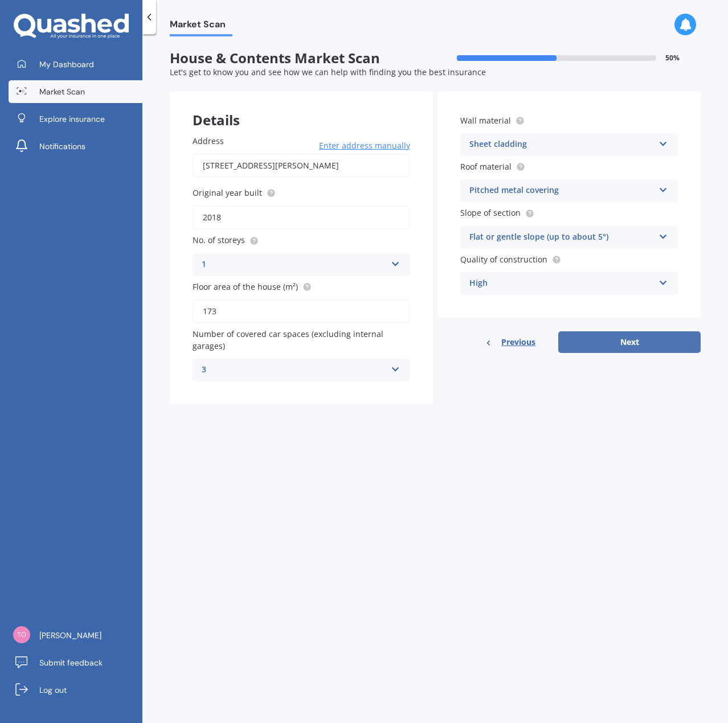
click at [630, 341] on button "Next" at bounding box center [629, 342] width 142 height 22
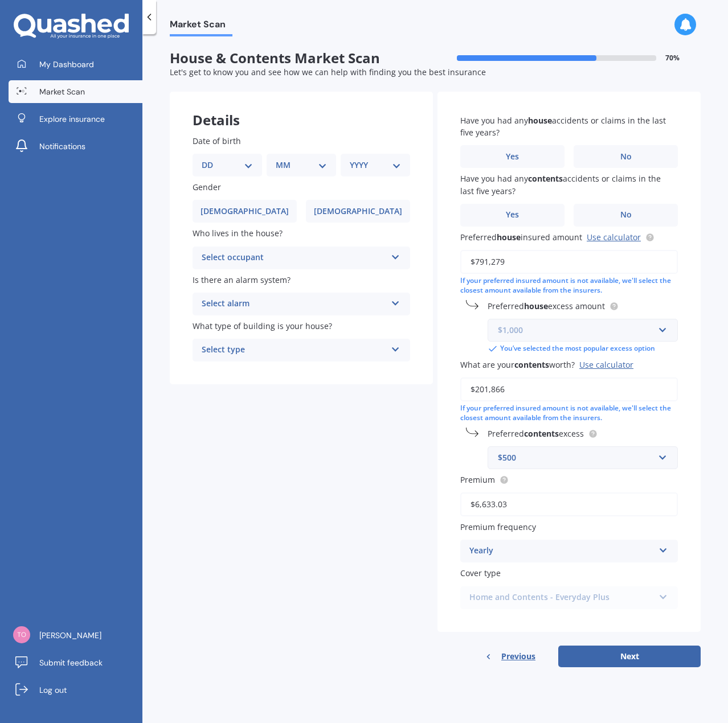
click at [662, 332] on input "text" at bounding box center [579, 330] width 180 height 22
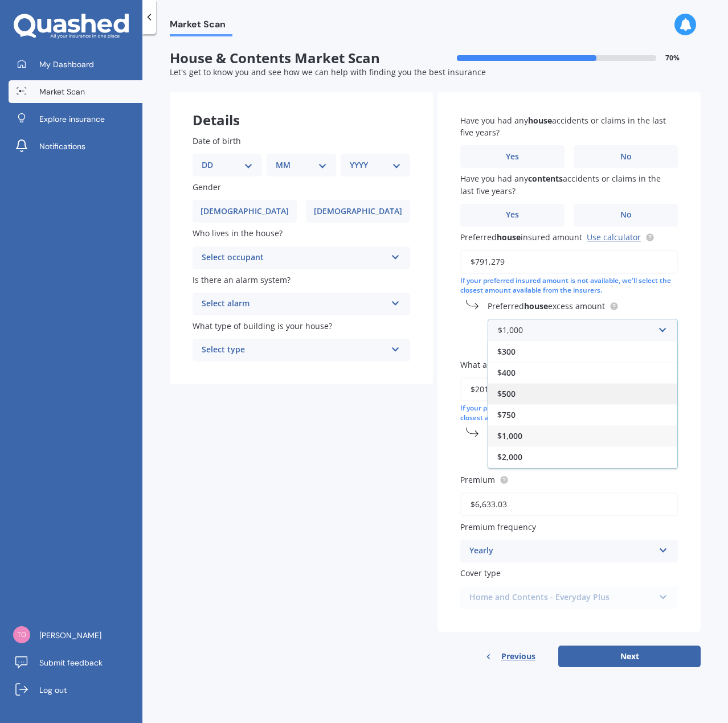
click at [524, 396] on div "$500" at bounding box center [582, 393] width 189 height 21
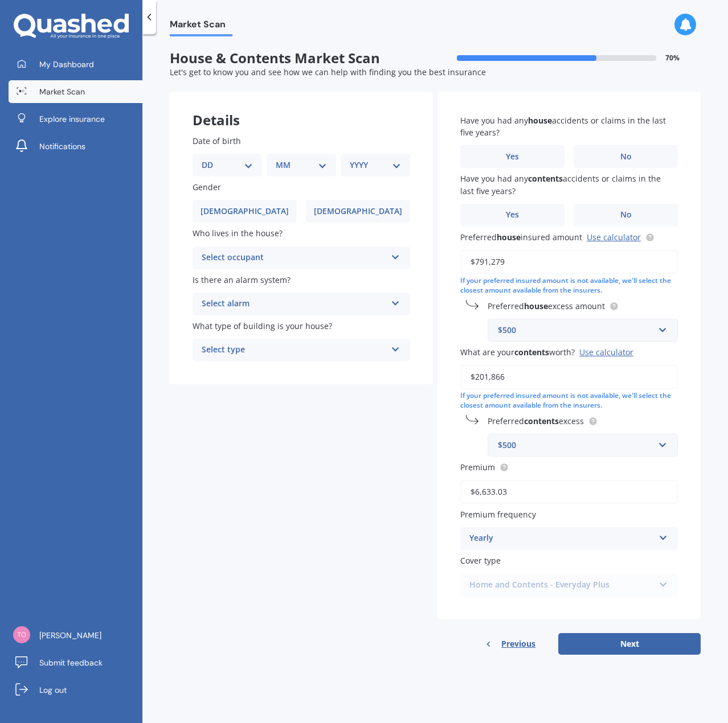
click at [244, 489] on div "Details Date of birth DD 01 02 03 04 05 06 07 08 09 10 11 12 13 14 15 16 17 18 …" at bounding box center [435, 373] width 531 height 563
click at [247, 162] on select "DD 01 02 03 04 05 06 07 08 09 10 11 12 13 14 15 16 17 18 19 20 21 22 23 24 25 2…" at bounding box center [227, 165] width 51 height 13
select select "26"
click at [211, 159] on select "DD 01 02 03 04 05 06 07 08 09 10 11 12 13 14 15 16 17 18 19 20 21 22 23 24 25 2…" at bounding box center [227, 165] width 51 height 13
click at [302, 166] on select "MM 01 02 03 04 05 06 07 08 09 10 11 12" at bounding box center [303, 165] width 47 height 13
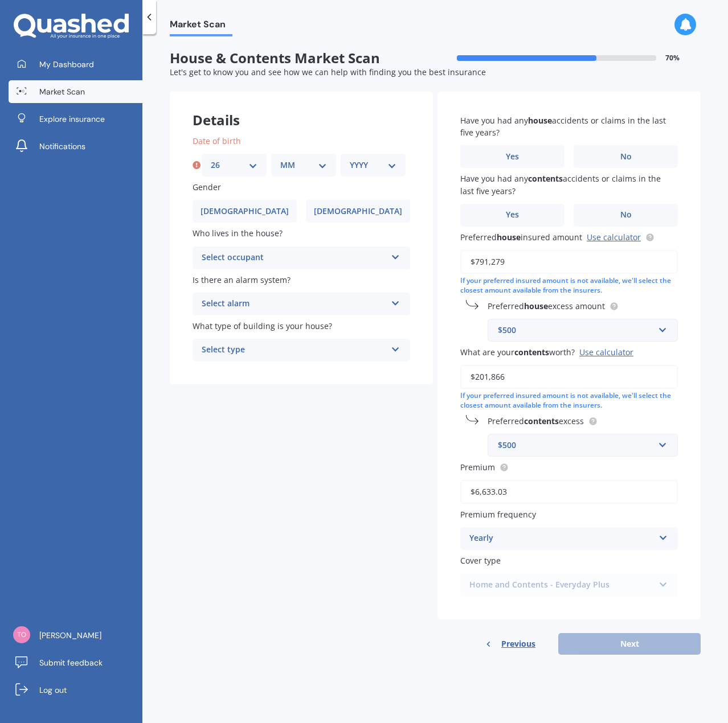
select select "06"
click at [280, 159] on select "MM 01 02 03 04 05 06 07 08 09 10 11 12" at bounding box center [303, 165] width 47 height 13
click at [379, 166] on select "YYYY 2009 2008 2007 2006 2005 2004 2003 2002 2001 2000 1999 1998 1997 1996 1995…" at bounding box center [373, 165] width 47 height 13
select select "1969"
click at [350, 159] on select "YYYY 2009 2008 2007 2006 2005 2004 2003 2002 2001 2000 1999 1998 1997 1996 1995…" at bounding box center [373, 165] width 47 height 13
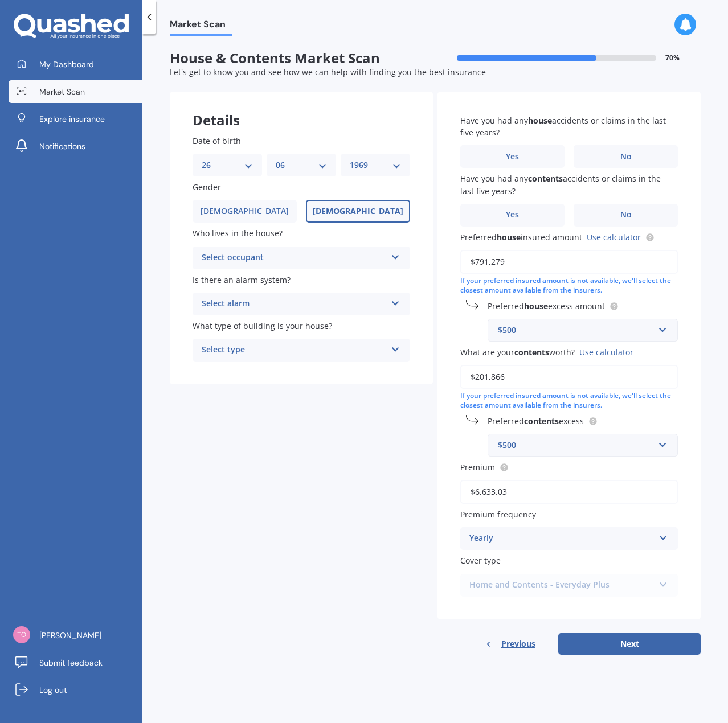
click at [331, 212] on label "[DEMOGRAPHIC_DATA]" at bounding box center [358, 211] width 104 height 23
click at [0, 0] on input "[DEMOGRAPHIC_DATA]" at bounding box center [0, 0] width 0 height 0
click at [290, 214] on label "[DEMOGRAPHIC_DATA]" at bounding box center [244, 211] width 104 height 23
click at [0, 0] on input "[DEMOGRAPHIC_DATA]" at bounding box center [0, 0] width 0 height 0
click at [330, 252] on div "Select occupant" at bounding box center [294, 258] width 185 height 14
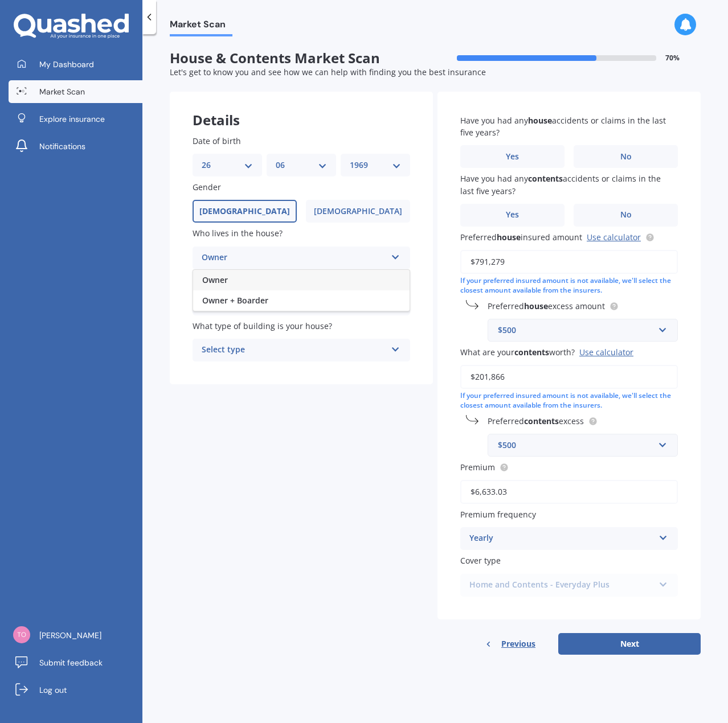
click at [298, 282] on div "Owner" at bounding box center [301, 280] width 216 height 21
click at [303, 309] on div "Select alarm" at bounding box center [294, 304] width 185 height 14
click at [281, 333] on div "Yes, monitored" at bounding box center [301, 326] width 216 height 21
click at [333, 358] on div "Select type Freestanding Multi-unit (in a block of 6 or less) Multi-unit (in a …" at bounding box center [301, 350] width 218 height 23
click at [304, 373] on div "Freestanding" at bounding box center [301, 372] width 216 height 21
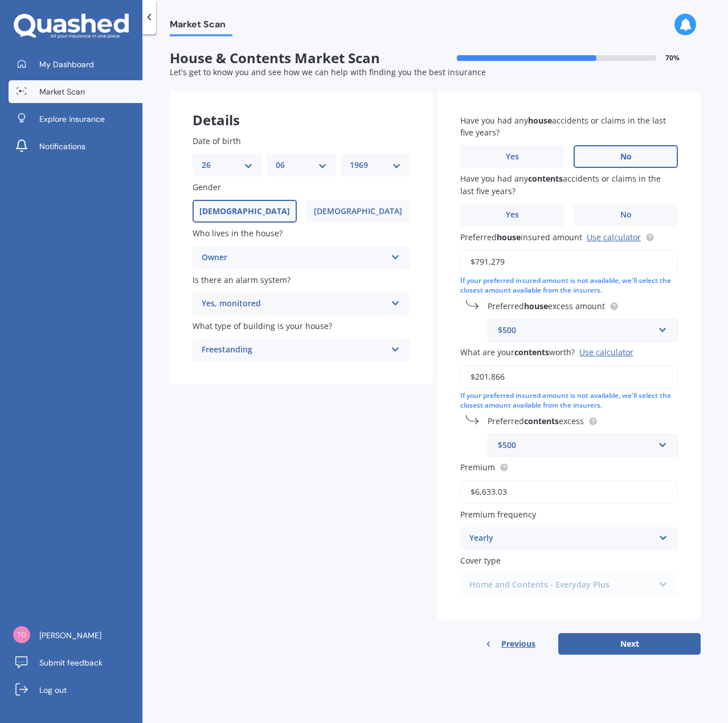
click at [607, 148] on label "No" at bounding box center [625, 156] width 104 height 23
click at [0, 0] on input "No" at bounding box center [0, 0] width 0 height 0
click at [623, 220] on span "No" at bounding box center [625, 215] width 11 height 10
click at [0, 0] on input "No" at bounding box center [0, 0] width 0 height 0
click at [656, 587] on div "Home and Contents - Everyday Plus Home and Contents - Everyday Home and Content…" at bounding box center [569, 585] width 218 height 23
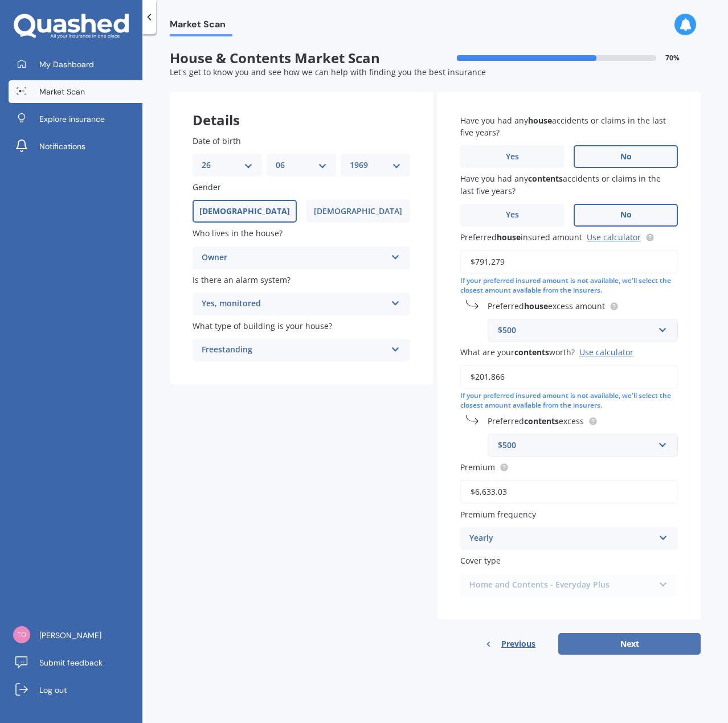
click at [636, 646] on button "Next" at bounding box center [629, 644] width 142 height 22
select select "26"
select select "06"
select select "1969"
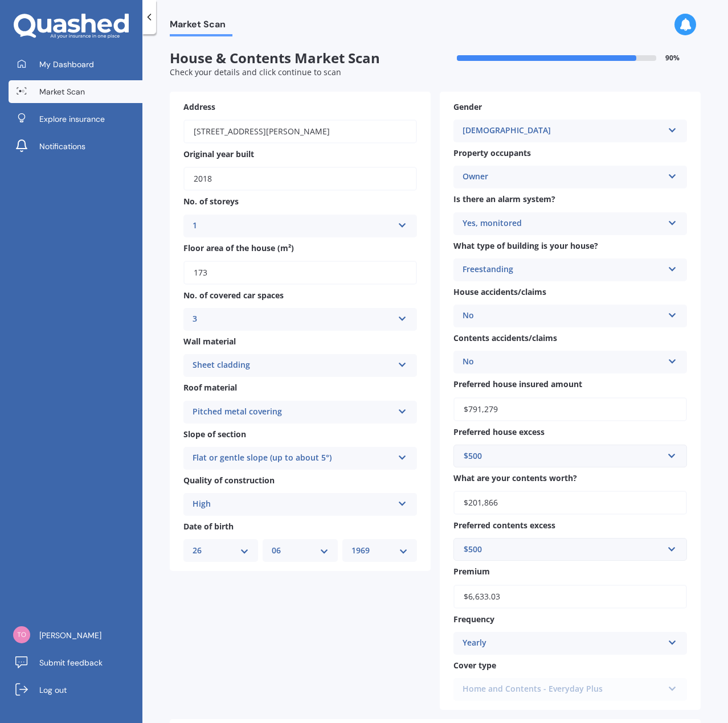
scroll to position [181, 0]
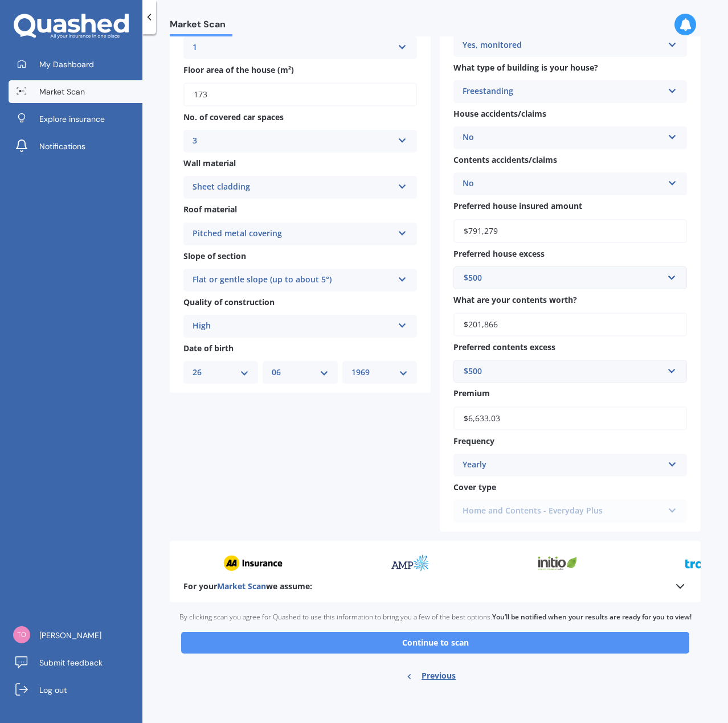
click at [481, 645] on button "Continue to scan" at bounding box center [435, 643] width 508 height 22
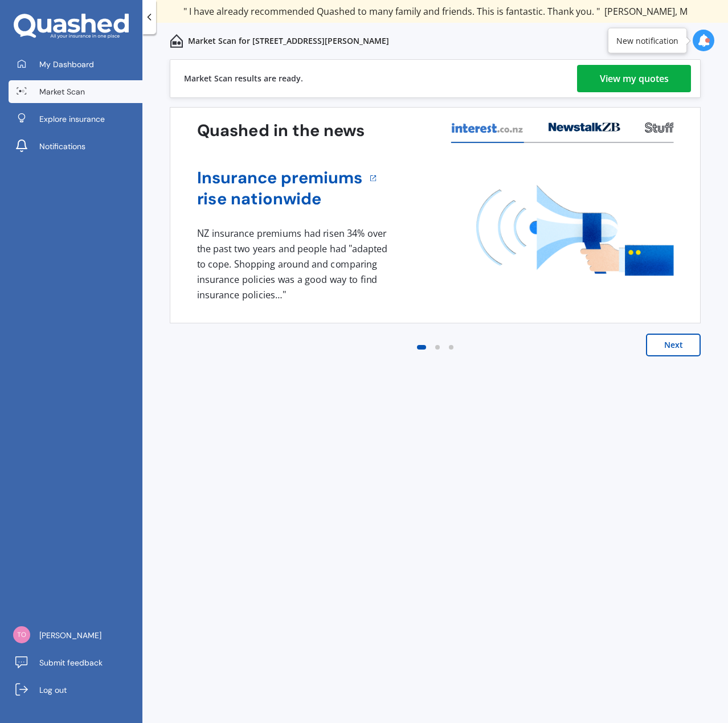
click at [638, 74] on div "View my quotes" at bounding box center [634, 78] width 69 height 27
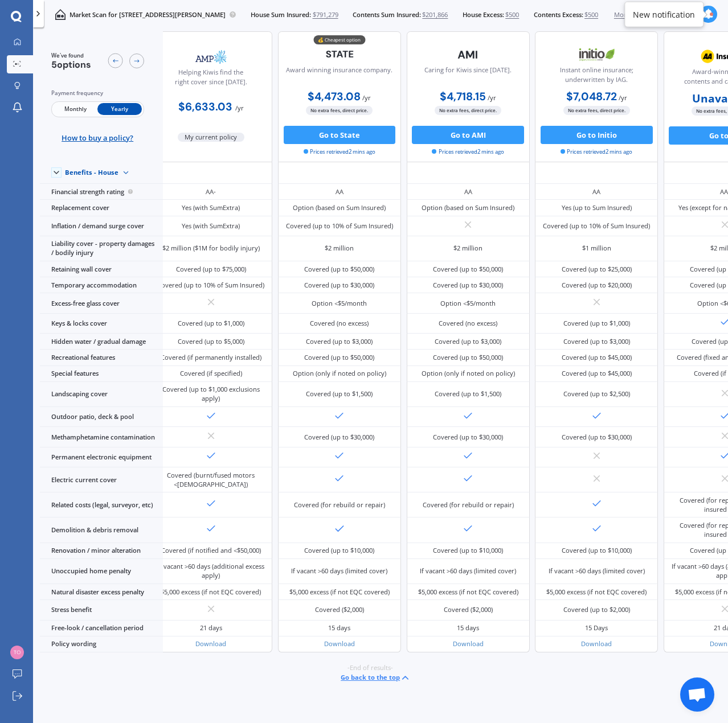
scroll to position [58, 0]
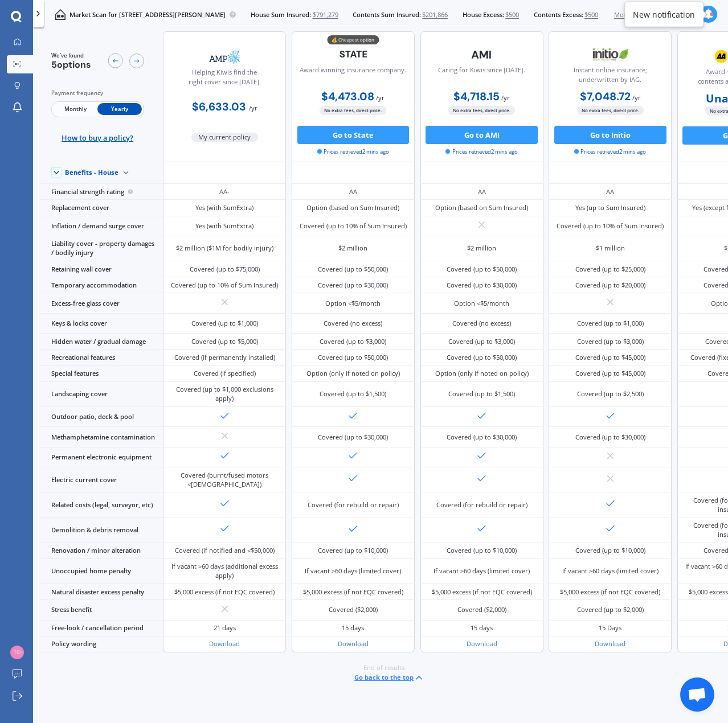
click at [377, 673] on button "Go back to the top" at bounding box center [389, 678] width 70 height 11
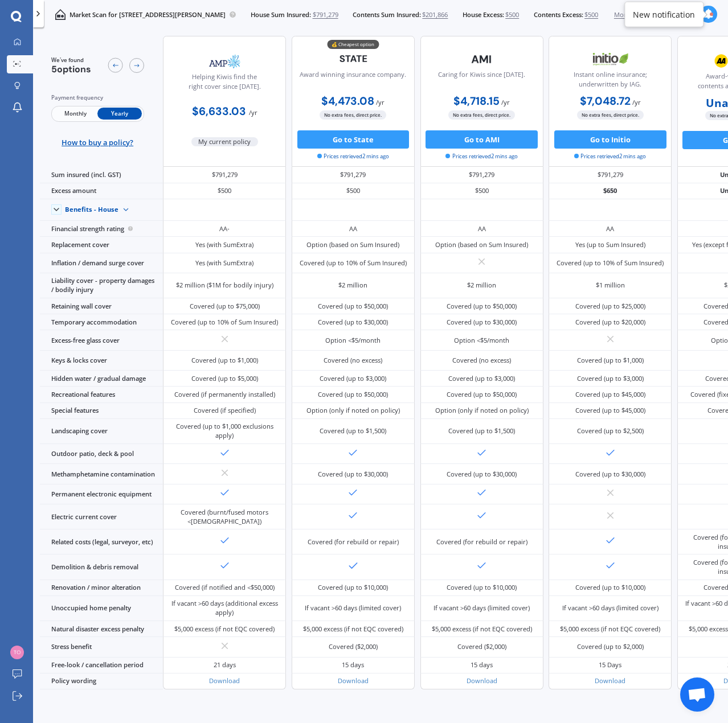
scroll to position [0, 0]
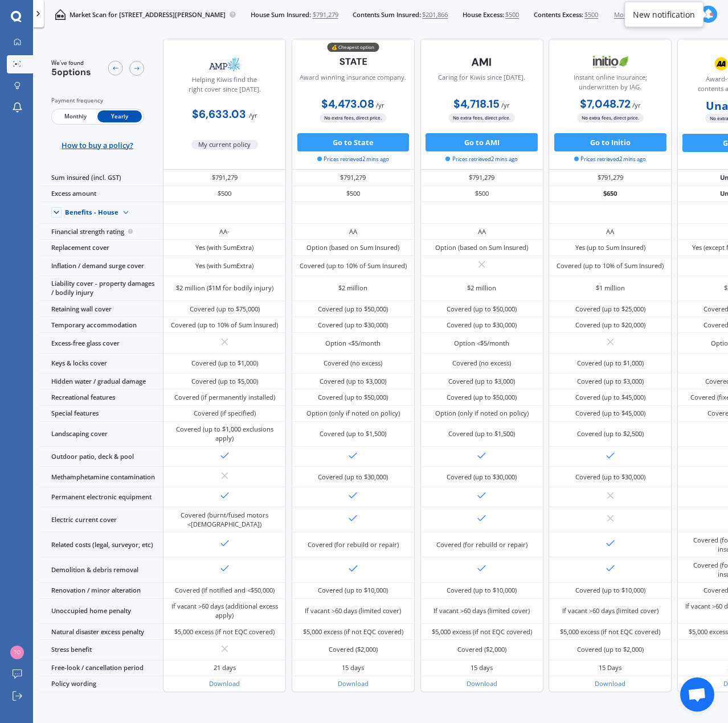
click at [74, 114] on span "Monthly" at bounding box center [75, 116] width 44 height 12
click at [115, 114] on span "Yearly" at bounding box center [119, 116] width 44 height 12
click at [76, 114] on span "Monthly" at bounding box center [75, 116] width 44 height 12
click at [116, 115] on span "Yearly" at bounding box center [119, 116] width 44 height 12
click at [76, 116] on span "Monthly" at bounding box center [75, 116] width 44 height 12
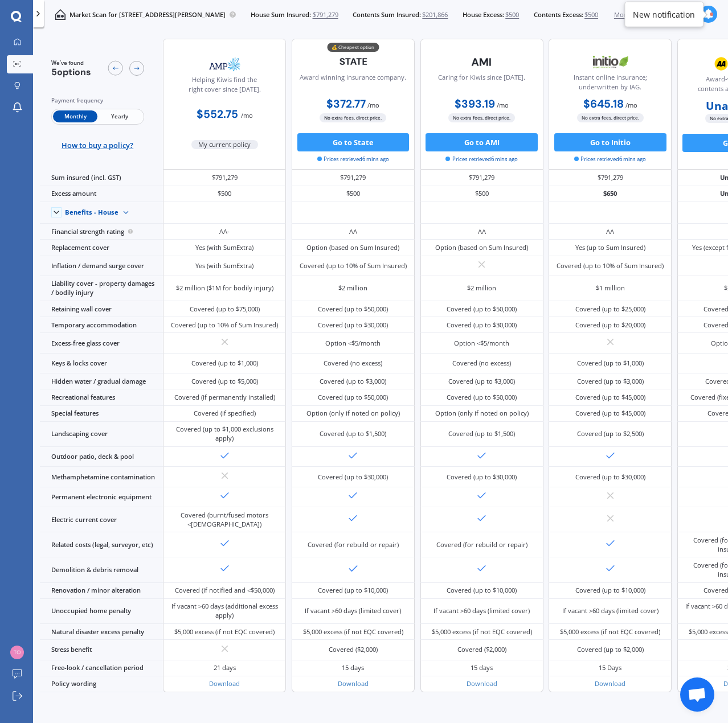
click at [126, 118] on span "Yearly" at bounding box center [119, 116] width 44 height 12
click at [15, 43] on icon at bounding box center [17, 41] width 7 height 7
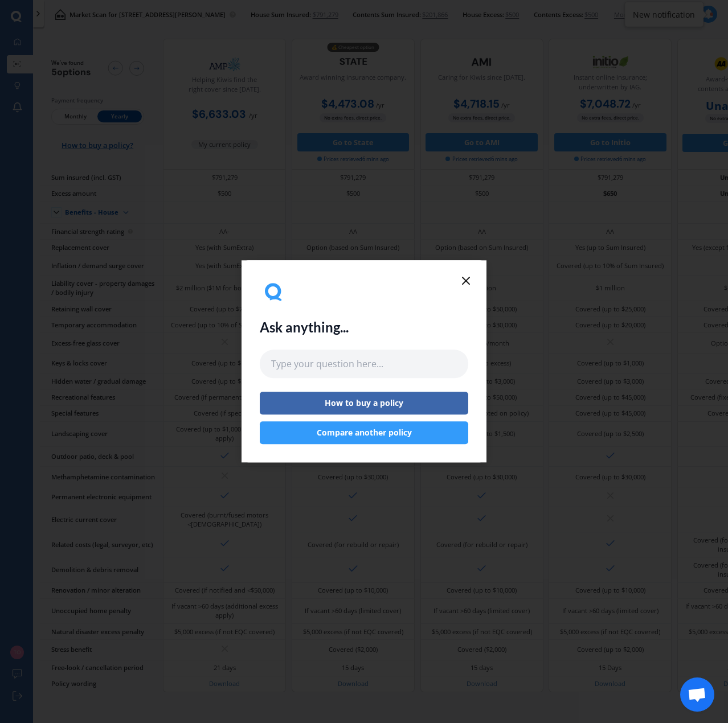
click at [468, 280] on icon at bounding box center [466, 281] width 14 height 14
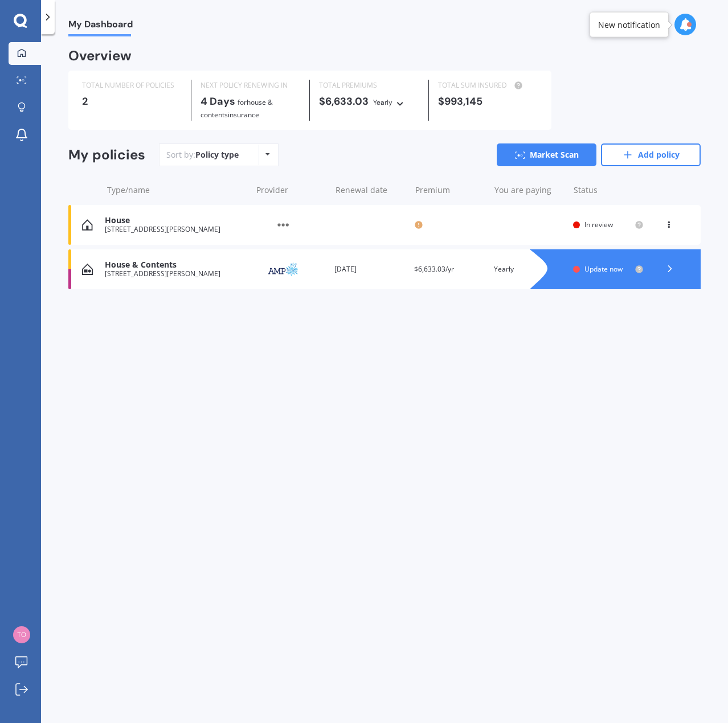
click at [667, 224] on icon at bounding box center [669, 222] width 8 height 7
click at [667, 224] on div "View option" at bounding box center [643, 225] width 113 height 21
click at [284, 223] on img at bounding box center [283, 225] width 57 height 22
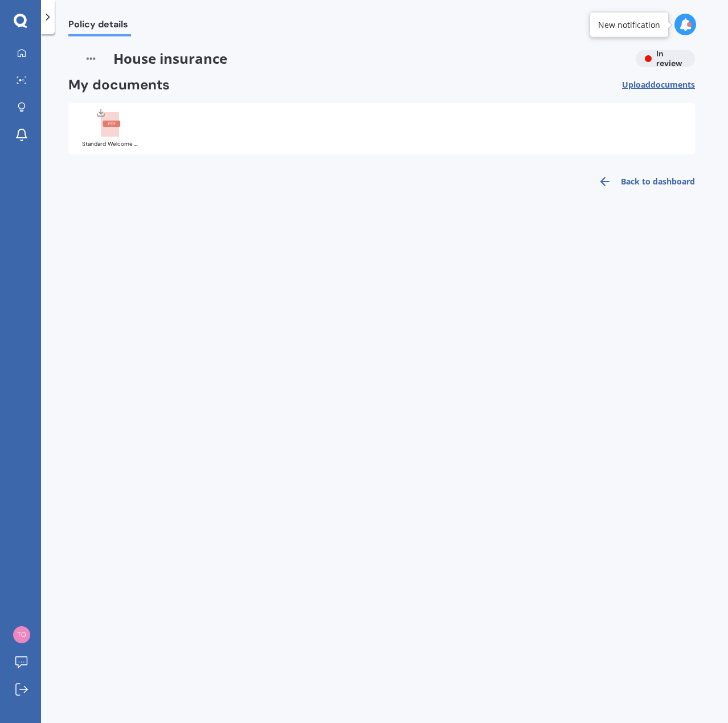
click at [612, 181] on link "Back to dashboard" at bounding box center [643, 181] width 104 height 27
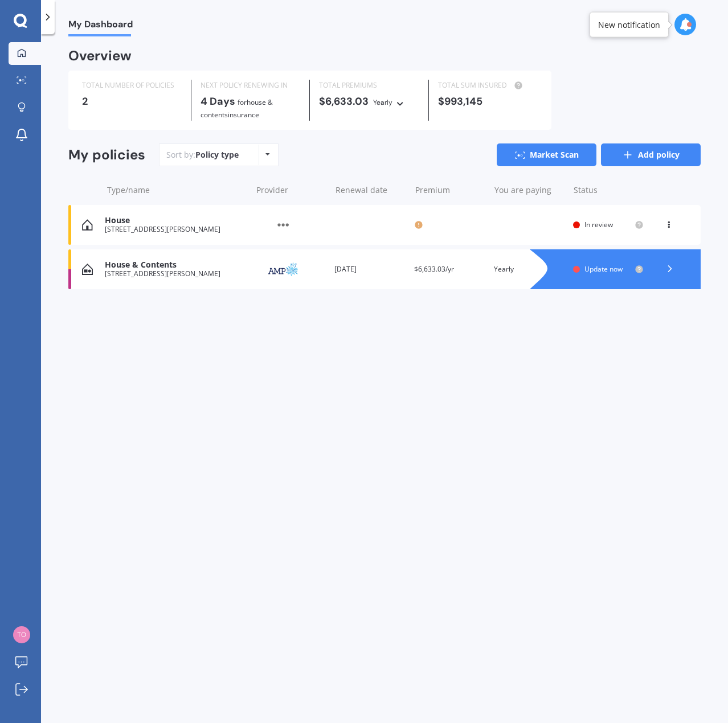
click at [661, 153] on link "Add policy" at bounding box center [651, 155] width 100 height 23
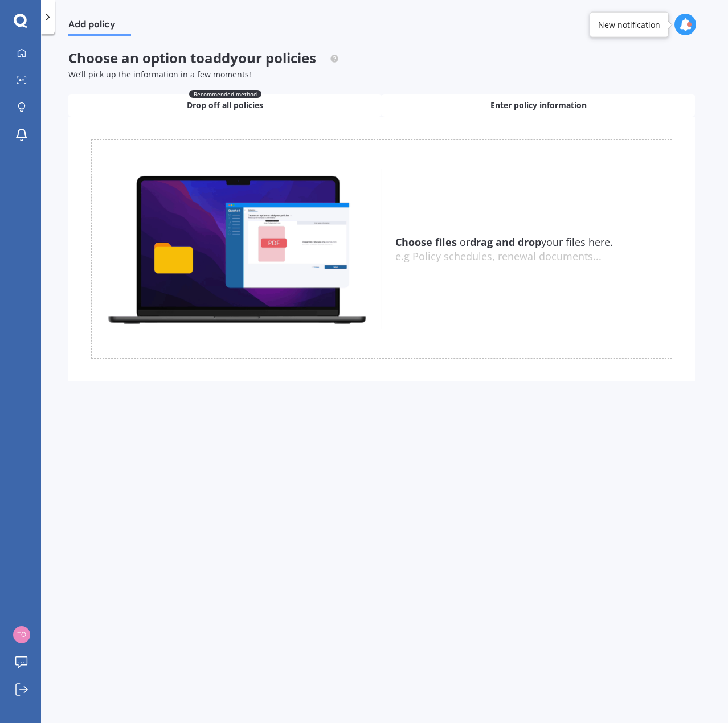
click at [551, 113] on div "Enter policy information" at bounding box center [538, 105] width 313 height 23
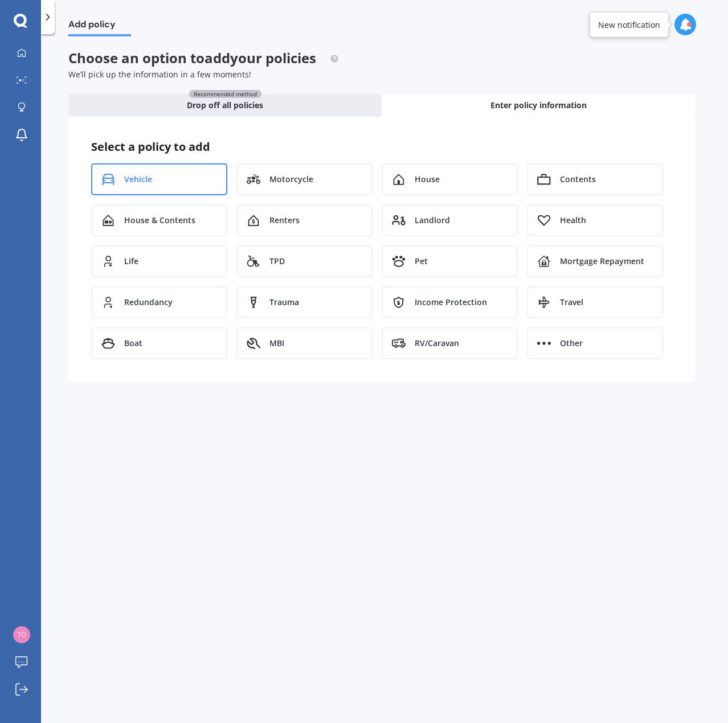
click at [149, 183] on span "Vehicle" at bounding box center [138, 179] width 28 height 11
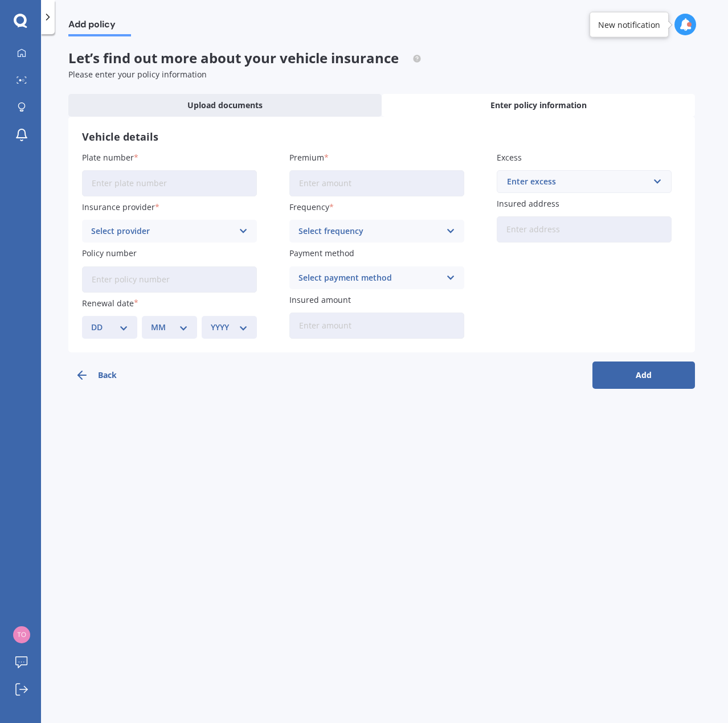
click at [110, 372] on button "Back" at bounding box center [119, 375] width 103 height 27
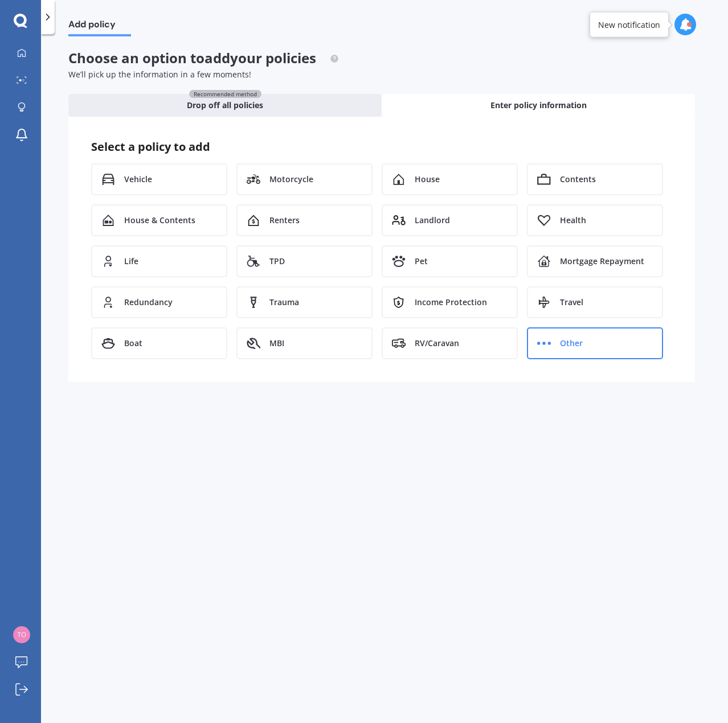
click at [554, 334] on div "Other" at bounding box center [595, 343] width 136 height 32
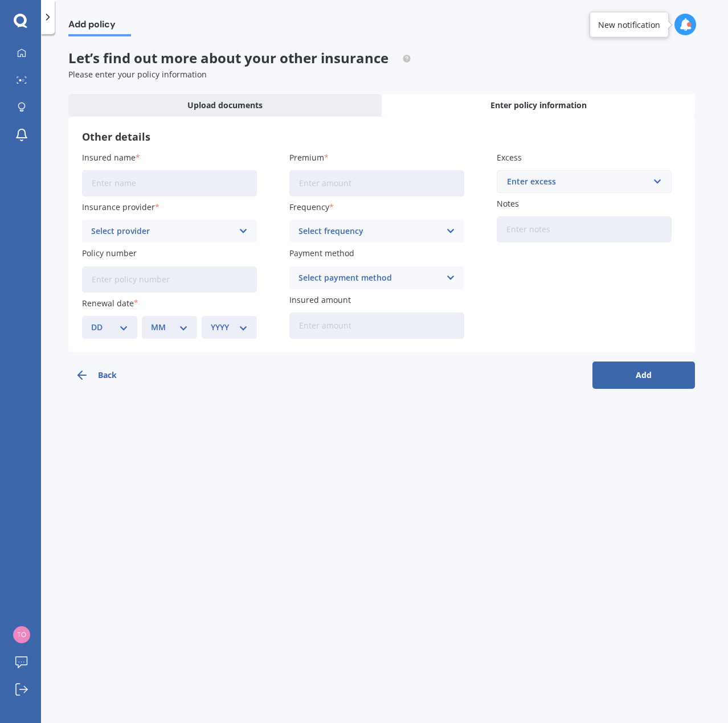
click at [99, 376] on button "Back" at bounding box center [119, 375] width 103 height 27
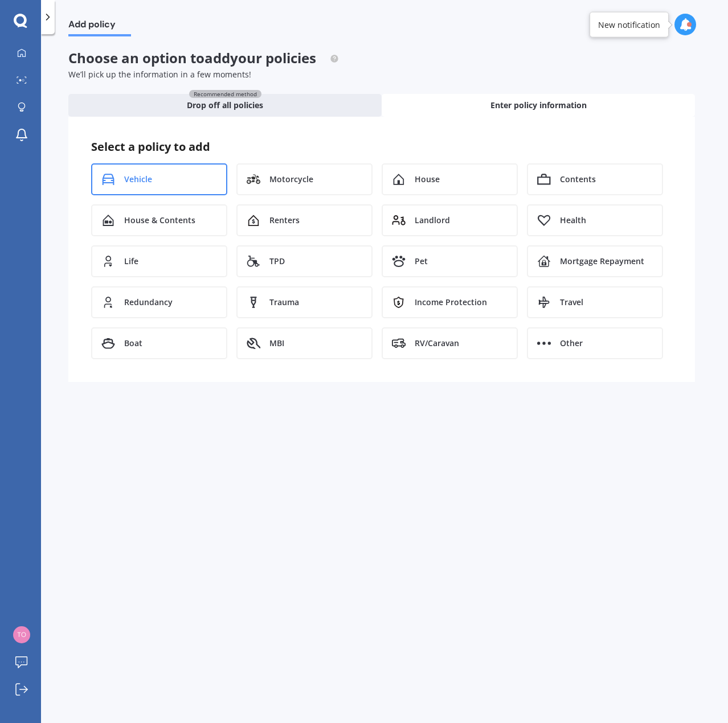
click at [154, 181] on div "Vehicle" at bounding box center [159, 179] width 136 height 32
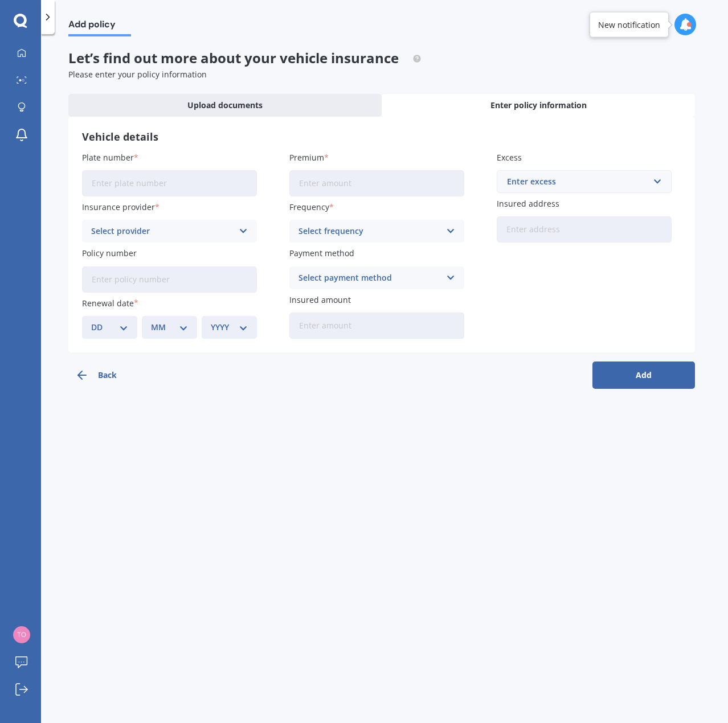
click at [151, 179] on input "Plate number" at bounding box center [169, 183] width 175 height 26
type input "KHE293"
click at [215, 231] on div "Select provider" at bounding box center [162, 231] width 142 height 13
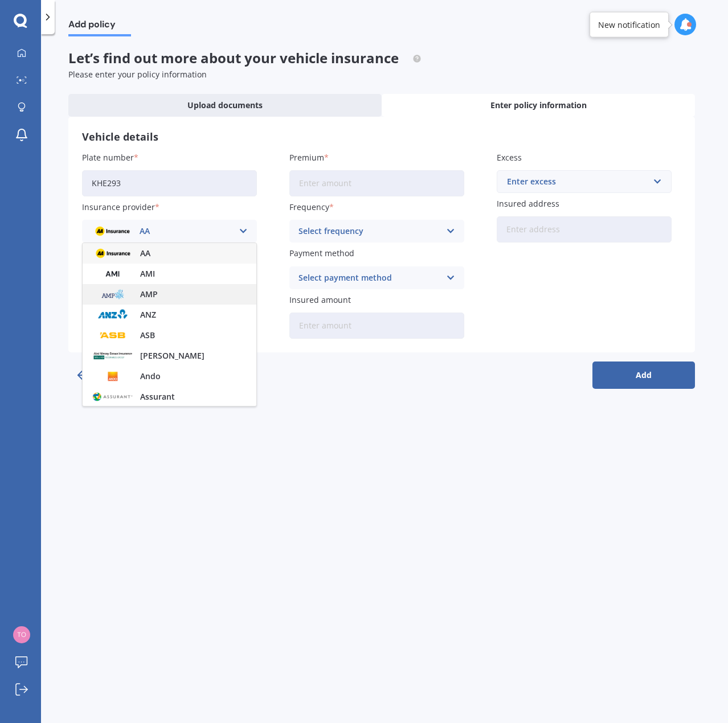
click at [182, 303] on div "AMP" at bounding box center [170, 294] width 174 height 21
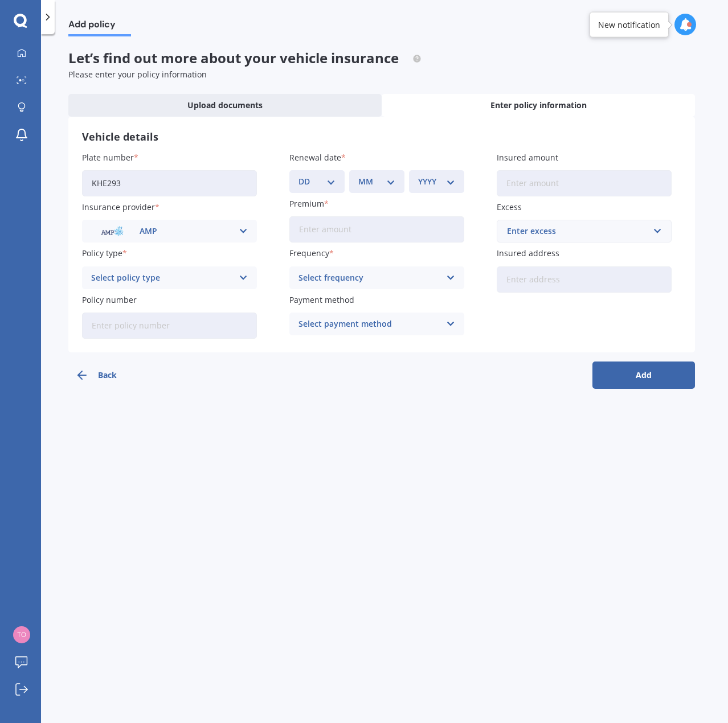
click at [243, 284] on div "Select policy type Third Party Property Damage Third Party, Fire & Theft Everyd…" at bounding box center [169, 278] width 175 height 23
click at [189, 324] on div "Third Party, Fire & Theft" at bounding box center [170, 320] width 174 height 21
click at [228, 276] on div "Third Party, Fire & Theft" at bounding box center [162, 278] width 142 height 13
click at [165, 348] on div "Everyday Plus" at bounding box center [170, 341] width 174 height 21
click at [169, 331] on input "Policy number" at bounding box center [169, 326] width 175 height 26
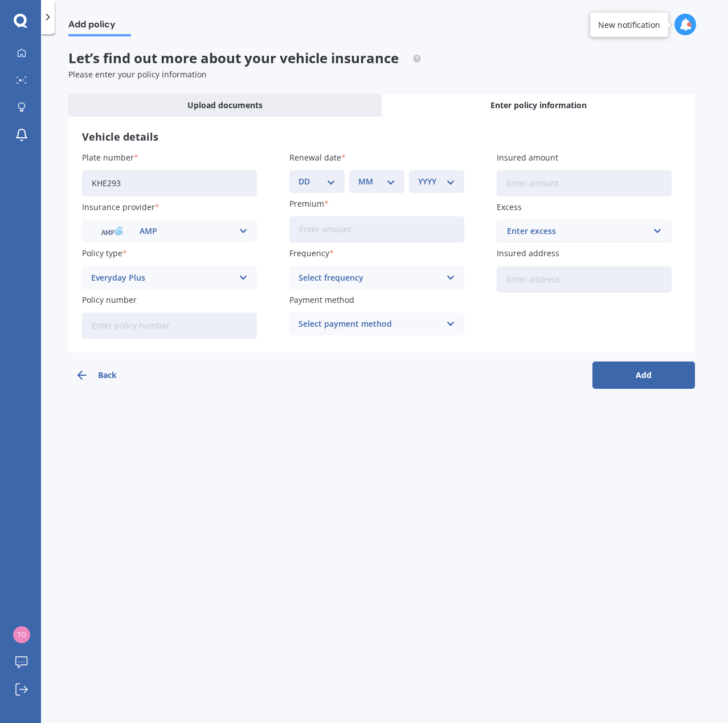
type input "5012779"
click at [333, 179] on select "DD 01 02 03 04 05 06 07 08 09 10 11 12 13 14 15 16 17 18 19 20 21 22 23 24 25 2…" at bounding box center [316, 181] width 37 height 13
select select "09"
click at [298, 175] on select "DD 01 02 03 04 05 06 07 08 09 10 11 12 13 14 15 16 17 18 19 20 21 22 23 24 25 2…" at bounding box center [316, 181] width 37 height 13
click at [378, 183] on select "MM 01 02 03 04 05 06 07 08 09 10 11 12" at bounding box center [376, 181] width 37 height 13
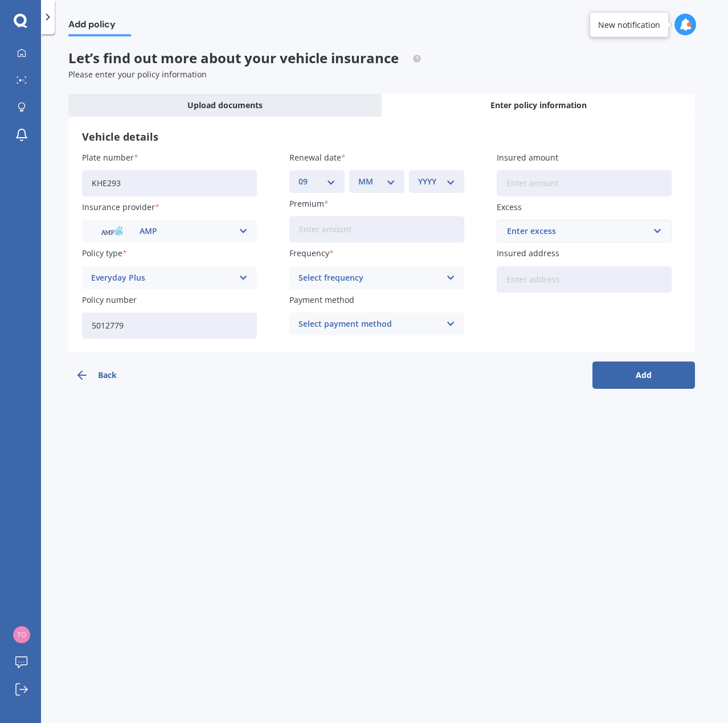
select select "10"
click at [358, 175] on select "MM 01 02 03 04 05 06 07 08 09 10 11 12" at bounding box center [376, 181] width 37 height 13
click at [444, 175] on div "YYYY 2027 2026 2025 2024 2023 2022 2021 2020 2019 2018 2017 2016 2015 2014 2013…" at bounding box center [436, 181] width 55 height 23
click at [436, 184] on select "YYYY 2027 2026 2025 2024 2023 2022 2021 2020 2019 2018 2017 2016 2015 2014 2013…" at bounding box center [436, 181] width 37 height 13
select select "2025"
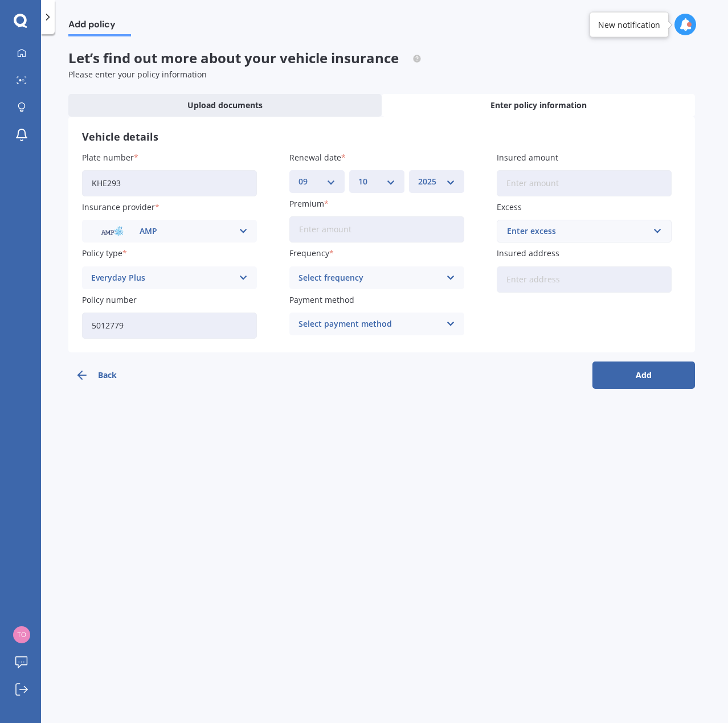
click at [418, 175] on select "YYYY 2027 2026 2025 2024 2023 2022 2021 2020 2019 2018 2017 2016 2015 2014 2013…" at bounding box center [436, 181] width 37 height 13
click at [400, 232] on input "Premium" at bounding box center [376, 229] width 175 height 26
click at [649, 377] on button "Add" at bounding box center [643, 375] width 103 height 27
click at [344, 232] on input "Premium" at bounding box center [376, 229] width 175 height 26
click at [306, 227] on input "Premium" at bounding box center [376, 229] width 175 height 26
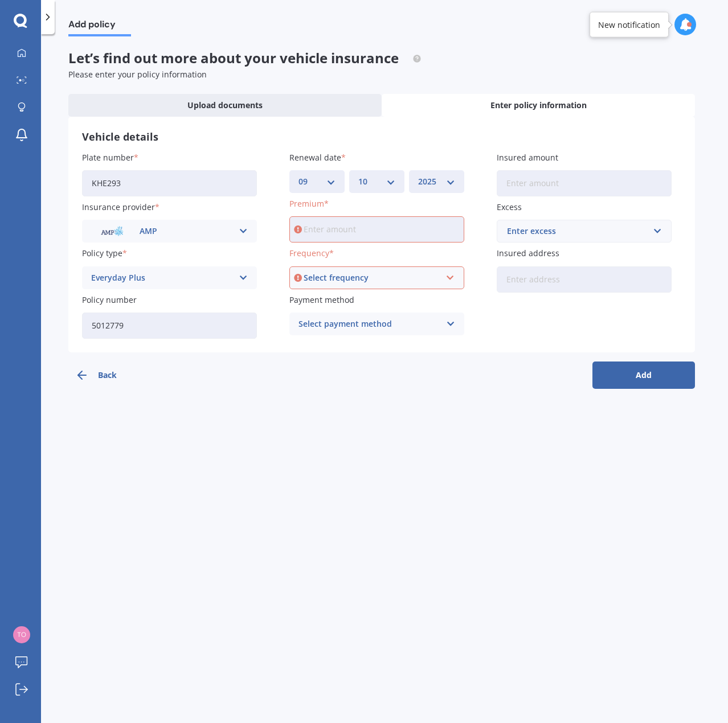
click at [283, 425] on div "Add policy Let’s find out more about your vehicle insurance Please enter your p…" at bounding box center [384, 380] width 687 height 689
click at [134, 159] on label "Plate number" at bounding box center [167, 157] width 170 height 12
click at [134, 170] on input "KHE293" at bounding box center [169, 183] width 175 height 26
click at [135, 159] on label "Plate number" at bounding box center [167, 157] width 170 height 12
click at [135, 170] on input "KHE293" at bounding box center [169, 183] width 175 height 26
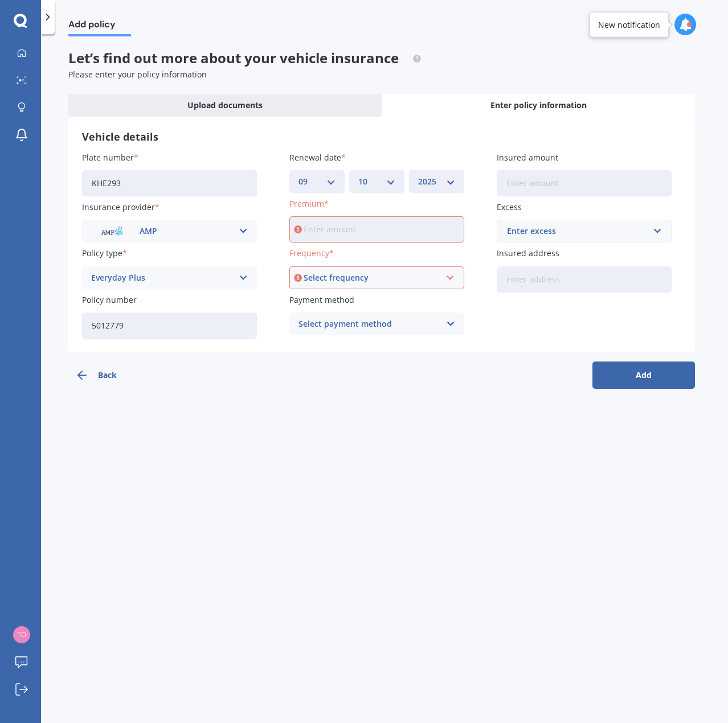
click at [128, 154] on span "Plate number" at bounding box center [108, 157] width 52 height 11
click at [128, 170] on input "KHE293" at bounding box center [169, 183] width 175 height 26
click at [146, 209] on span "Insurance provider" at bounding box center [118, 207] width 73 height 11
click at [25, 105] on icon at bounding box center [22, 108] width 8 height 10
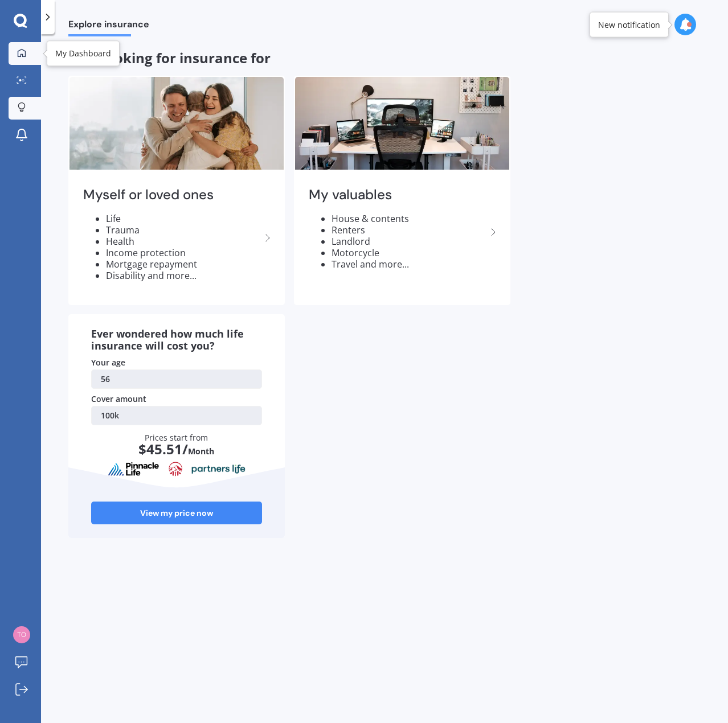
click at [27, 52] on div at bounding box center [21, 53] width 17 height 10
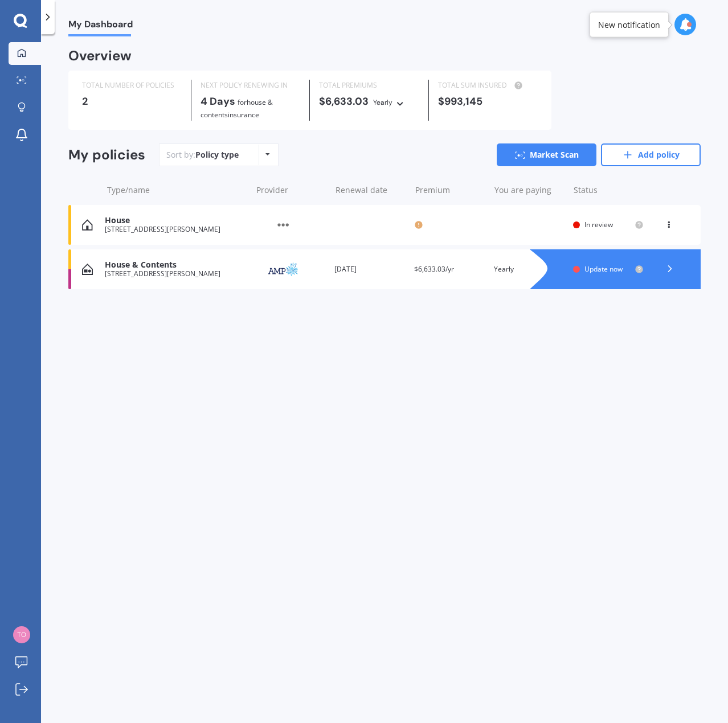
click at [671, 225] on div "View option View policy" at bounding box center [670, 224] width 10 height 11
drag, startPoint x: 444, startPoint y: 321, endPoint x: 473, endPoint y: 297, distance: 37.2
click at [444, 319] on div "My Dashboard Overview TOTAL NUMBER OF POLICIES 2 NEXT POLICY RENEWING [DATE] fo…" at bounding box center [384, 380] width 687 height 689
click at [671, 268] on polyline at bounding box center [670, 269] width 3 height 6
click at [305, 366] on div "My Dashboard Overview TOTAL NUMBER OF POLICIES 2 NEXT POLICY RENEWING [DATE] fo…" at bounding box center [384, 380] width 687 height 689
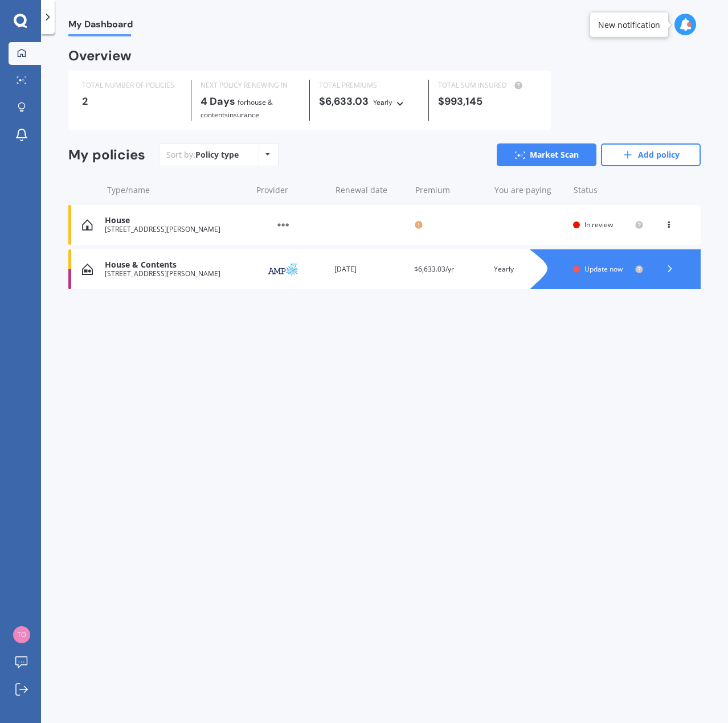
click at [246, 261] on div "House & Contents [STREET_ADDRESS][PERSON_NAME] Provider Renewal date [DATE] Pre…" at bounding box center [384, 269] width 632 height 40
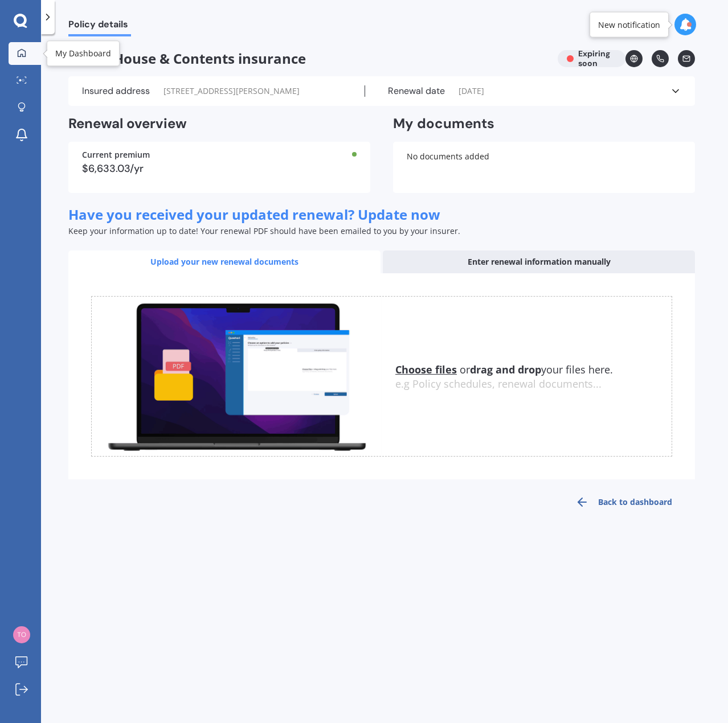
click at [24, 56] on icon at bounding box center [22, 52] width 8 height 8
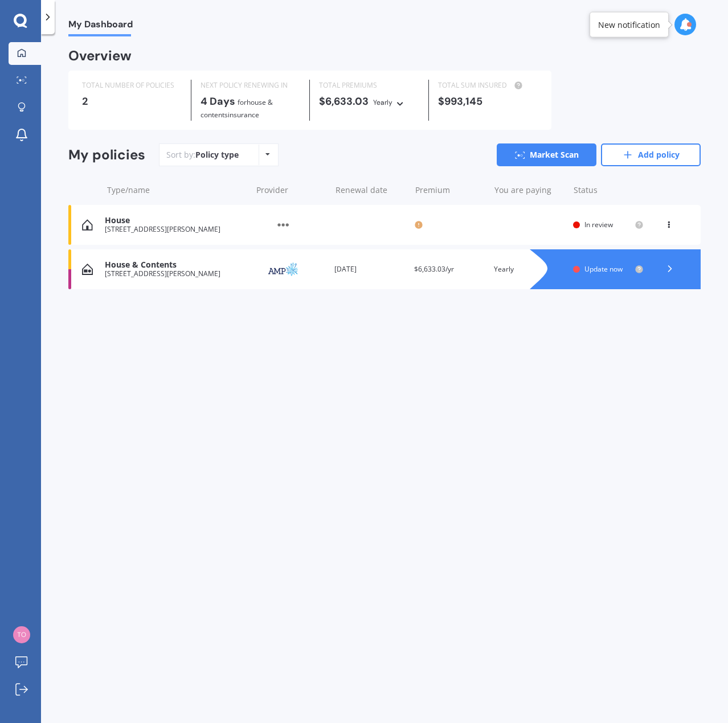
click at [215, 270] on div "[STREET_ADDRESS][PERSON_NAME]" at bounding box center [175, 274] width 141 height 8
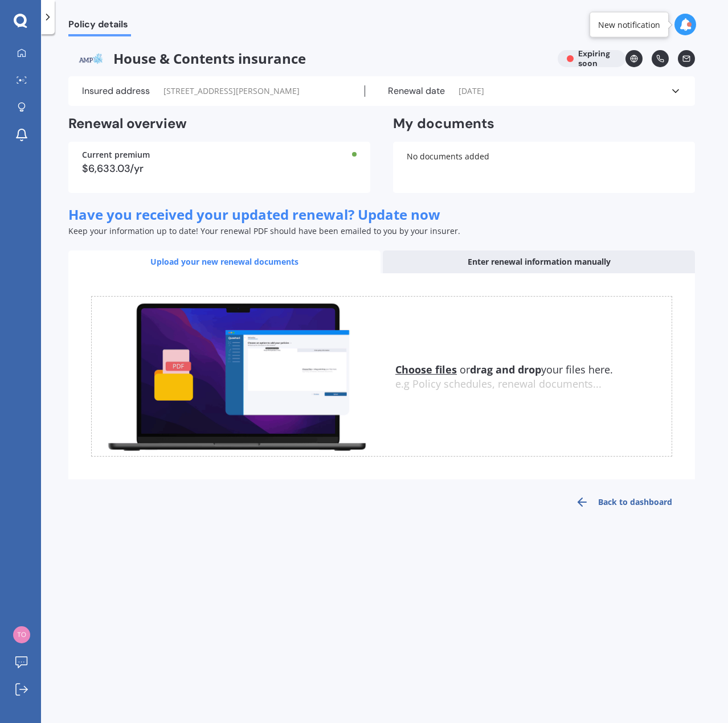
click at [599, 59] on div "House & Contents insurance Expiring soon" at bounding box center [381, 58] width 626 height 17
click at [31, 83] on link "Market Scan" at bounding box center [25, 80] width 32 height 23
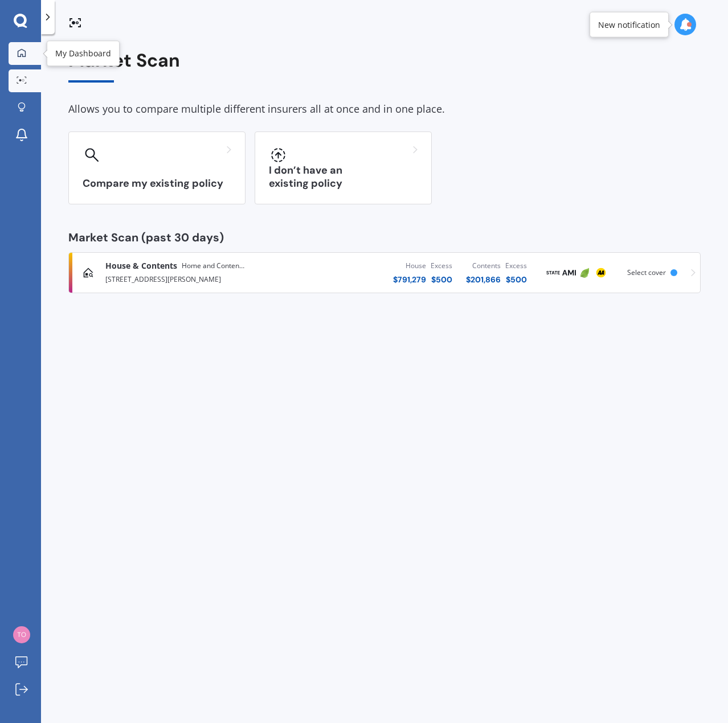
click at [35, 61] on link "My Dashboard" at bounding box center [25, 53] width 32 height 23
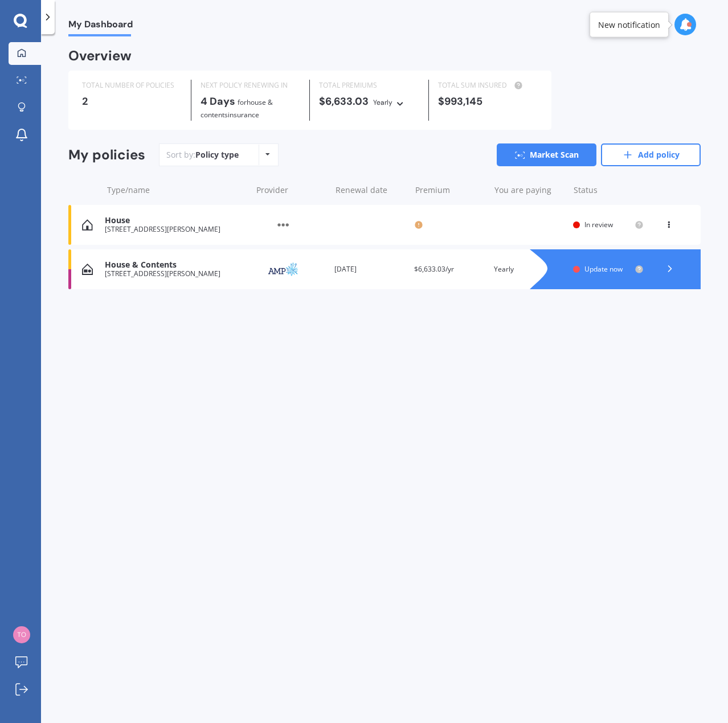
click at [94, 273] on div "House & Contents [STREET_ADDRESS][PERSON_NAME] Provider Renewal date [DATE] Pre…" at bounding box center [384, 269] width 632 height 40
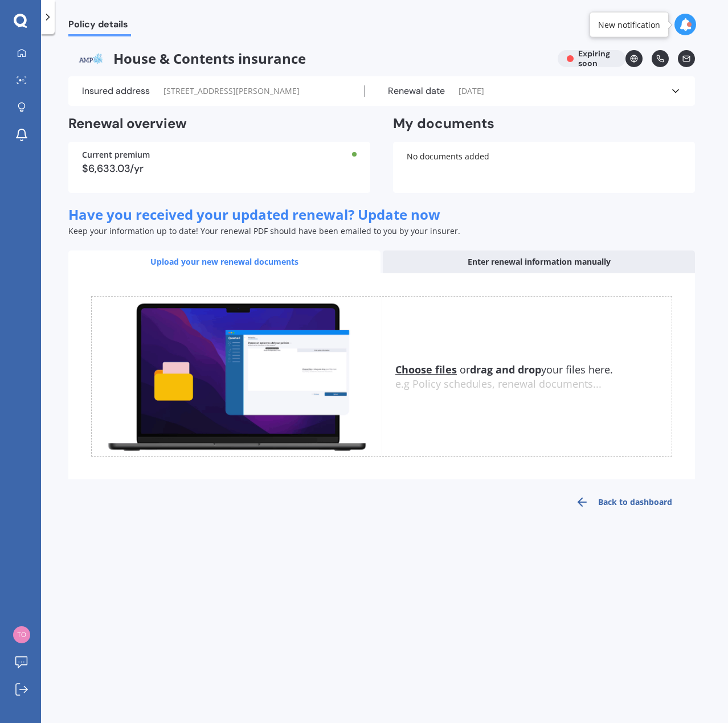
drag, startPoint x: 113, startPoint y: 89, endPoint x: 106, endPoint y: 72, distance: 18.4
click at [113, 89] on label "Insured address" at bounding box center [116, 90] width 68 height 11
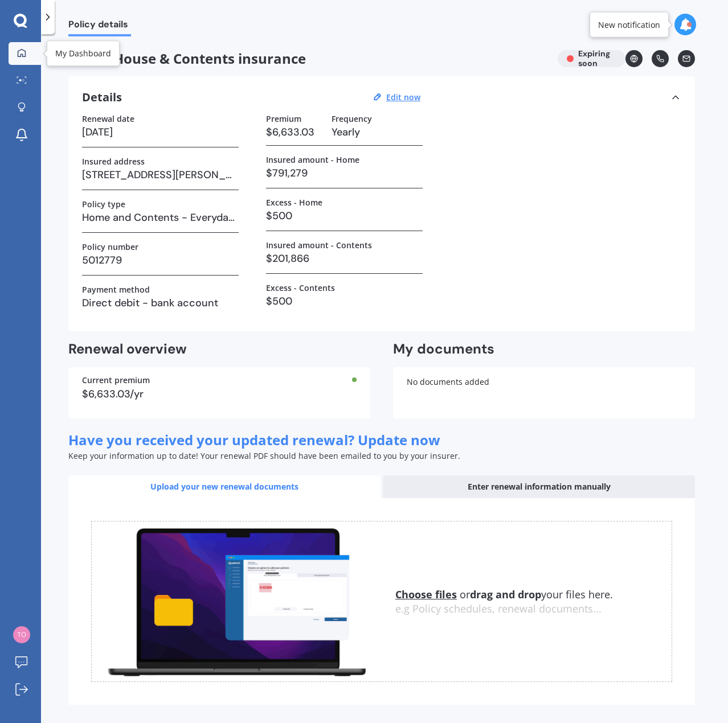
click at [29, 58] on div at bounding box center [21, 53] width 17 height 10
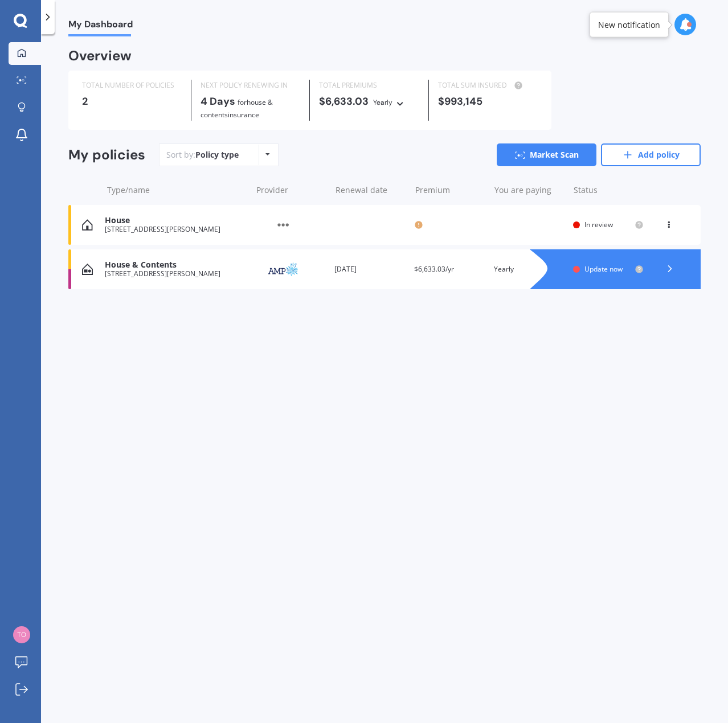
click at [676, 274] on div at bounding box center [670, 269] width 34 height 17
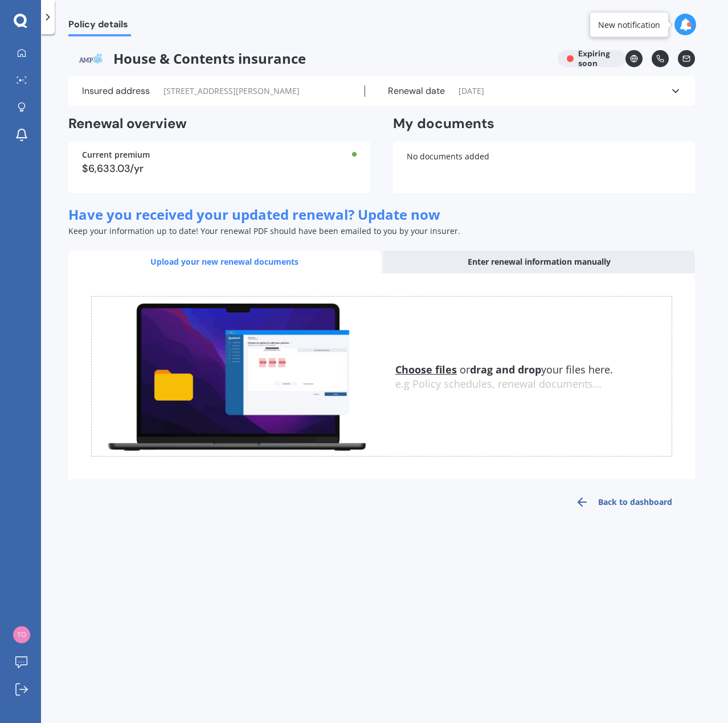
click at [638, 56] on link at bounding box center [633, 58] width 17 height 17
